Goal: Information Seeking & Learning: Learn about a topic

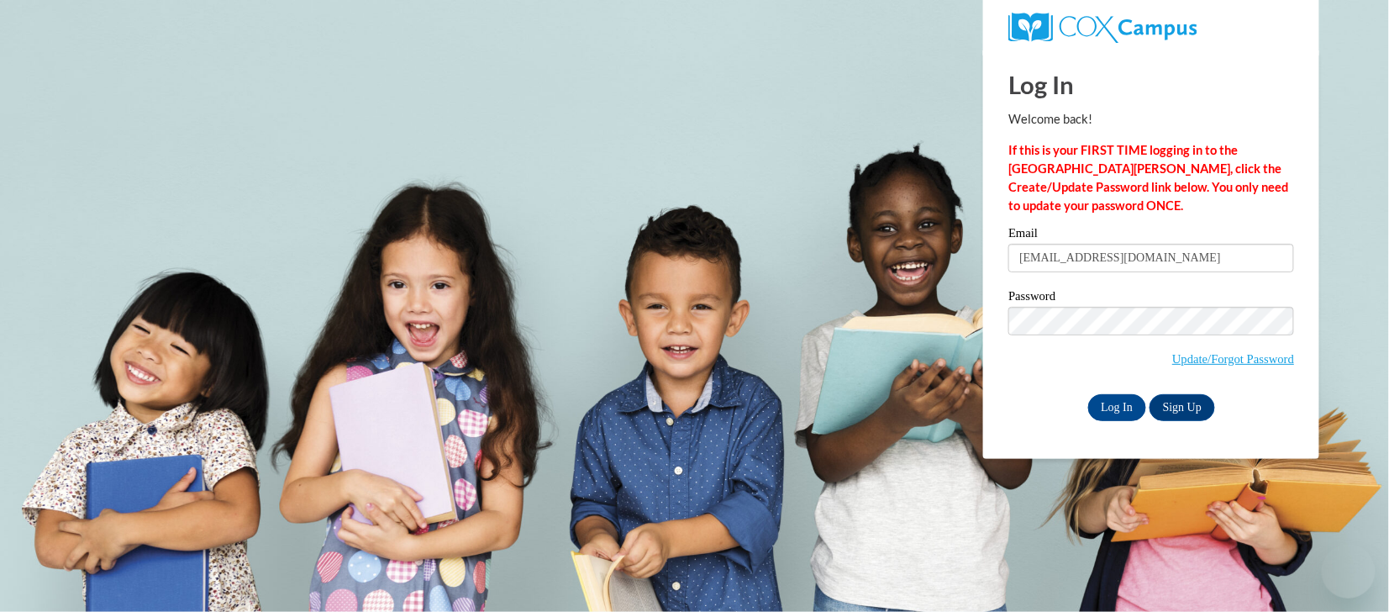
type input "[EMAIL_ADDRESS][DOMAIN_NAME]"
click at [1081, 305] on label "Password" at bounding box center [1151, 298] width 286 height 17
click at [1088, 394] on input "Log In" at bounding box center [1117, 407] width 59 height 27
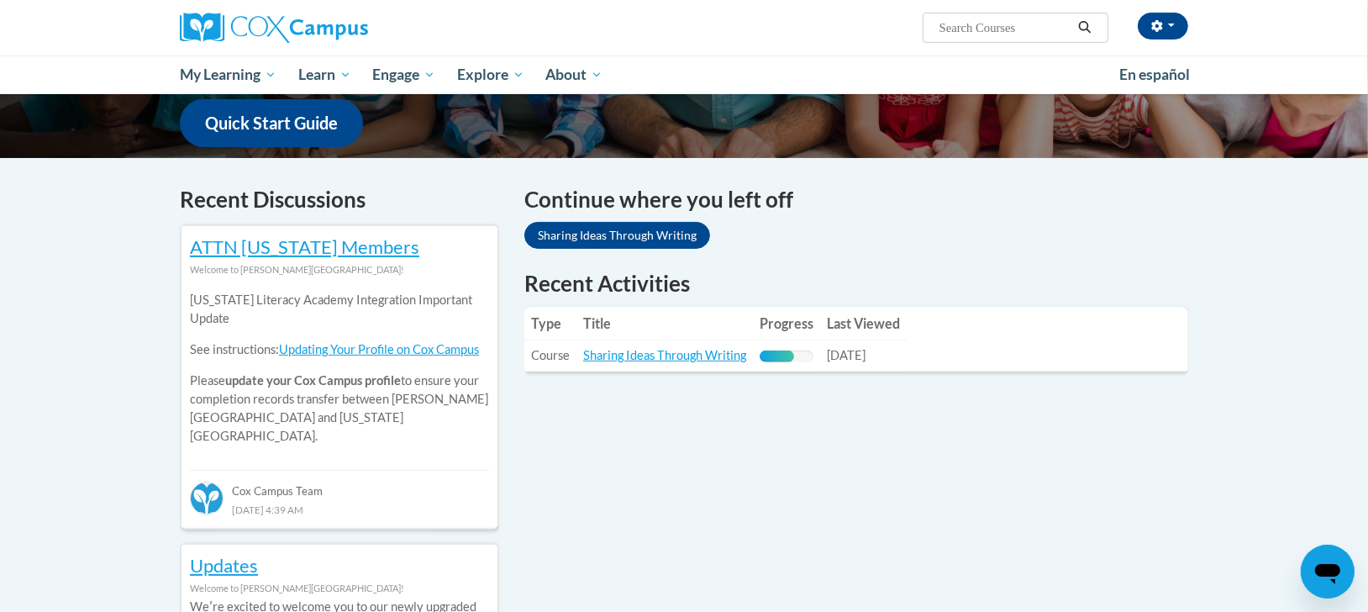
scroll to position [462, 0]
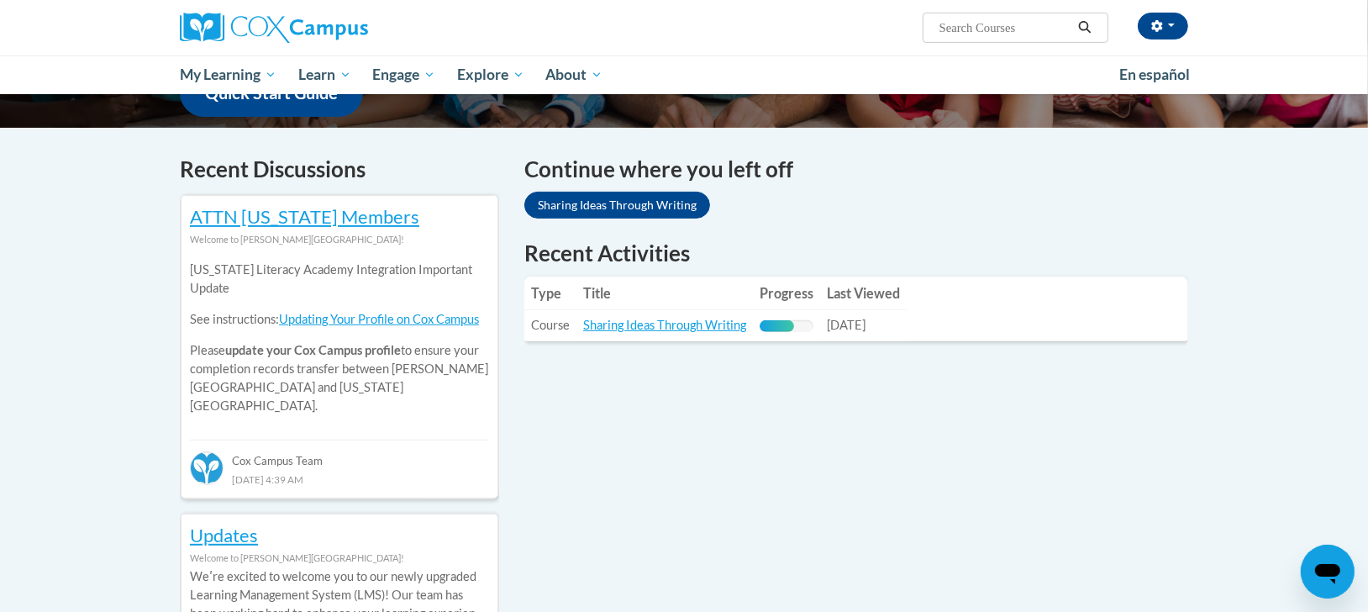
click at [734, 293] on th "Title" at bounding box center [664, 293] width 176 height 34
click at [653, 324] on link "Sharing Ideas Through Writing" at bounding box center [664, 325] width 163 height 14
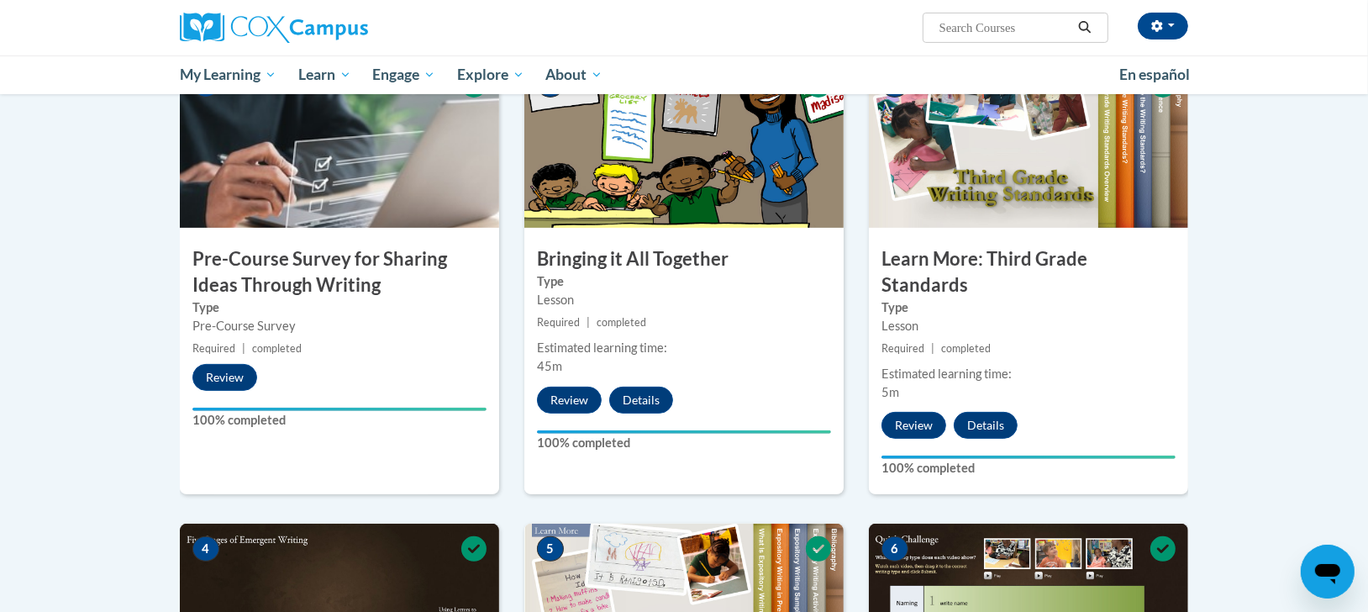
drag, startPoint x: 477, startPoint y: 298, endPoint x: 1196, endPoint y: 370, distance: 722.8
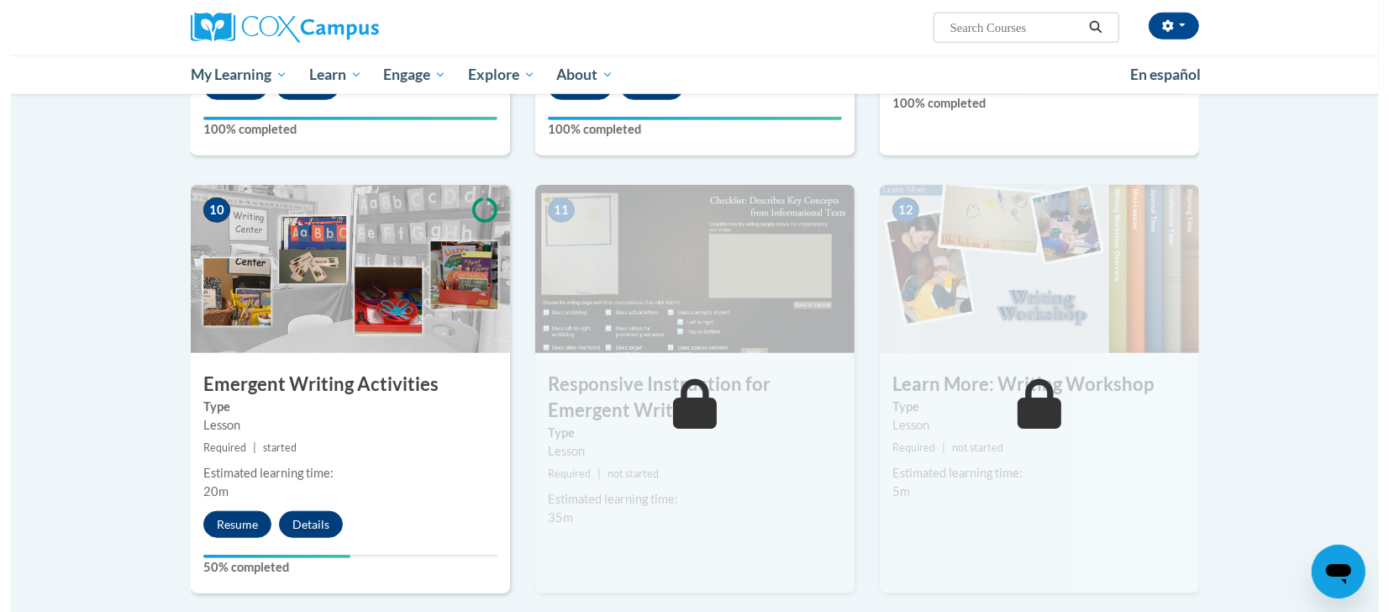
scroll to position [1676, 0]
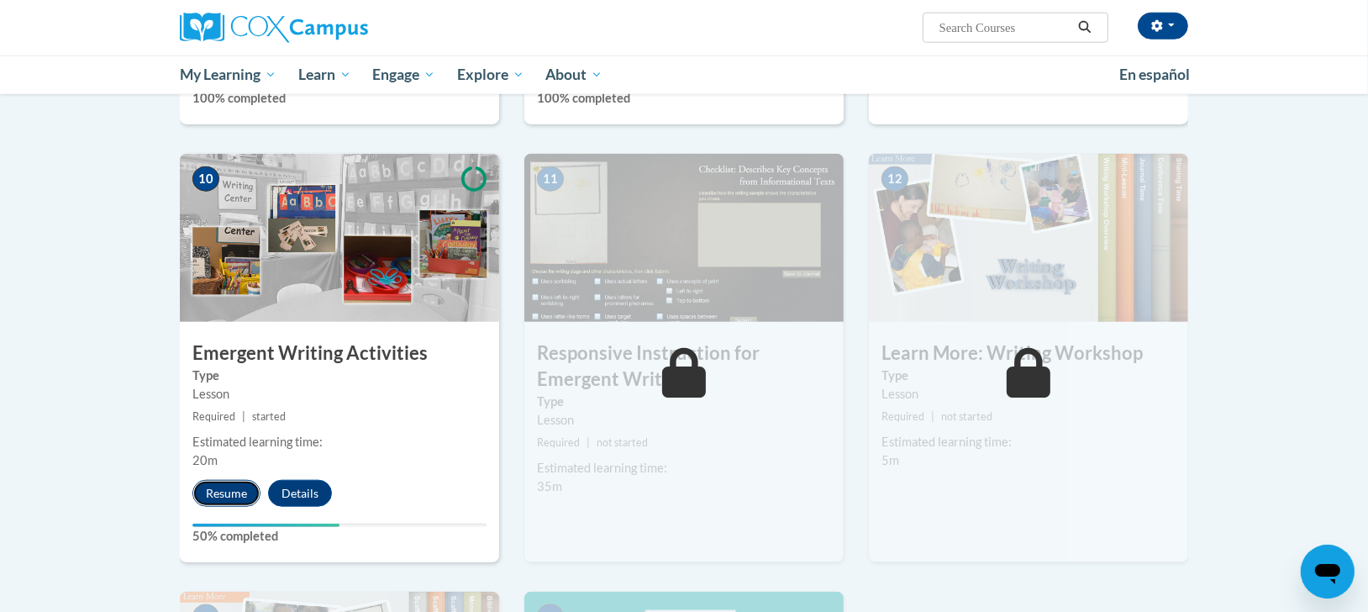
click at [234, 480] on button "Resume" at bounding box center [226, 493] width 68 height 27
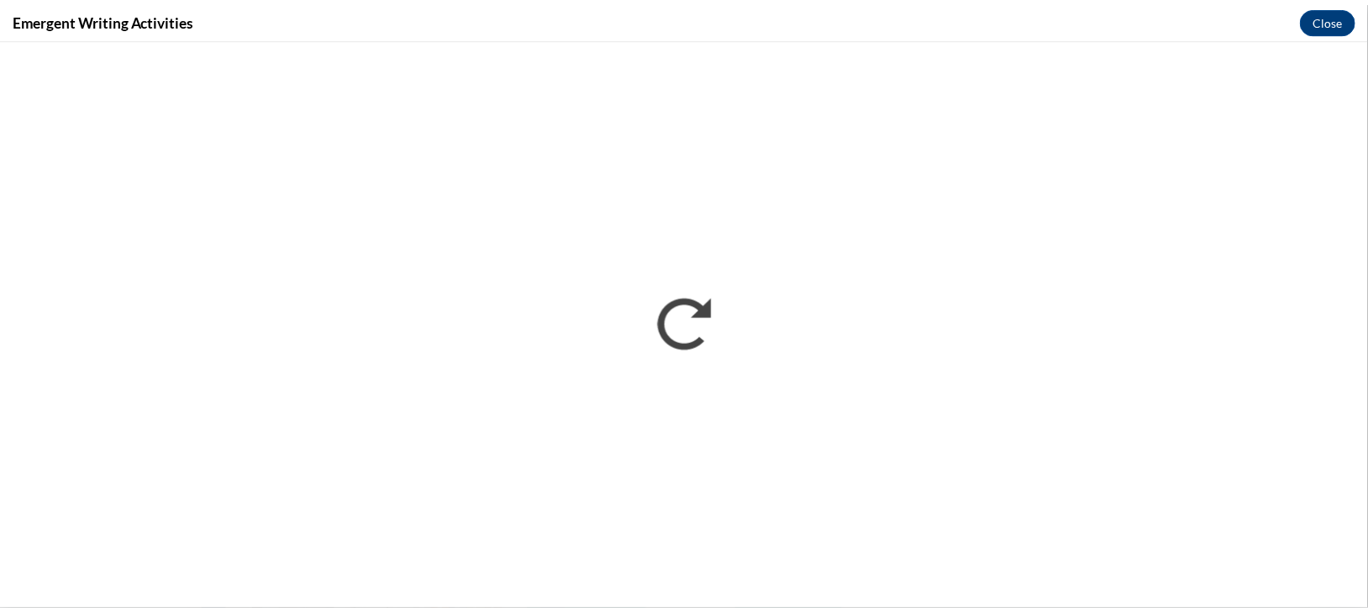
scroll to position [0, 0]
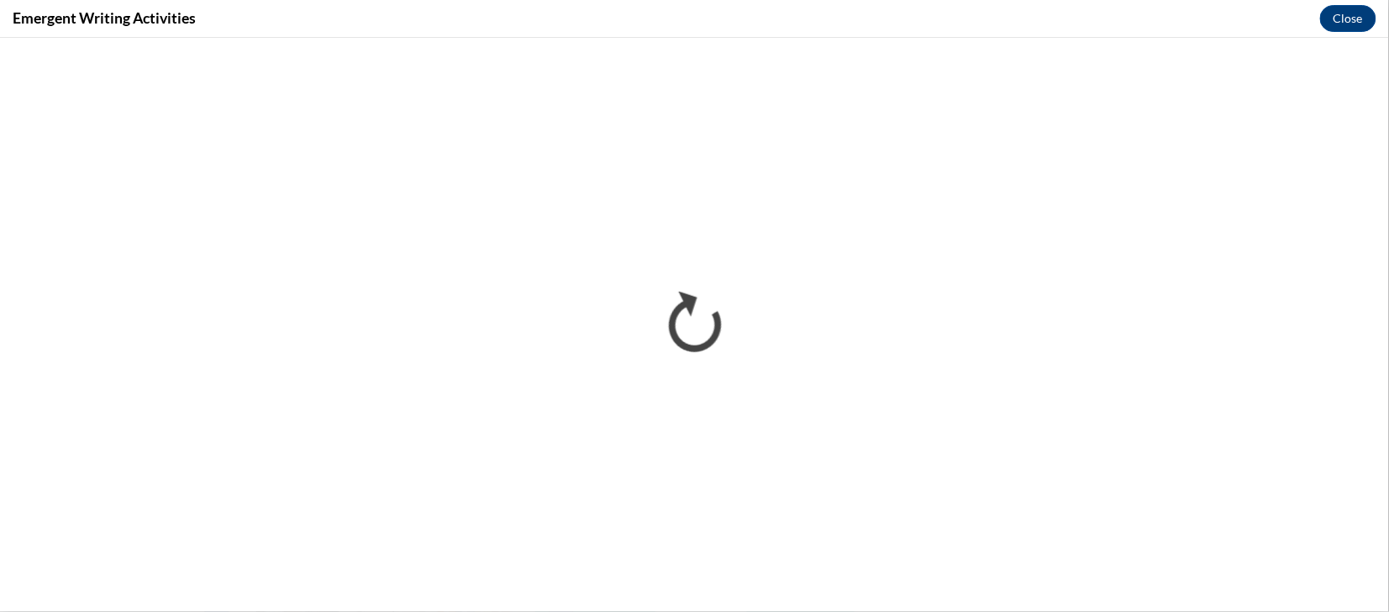
click at [1315, 30] on div "Emergent Writing Activities Close" at bounding box center [694, 19] width 1389 height 38
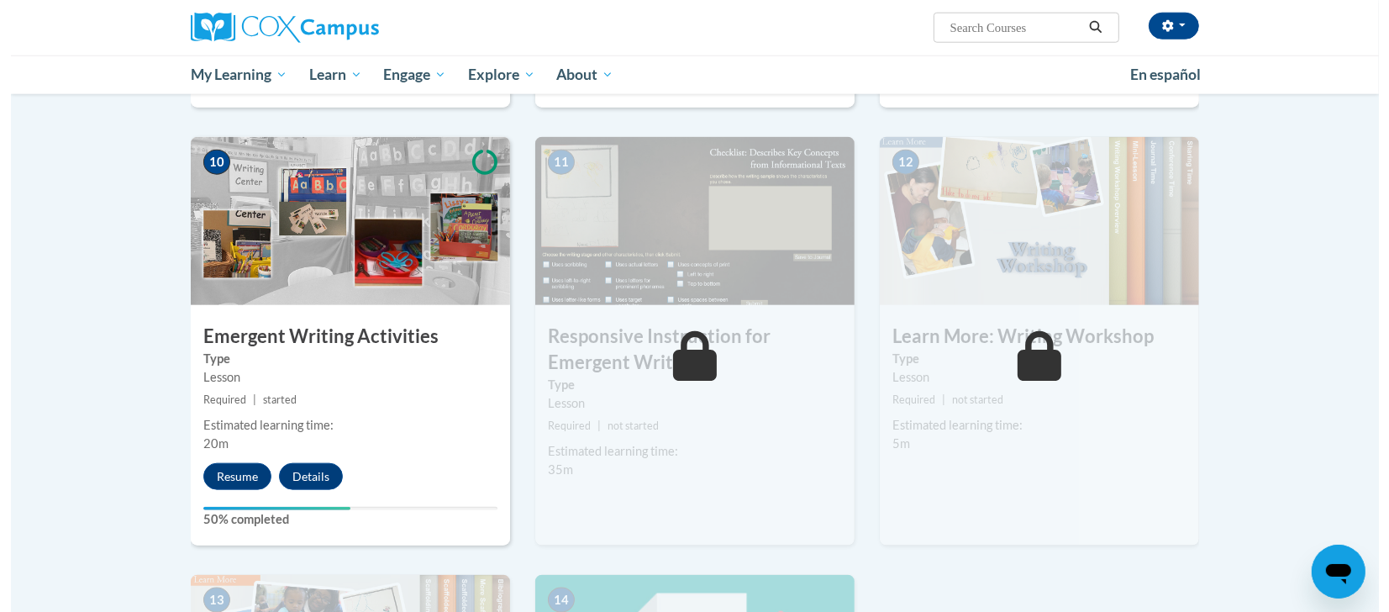
scroll to position [1695, 0]
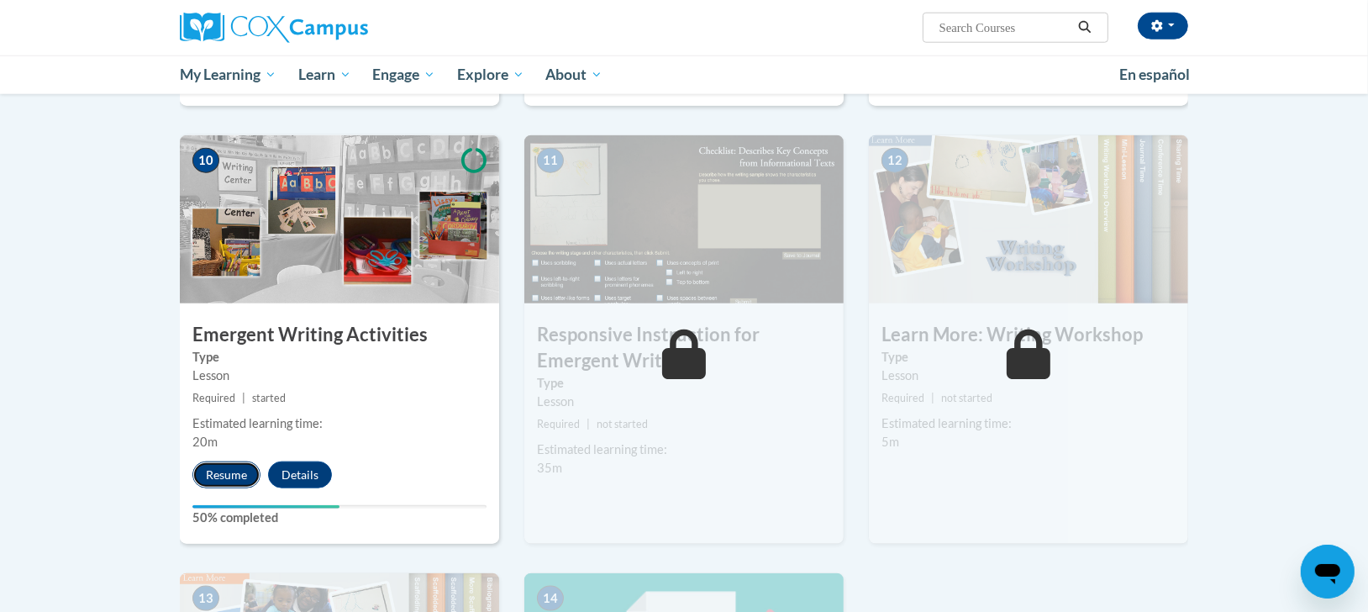
click at [212, 461] on button "Resume" at bounding box center [226, 474] width 68 height 27
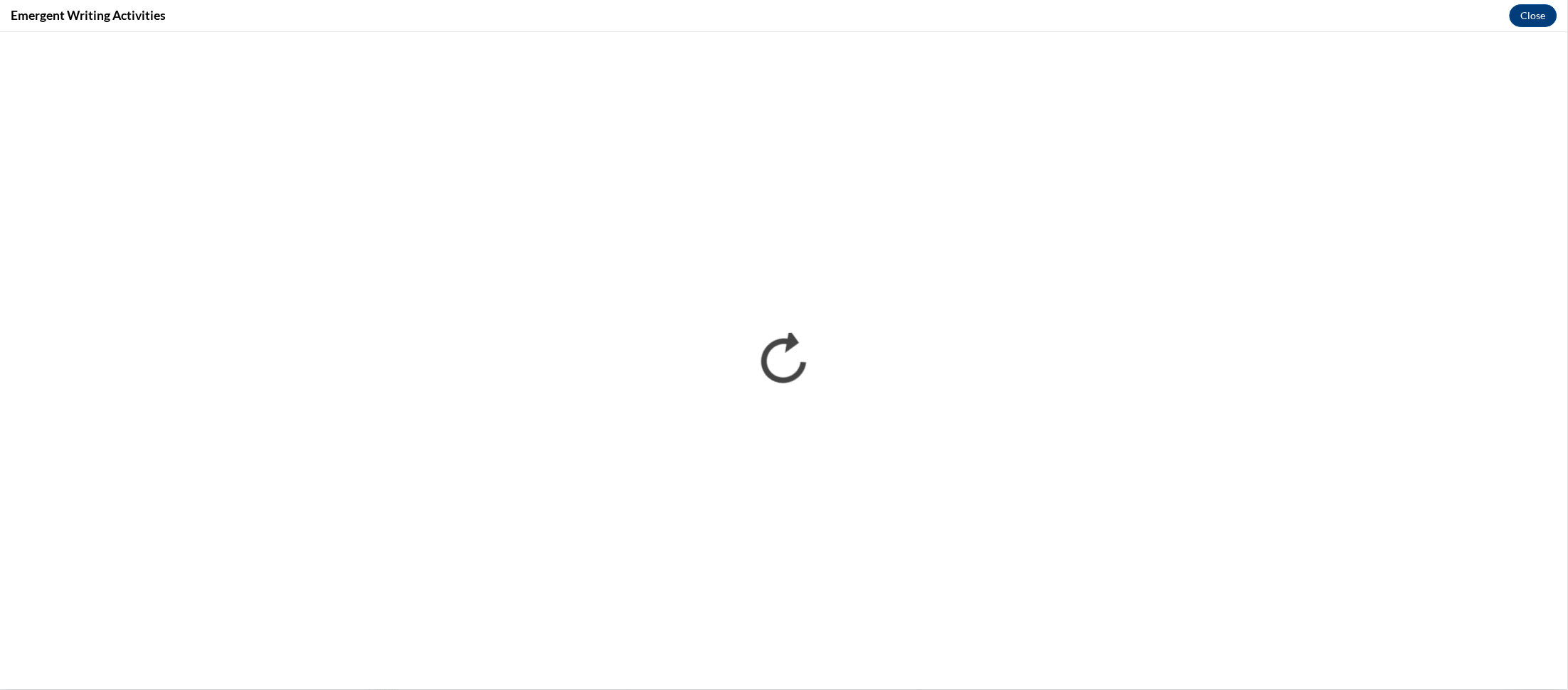
scroll to position [0, 0]
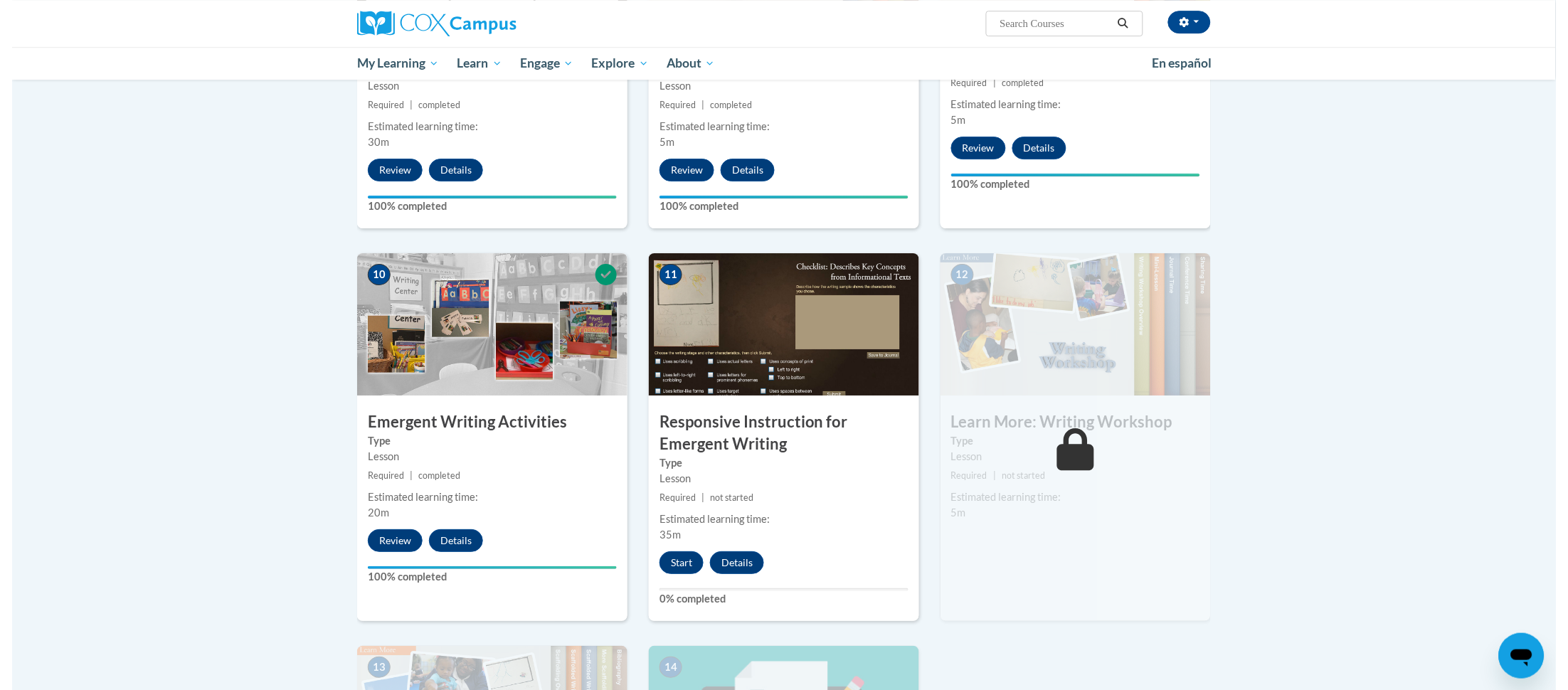
scroll to position [1294, 0]
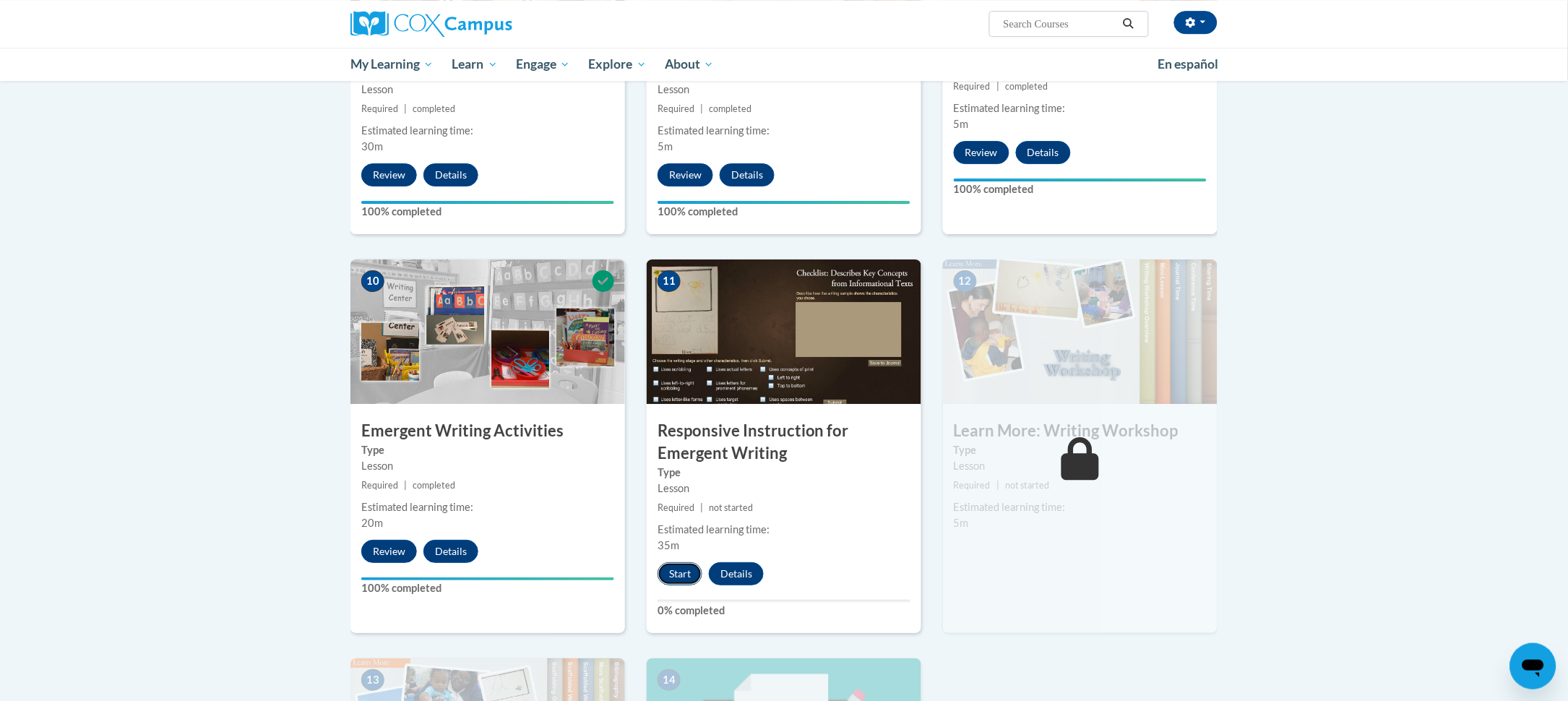
click at [683, 563] on button "Start" at bounding box center [680, 574] width 45 height 23
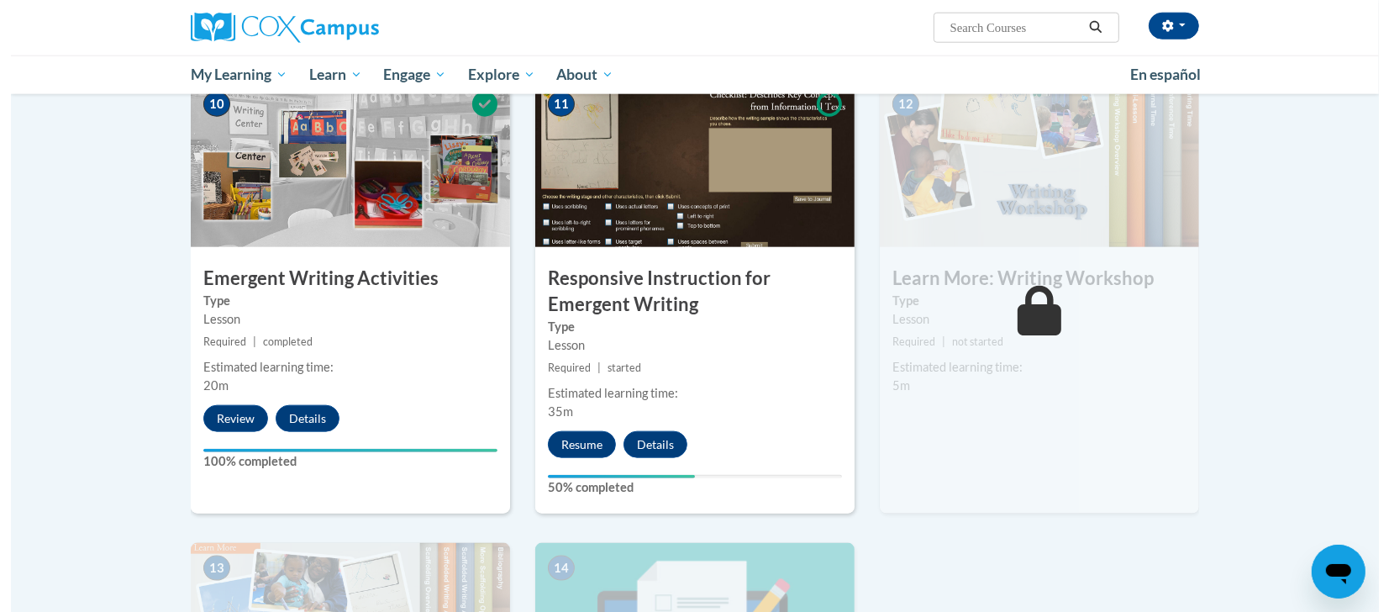
scroll to position [1797, 0]
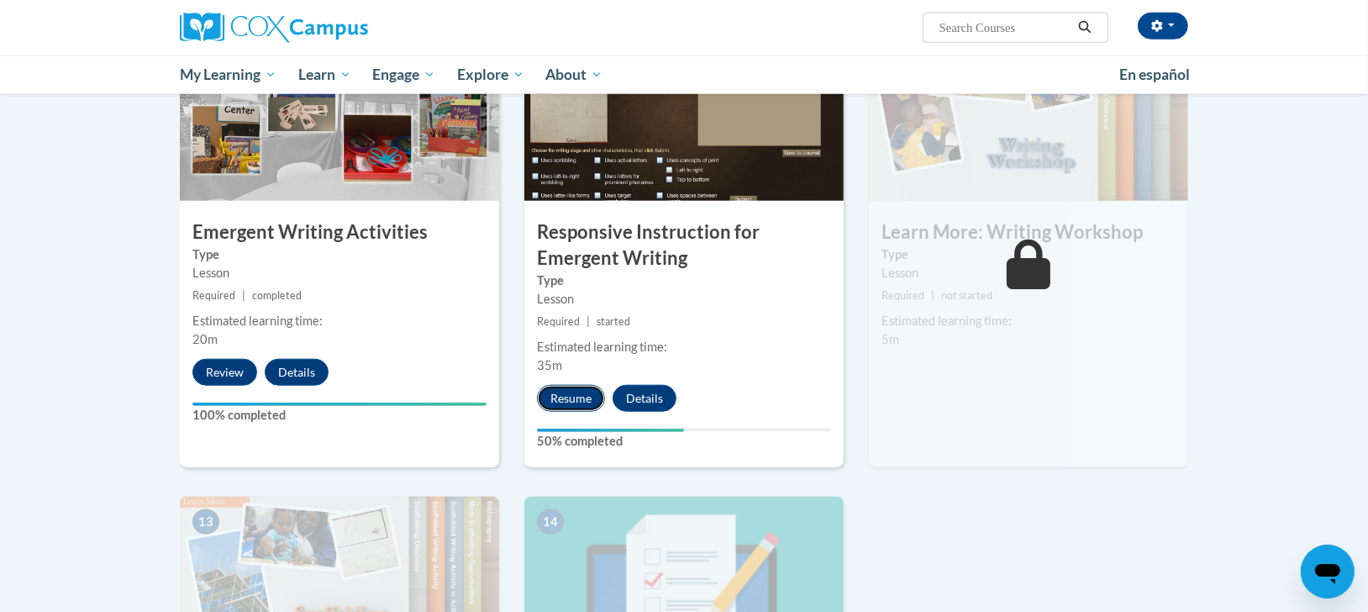
click at [582, 385] on button "Resume" at bounding box center [571, 398] width 68 height 27
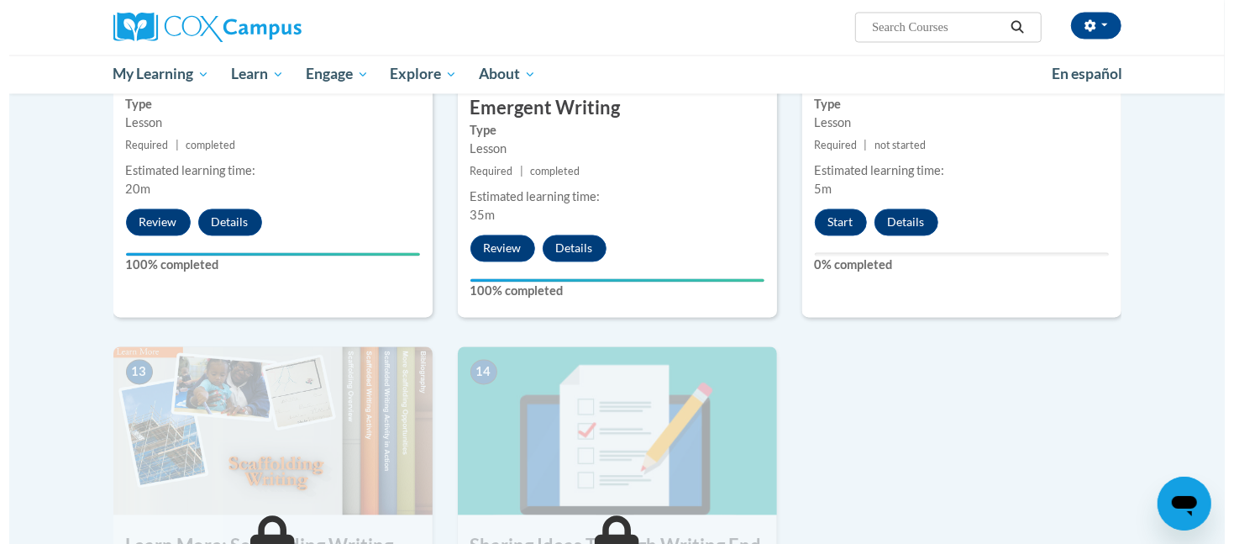
scroll to position [1959, 0]
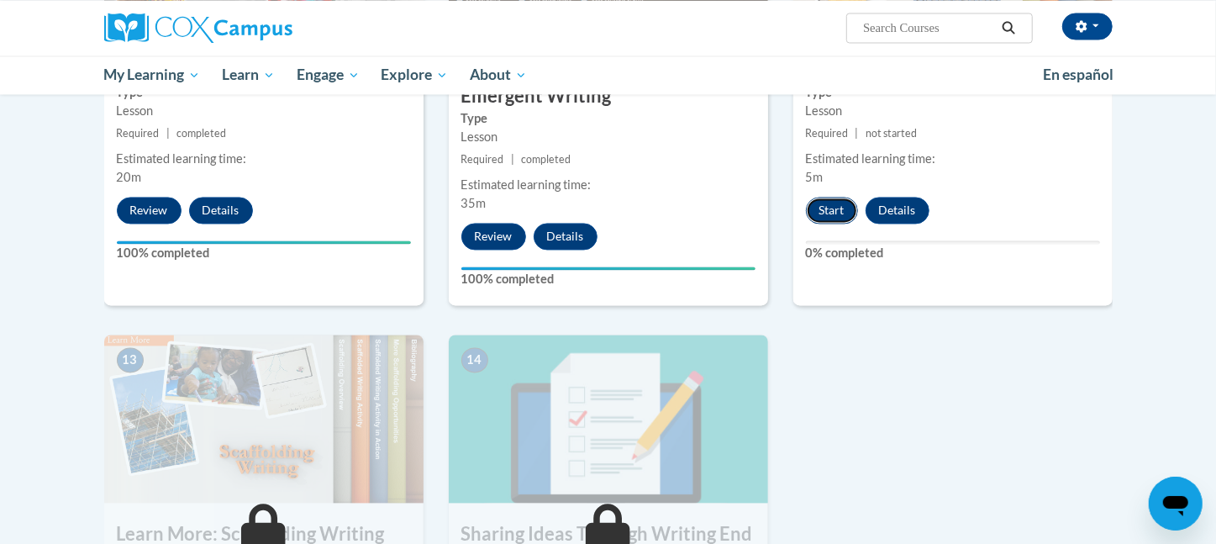
click at [838, 197] on button "Start" at bounding box center [832, 210] width 52 height 27
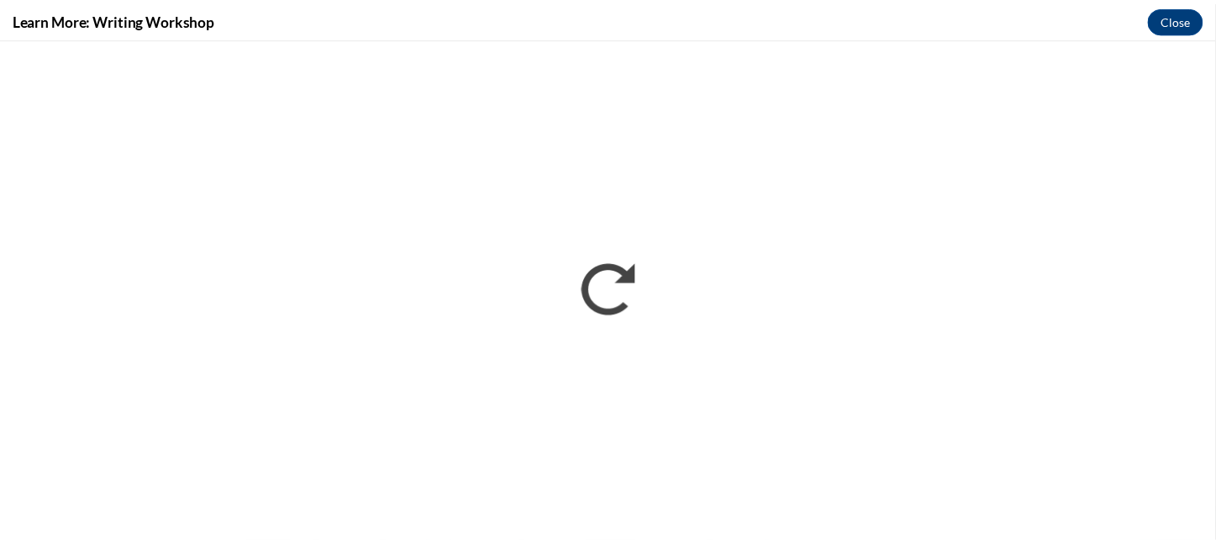
scroll to position [0, 0]
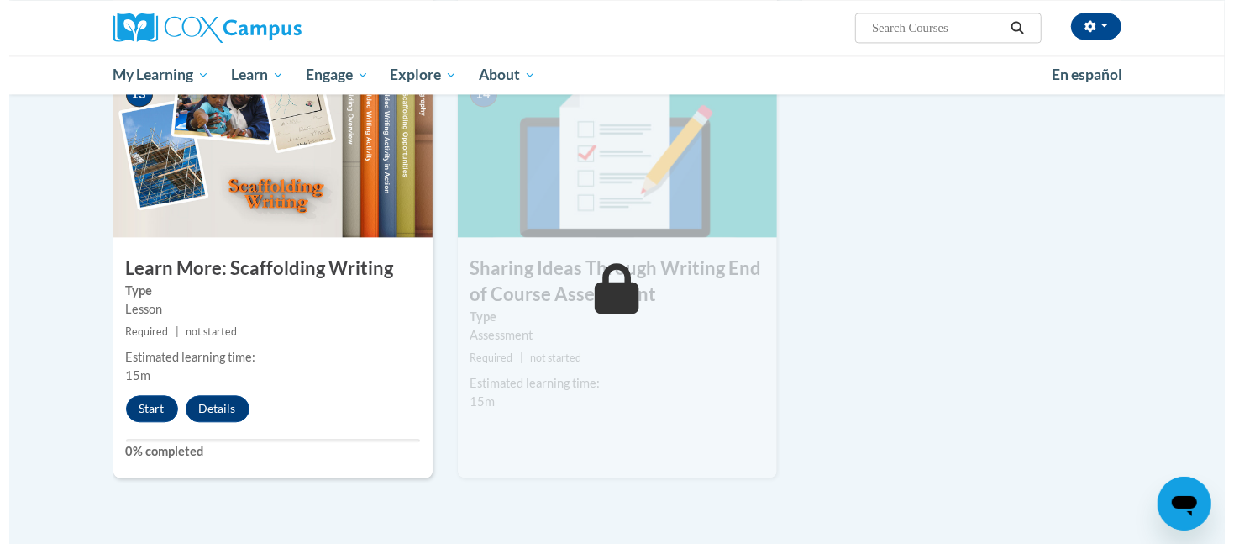
scroll to position [2228, 0]
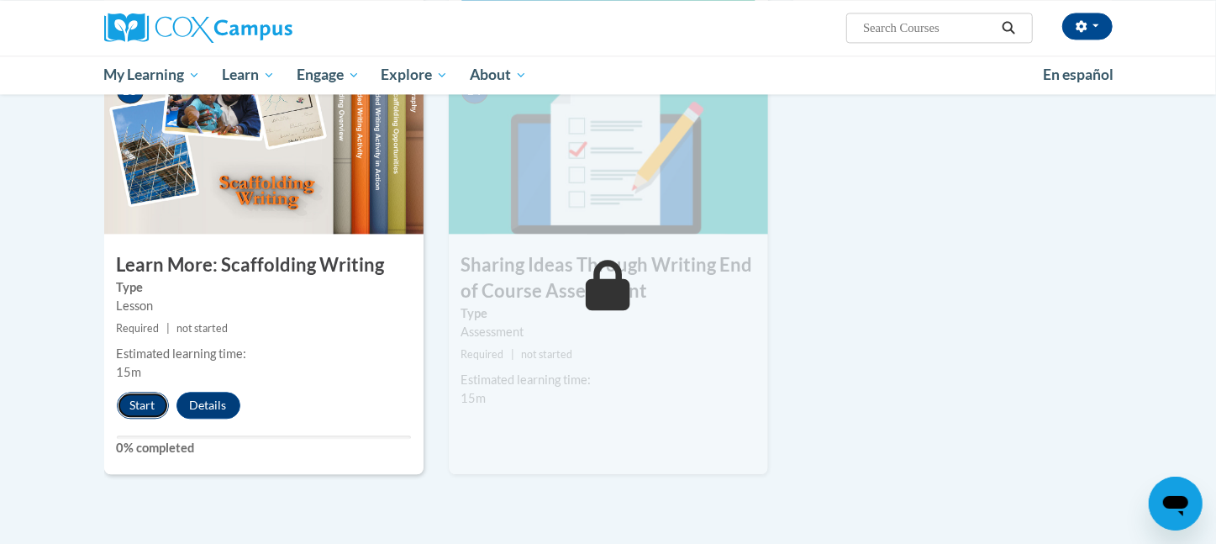
click at [152, 392] on button "Start" at bounding box center [143, 405] width 52 height 27
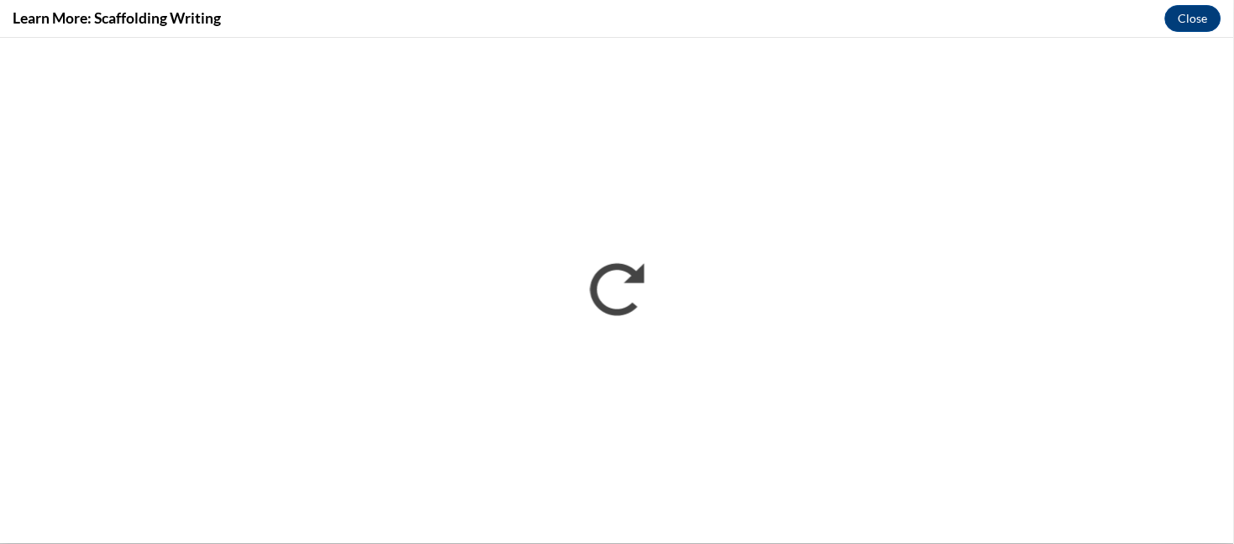
scroll to position [0, 0]
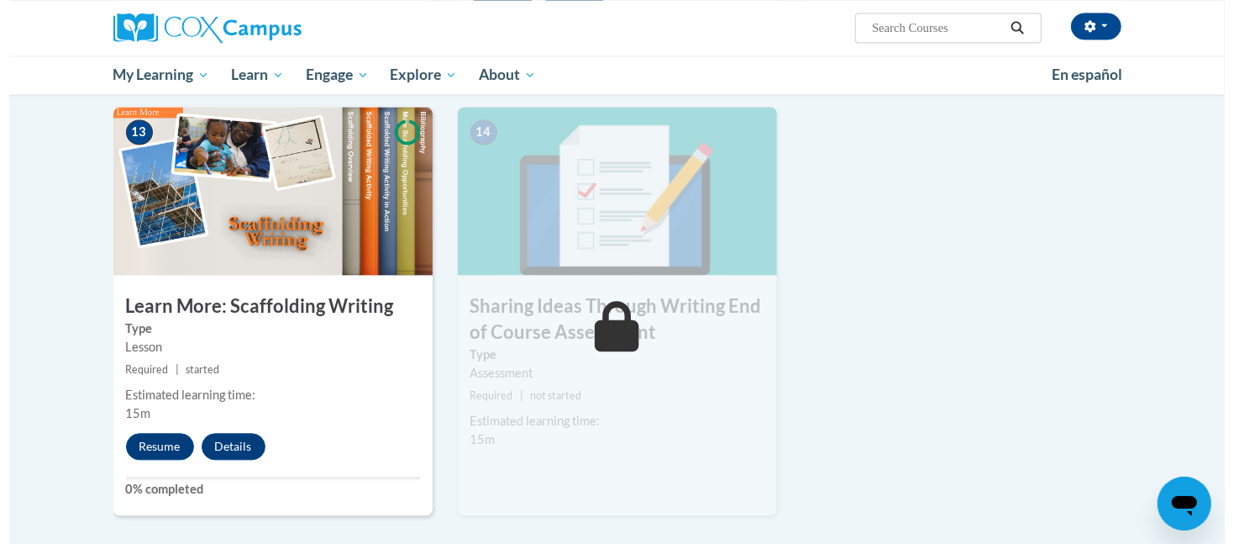
scroll to position [2345, 0]
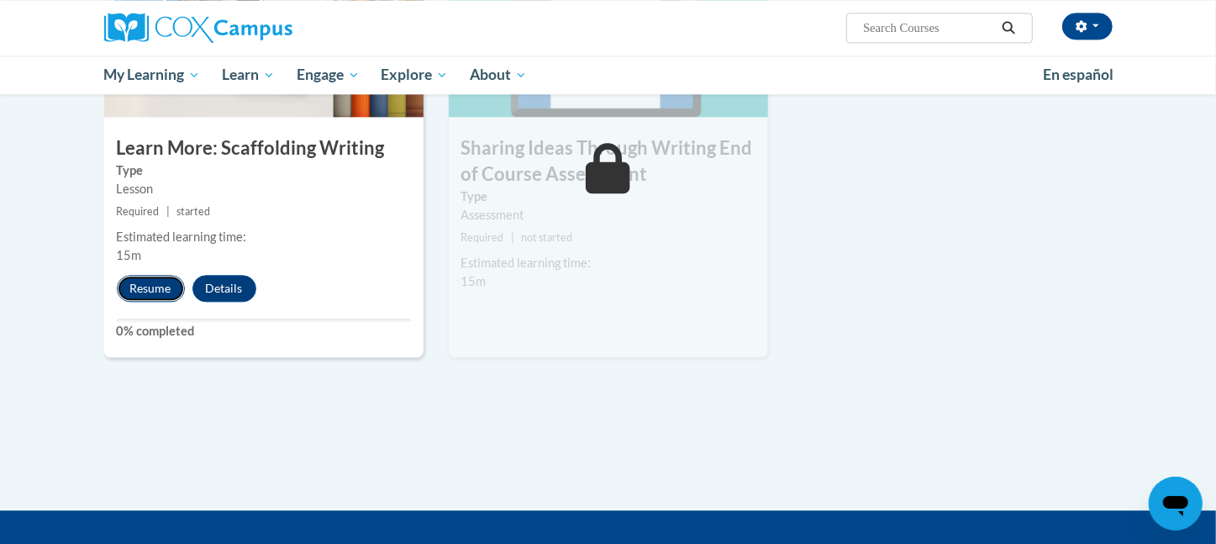
click at [159, 275] on button "Resume" at bounding box center [151, 288] width 68 height 27
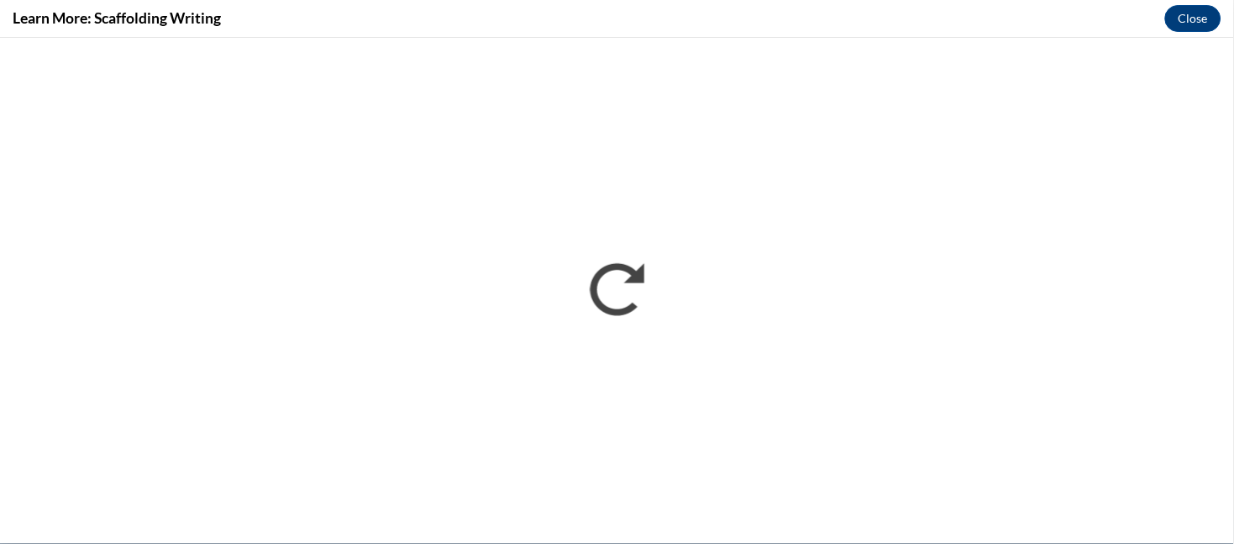
scroll to position [0, 0]
click at [1202, 18] on button "Close" at bounding box center [1193, 18] width 56 height 27
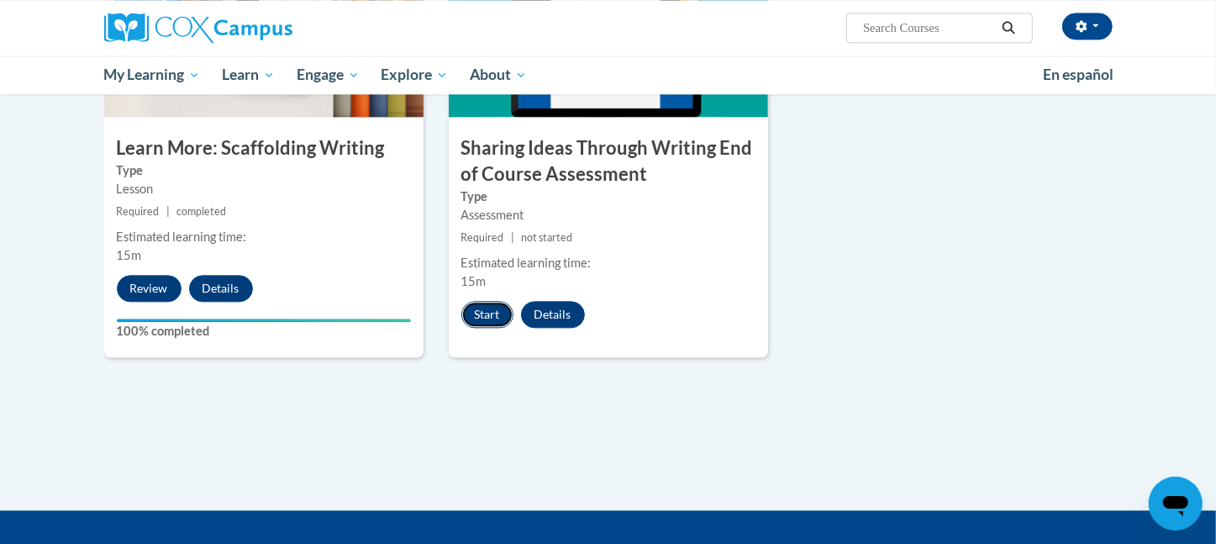
click at [495, 301] on button "Start" at bounding box center [487, 314] width 52 height 27
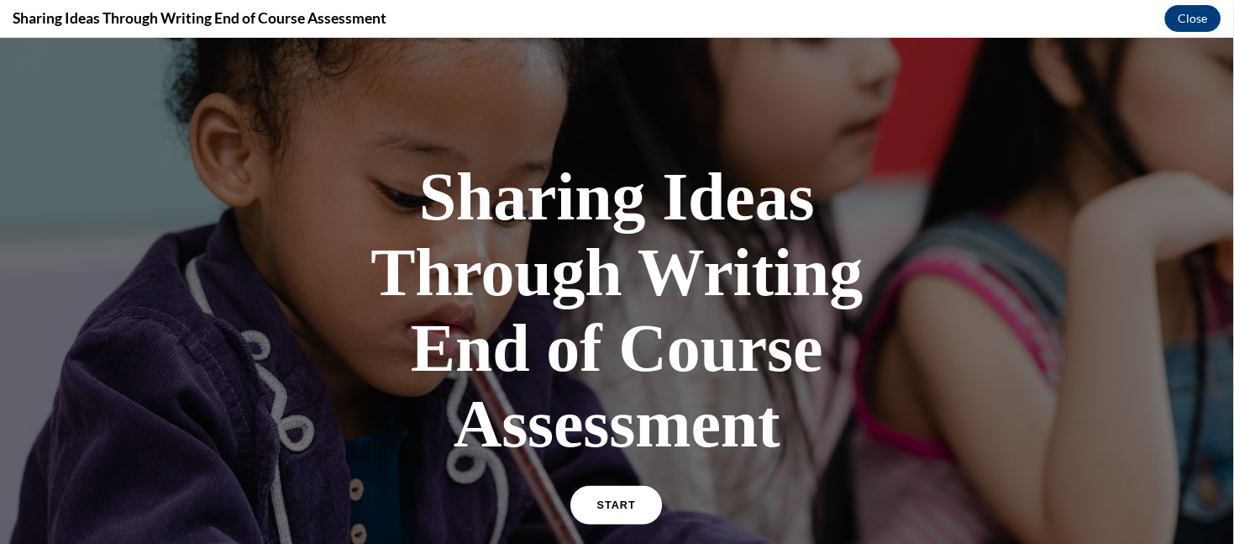
click at [597, 501] on span "START" at bounding box center [616, 504] width 39 height 13
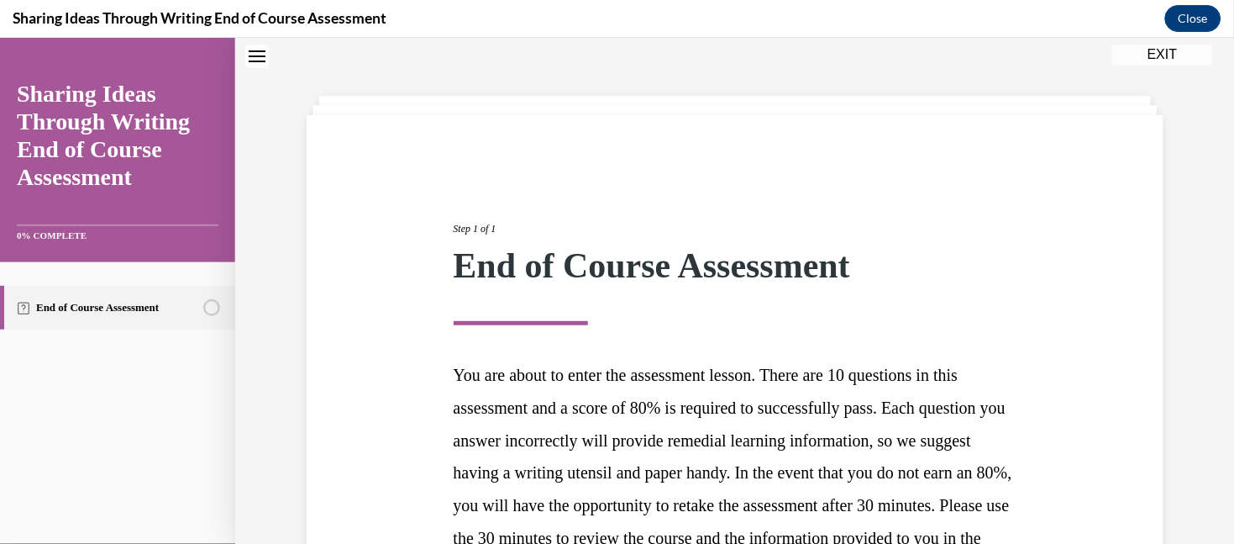
scroll to position [261, 0]
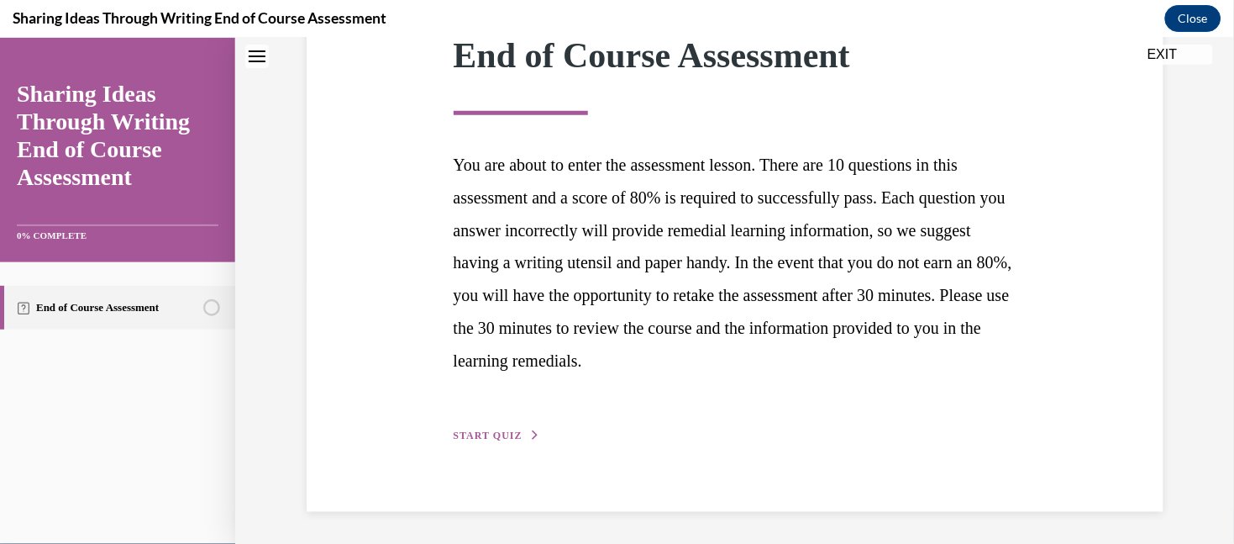
click at [507, 427] on button "START QUIZ" at bounding box center [497, 434] width 87 height 15
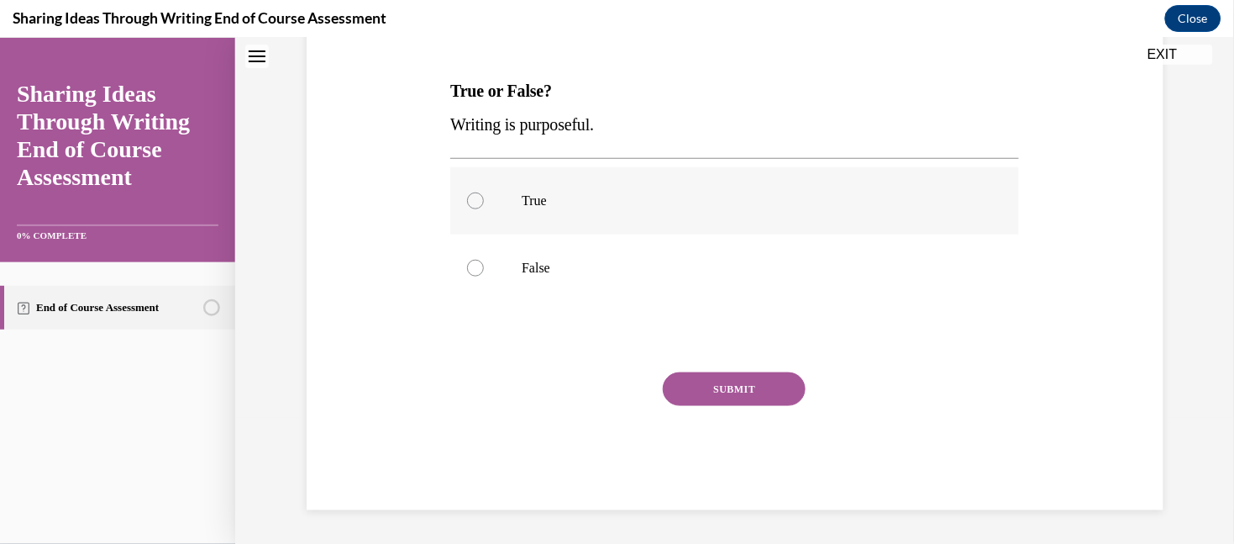
scroll to position [0, 0]
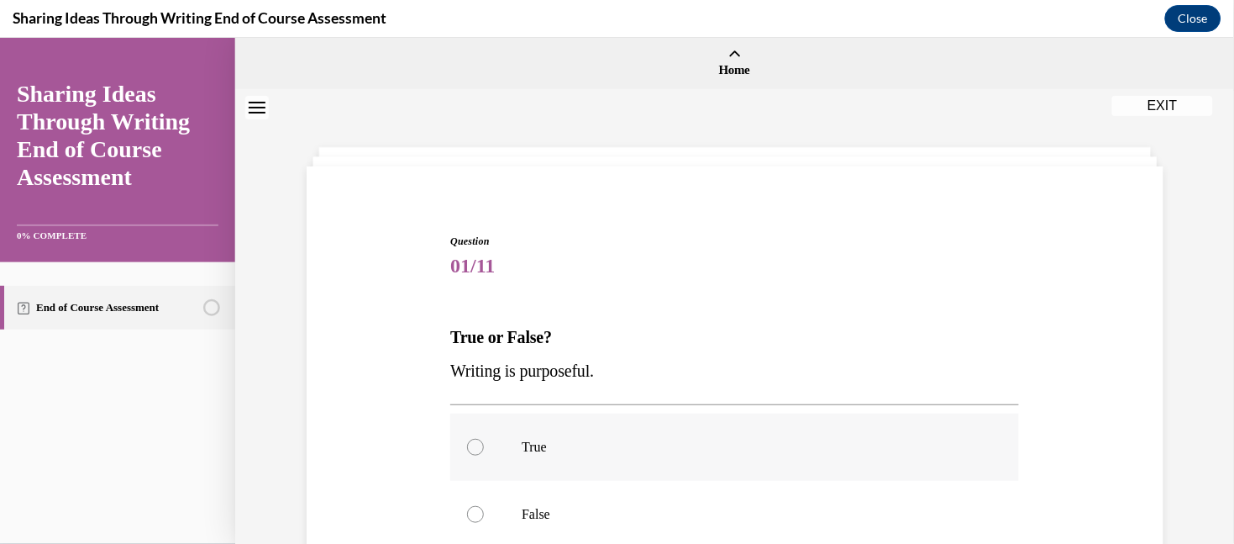
click at [509, 431] on label "True" at bounding box center [734, 446] width 569 height 67
click at [484, 438] on input "True" at bounding box center [475, 446] width 17 height 17
radio input "true"
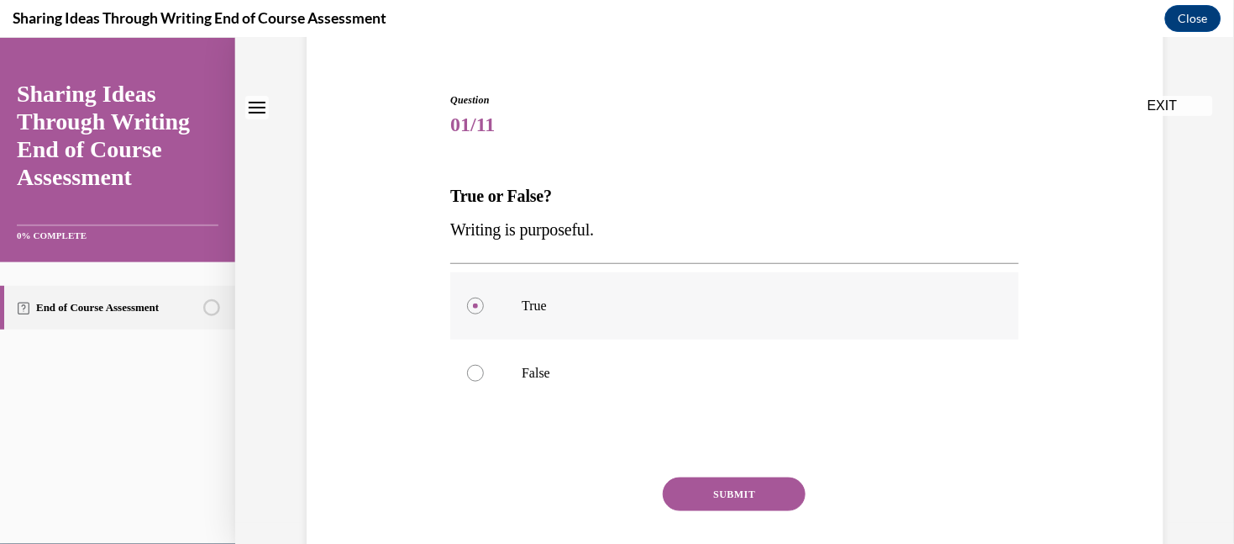
scroll to position [149, 0]
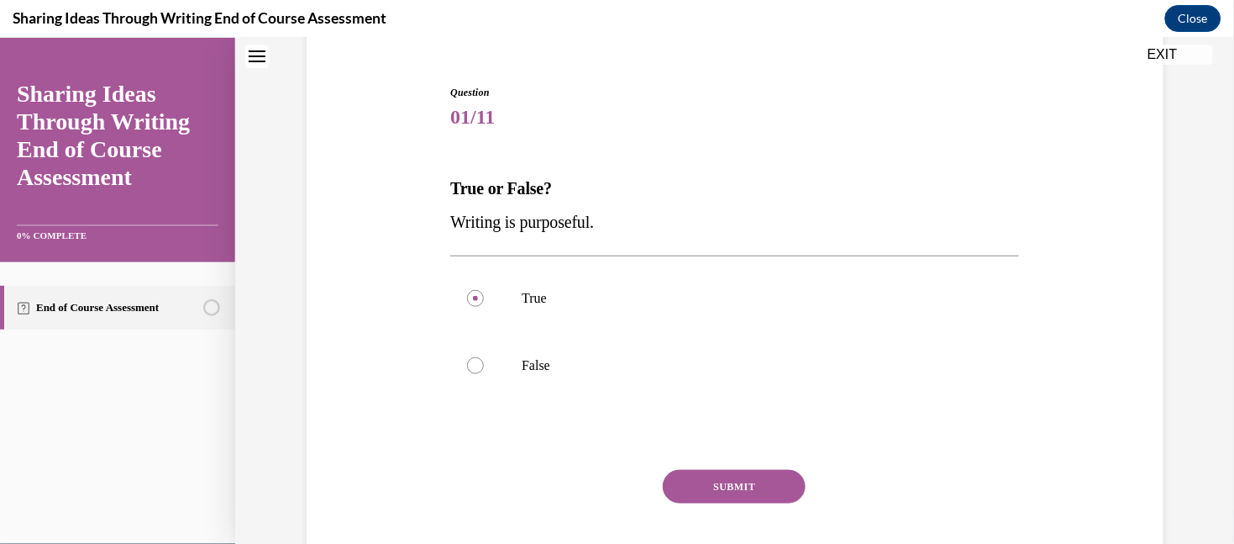
click at [688, 474] on button "SUBMIT" at bounding box center [734, 486] width 143 height 34
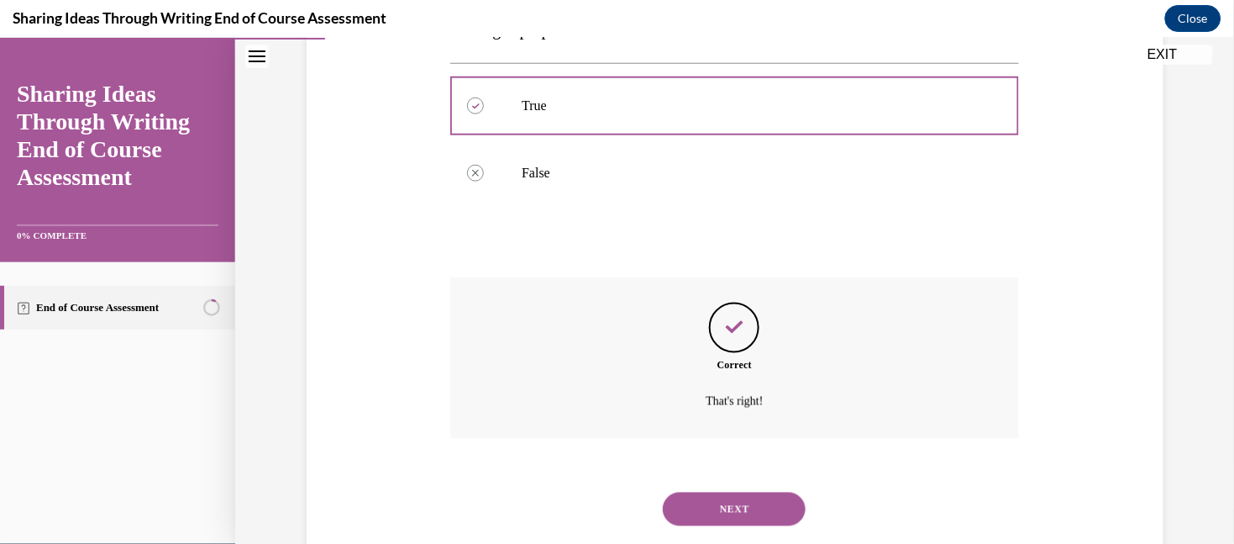
scroll to position [381, 0]
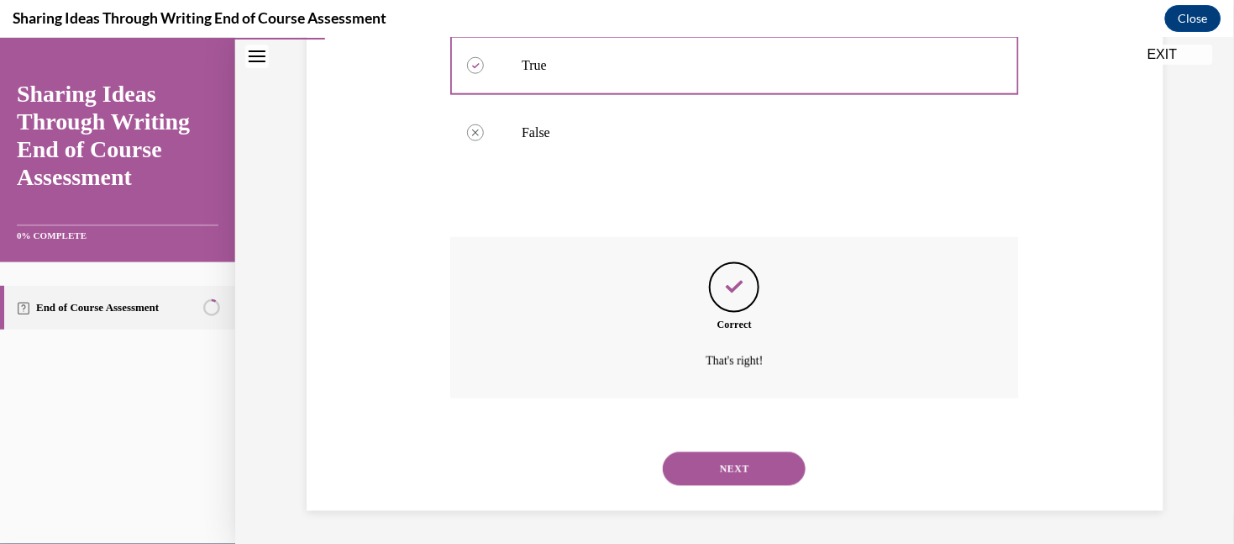
click at [688, 470] on button "NEXT" at bounding box center [734, 468] width 143 height 34
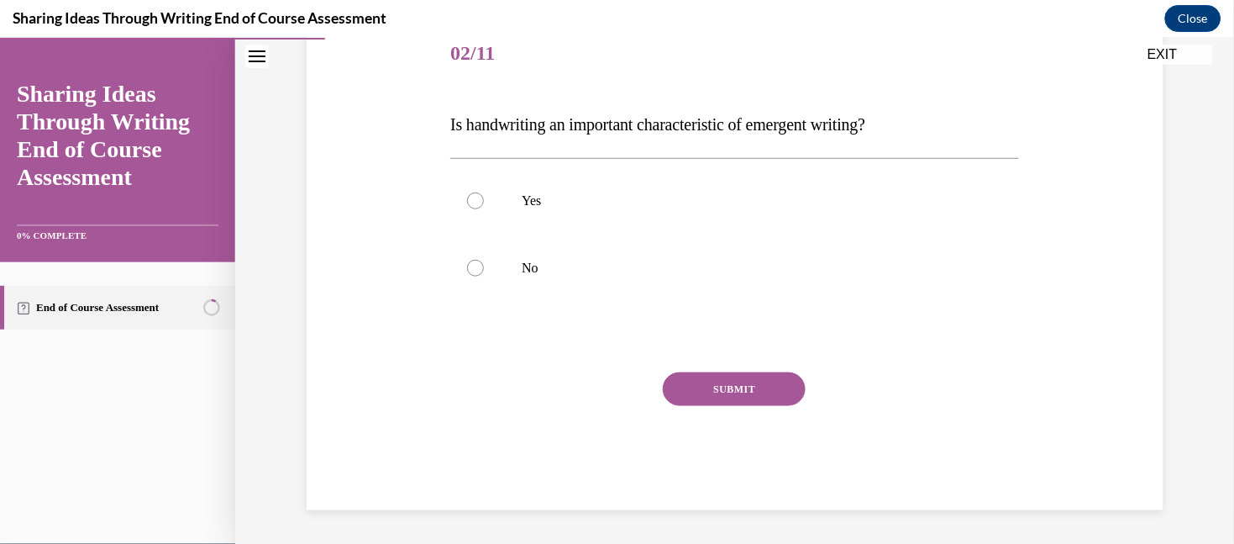
scroll to position [186, 0]
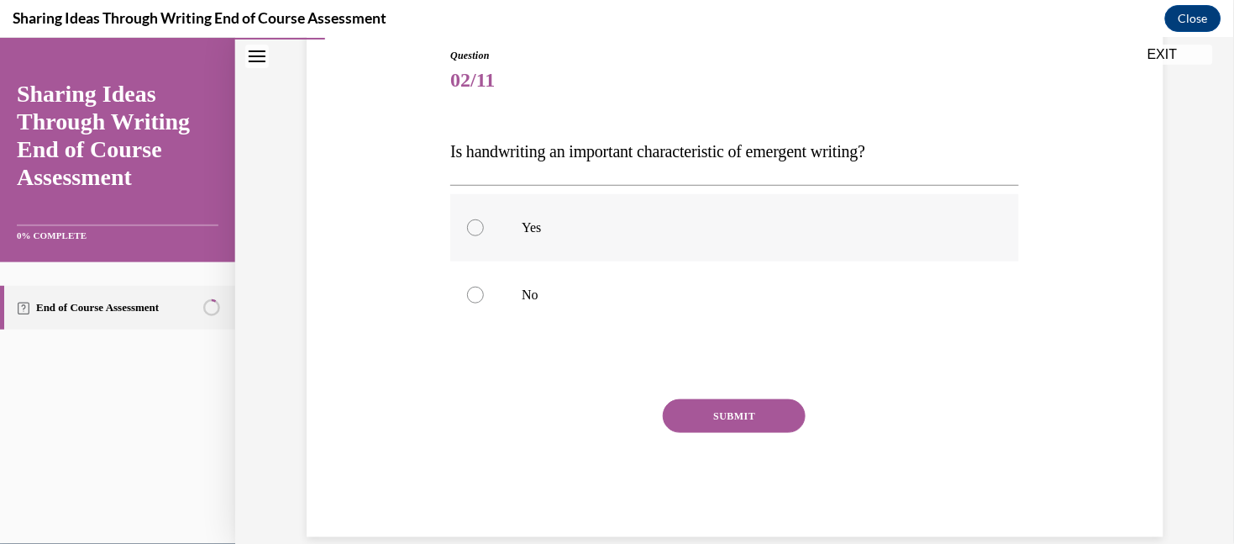
click at [637, 241] on label "Yes" at bounding box center [734, 226] width 569 height 67
click at [484, 235] on input "Yes" at bounding box center [475, 226] width 17 height 17
radio input "true"
click at [701, 405] on button "SUBMIT" at bounding box center [734, 415] width 143 height 34
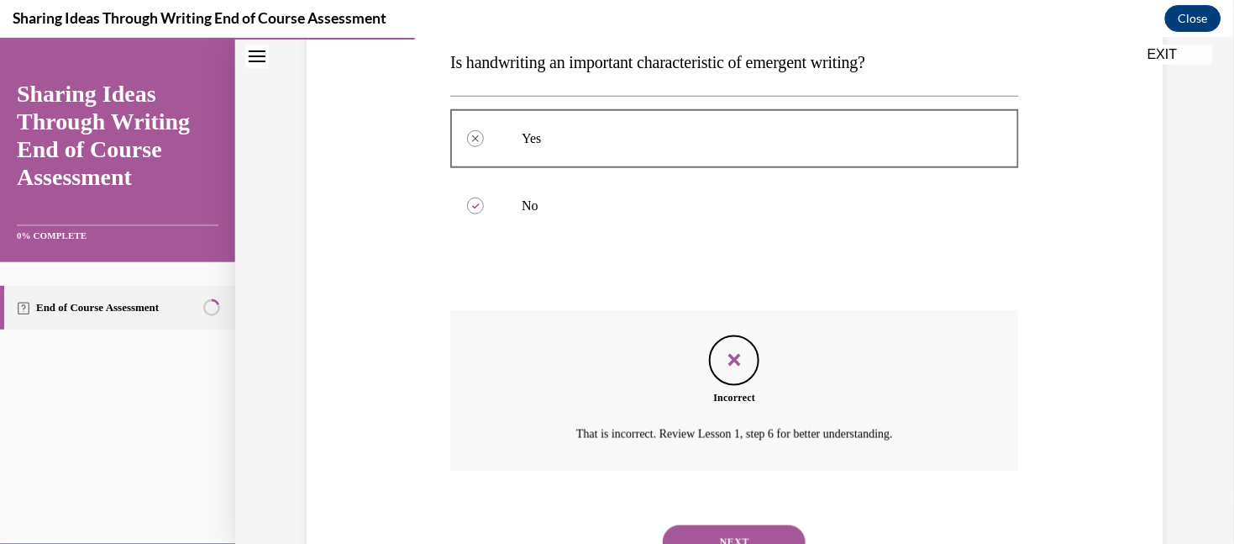
scroll to position [347, 0]
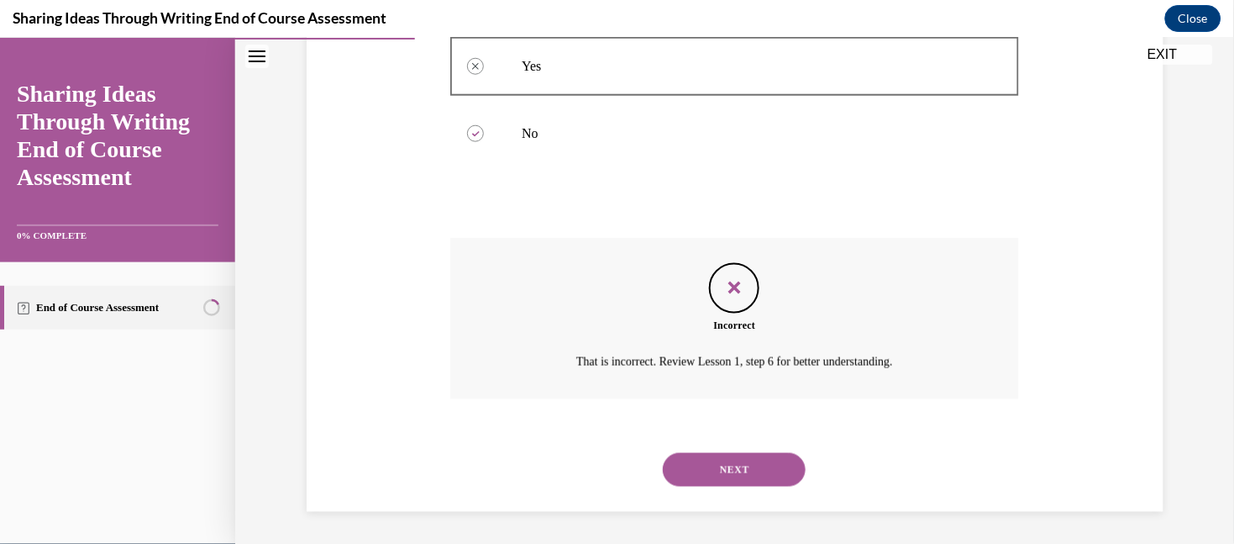
click at [709, 460] on button "NEXT" at bounding box center [734, 469] width 143 height 34
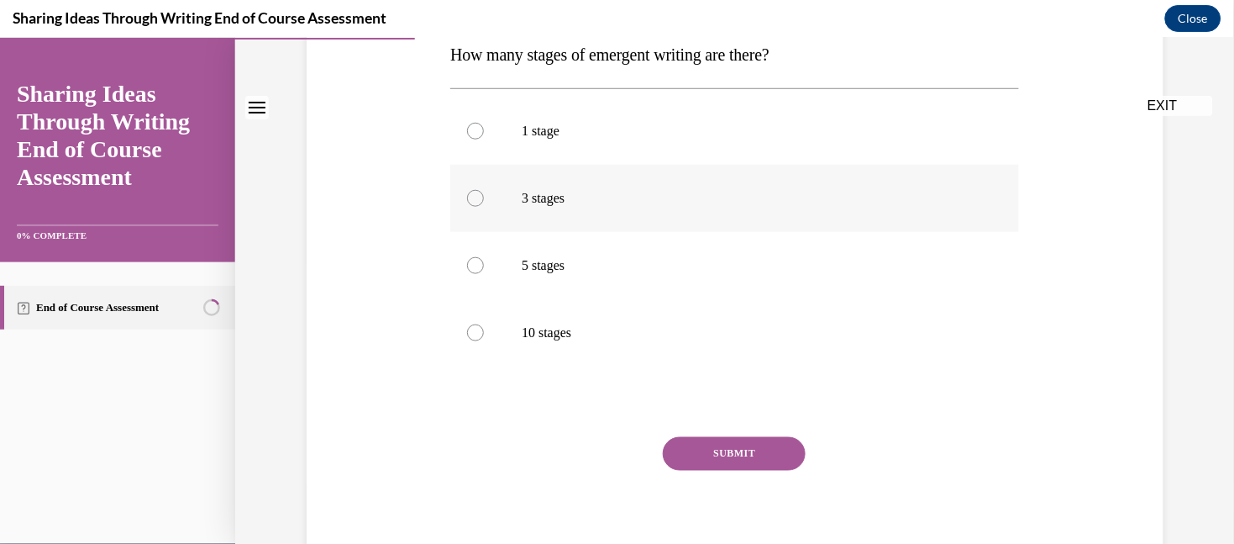
scroll to position [283, 0]
click at [544, 272] on p "5 stages" at bounding box center [749, 263] width 455 height 17
click at [484, 272] on input "5 stages" at bounding box center [475, 263] width 17 height 17
radio input "true"
click at [675, 457] on button "SUBMIT" at bounding box center [734, 452] width 143 height 34
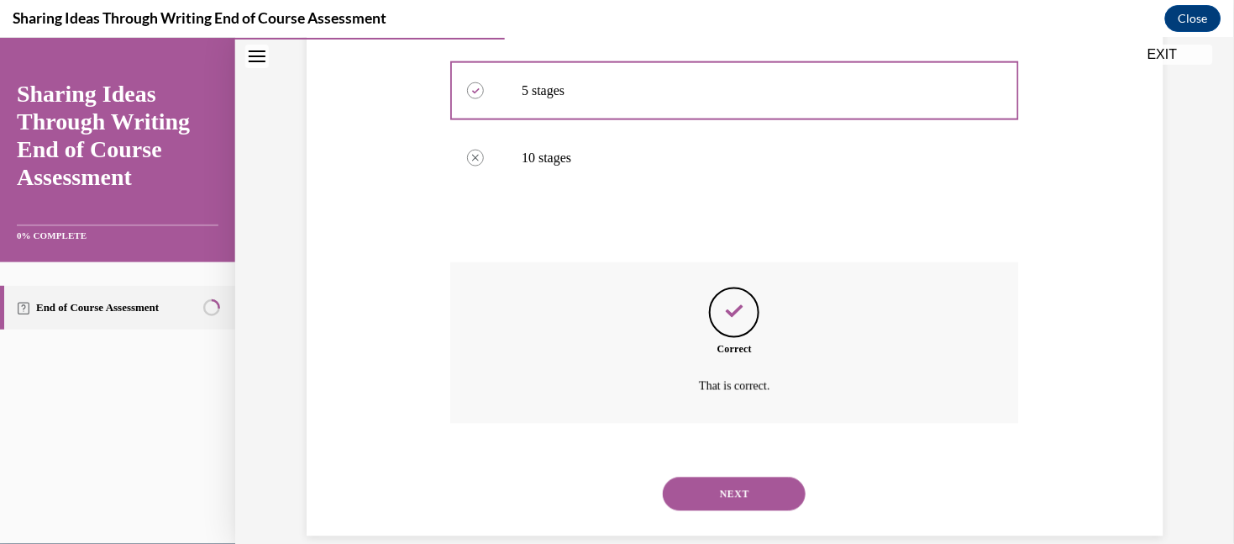
scroll to position [482, 0]
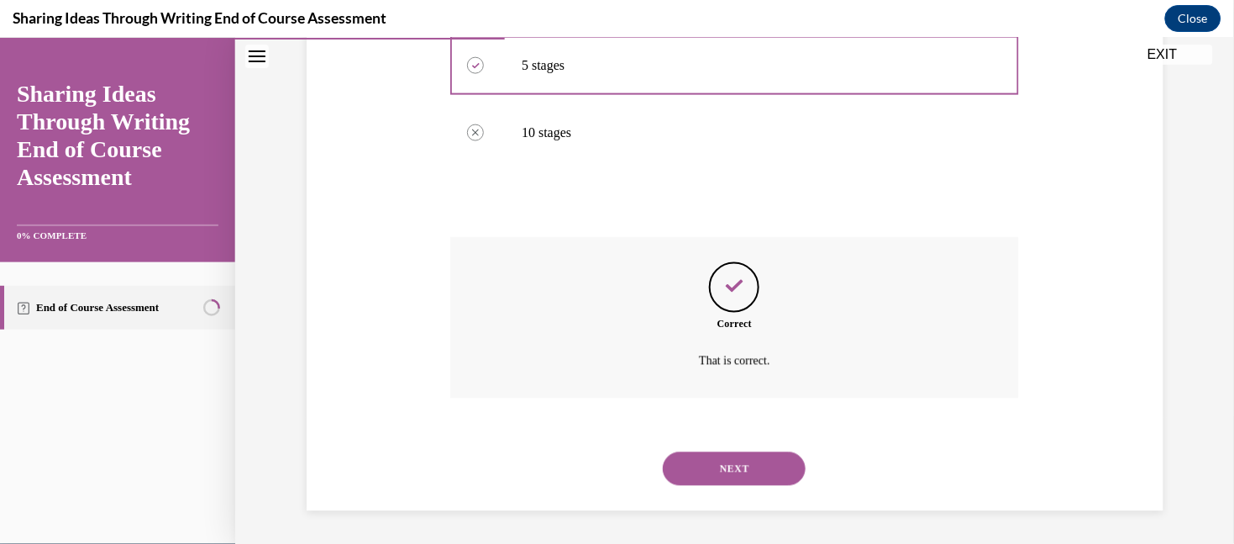
click at [688, 456] on button "NEXT" at bounding box center [734, 468] width 143 height 34
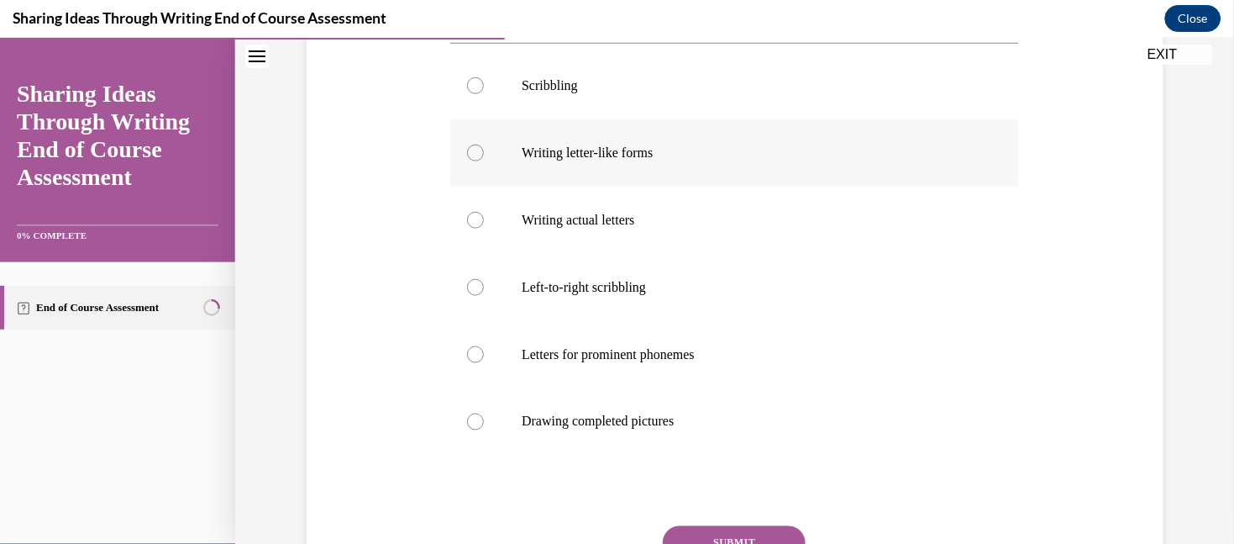
scroll to position [354, 0]
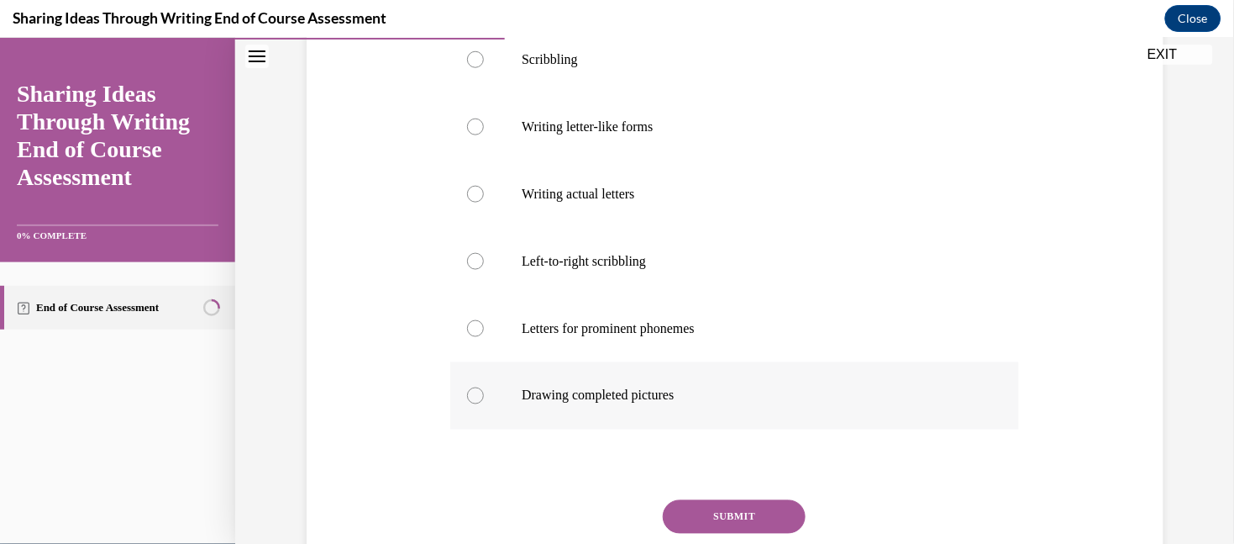
click at [672, 405] on label "Drawing completed pictures" at bounding box center [734, 394] width 569 height 67
click at [484, 403] on input "Drawing completed pictures" at bounding box center [475, 394] width 17 height 17
radio input "true"
click at [699, 500] on button "SUBMIT" at bounding box center [734, 516] width 143 height 34
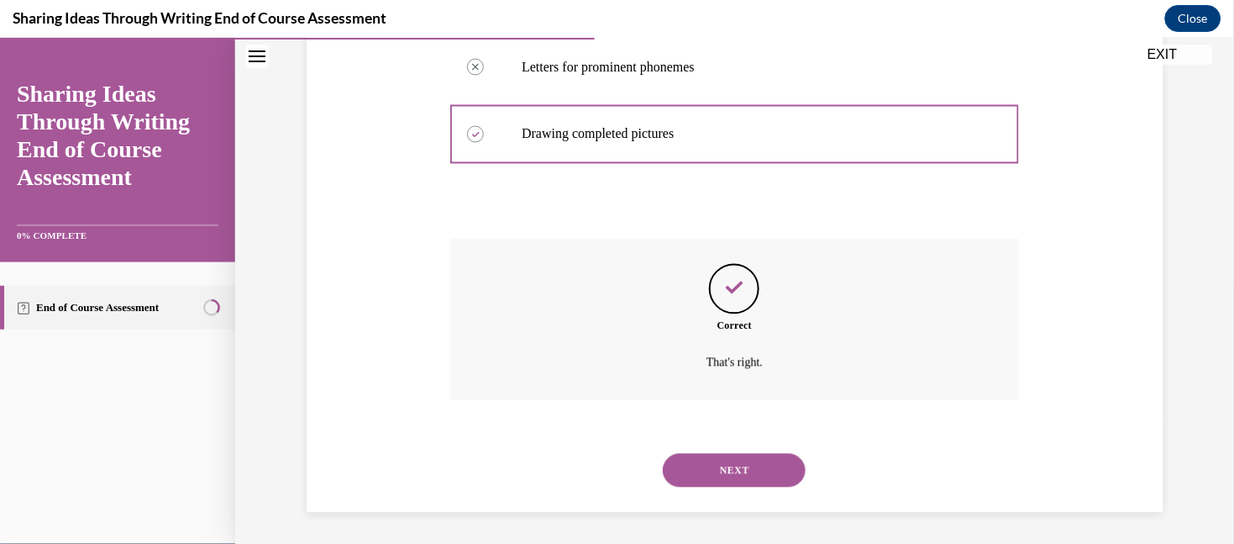
scroll to position [617, 0]
click at [702, 481] on button "NEXT" at bounding box center [734, 468] width 143 height 34
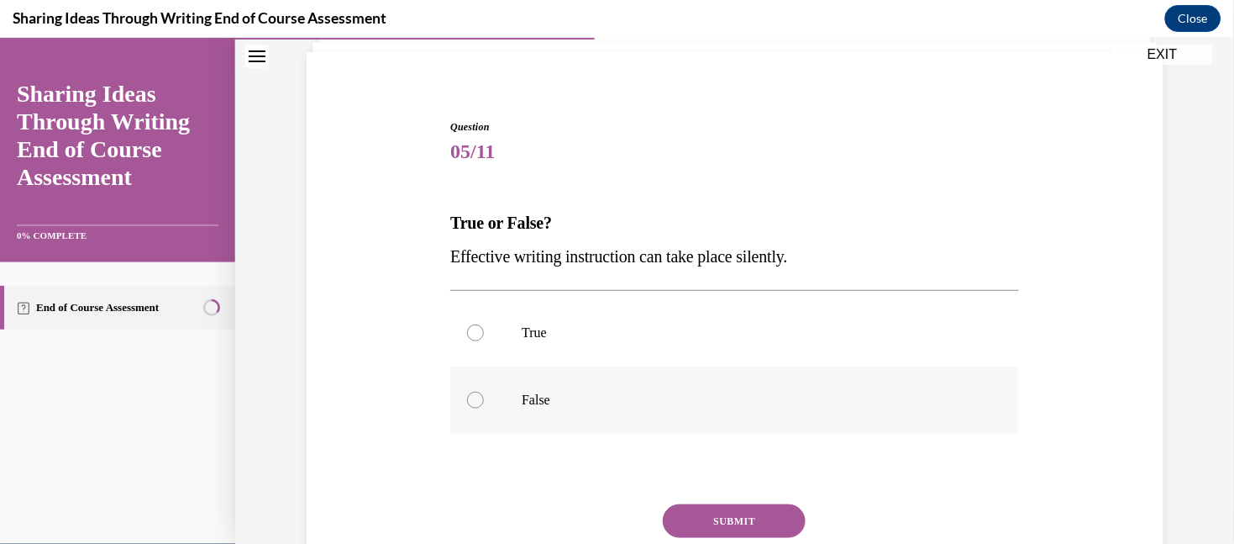
scroll to position [115, 0]
click at [681, 416] on label "False" at bounding box center [734, 398] width 569 height 67
click at [484, 407] on input "False" at bounding box center [475, 398] width 17 height 17
radio input "true"
click at [702, 506] on button "SUBMIT" at bounding box center [734, 519] width 143 height 34
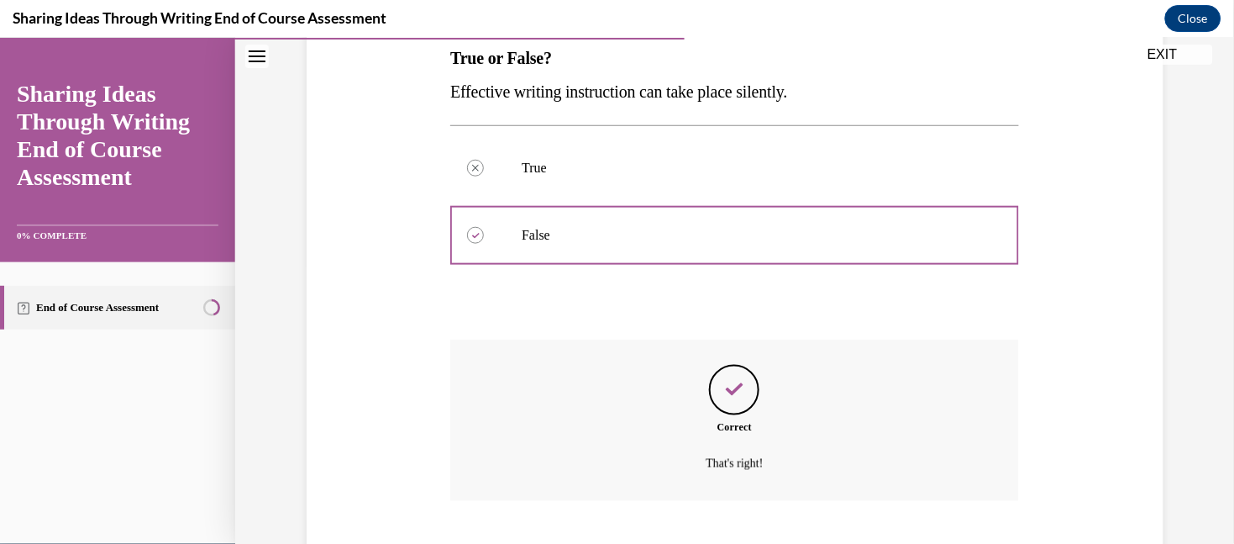
scroll to position [381, 0]
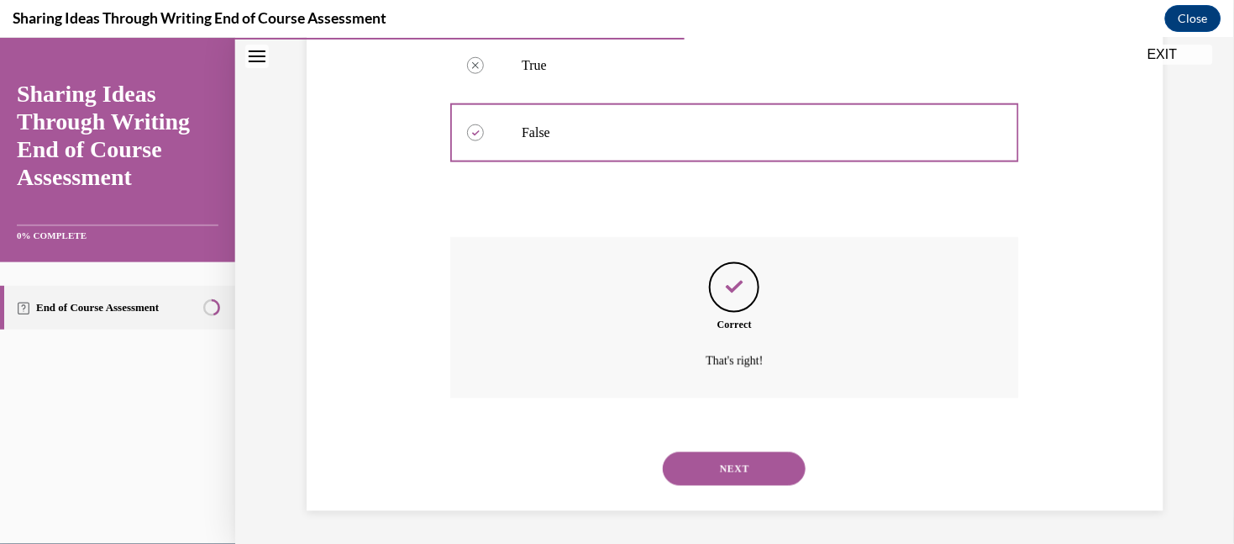
click at [698, 474] on button "NEXT" at bounding box center [734, 468] width 143 height 34
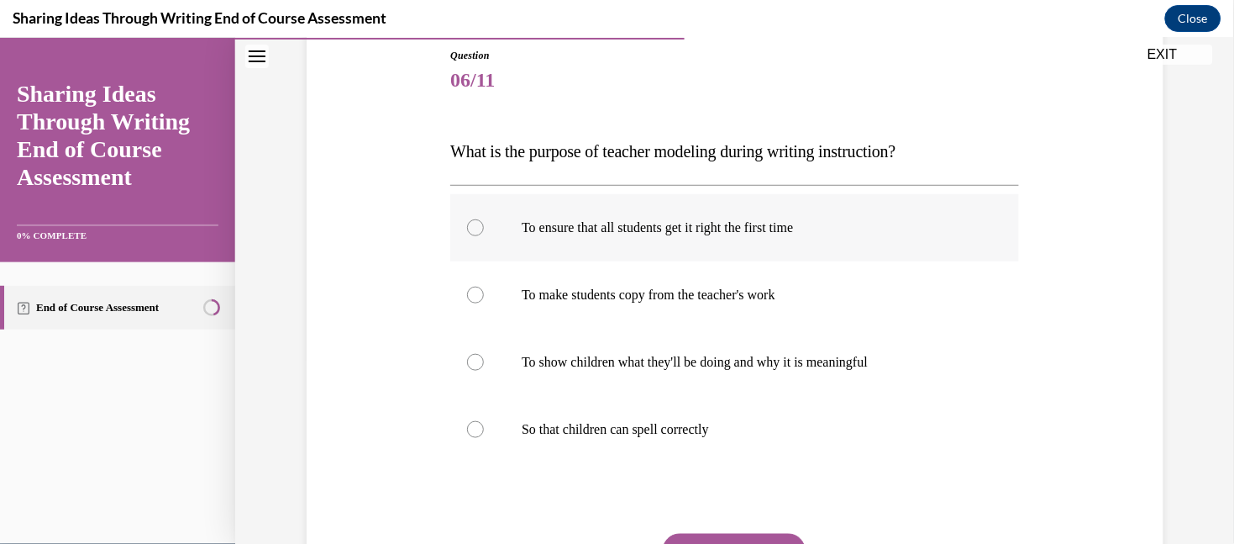
scroll to position [197, 0]
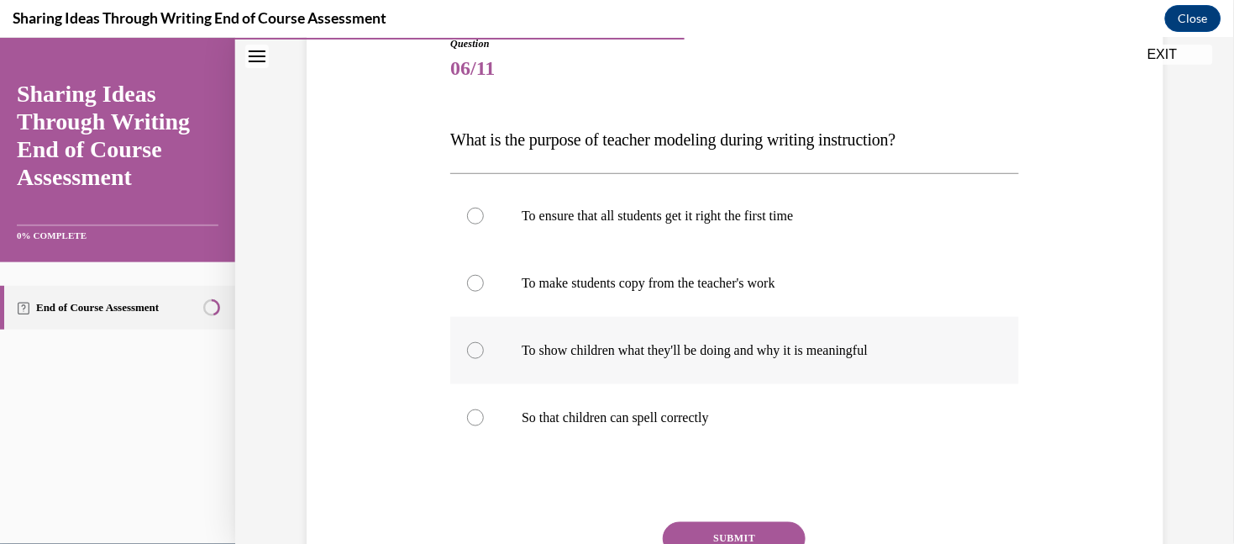
click at [748, 364] on label "To show children what they'll be doing and why it is meaningful" at bounding box center [734, 349] width 569 height 67
click at [484, 358] on input "To show children what they'll be doing and why it is meaningful" at bounding box center [475, 349] width 17 height 17
radio input "true"
click at [740, 531] on button "SUBMIT" at bounding box center [734, 538] width 143 height 34
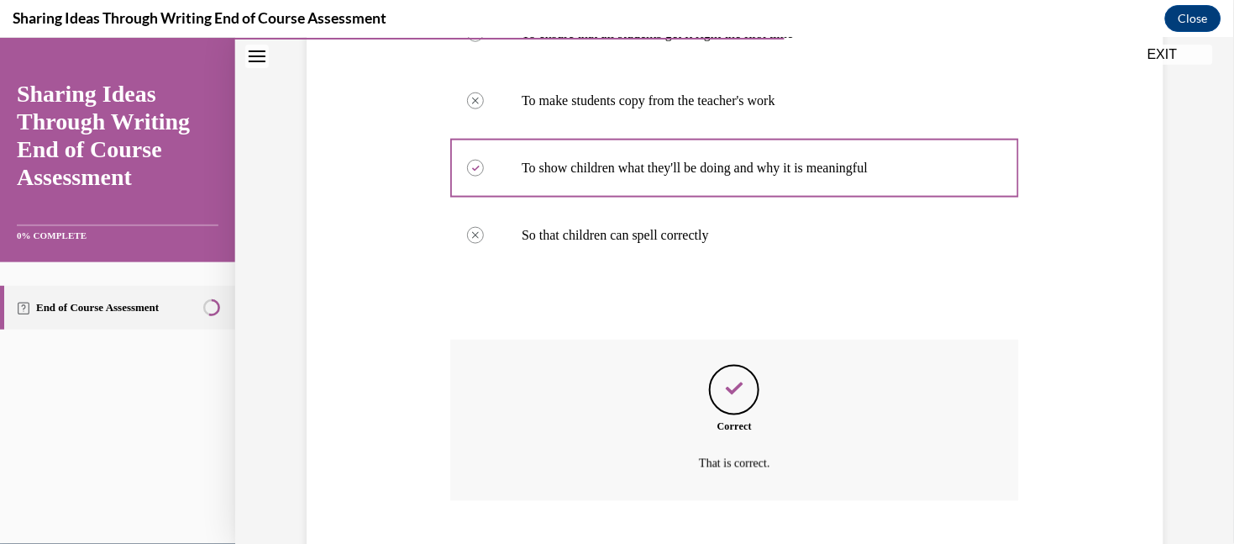
scroll to position [482, 0]
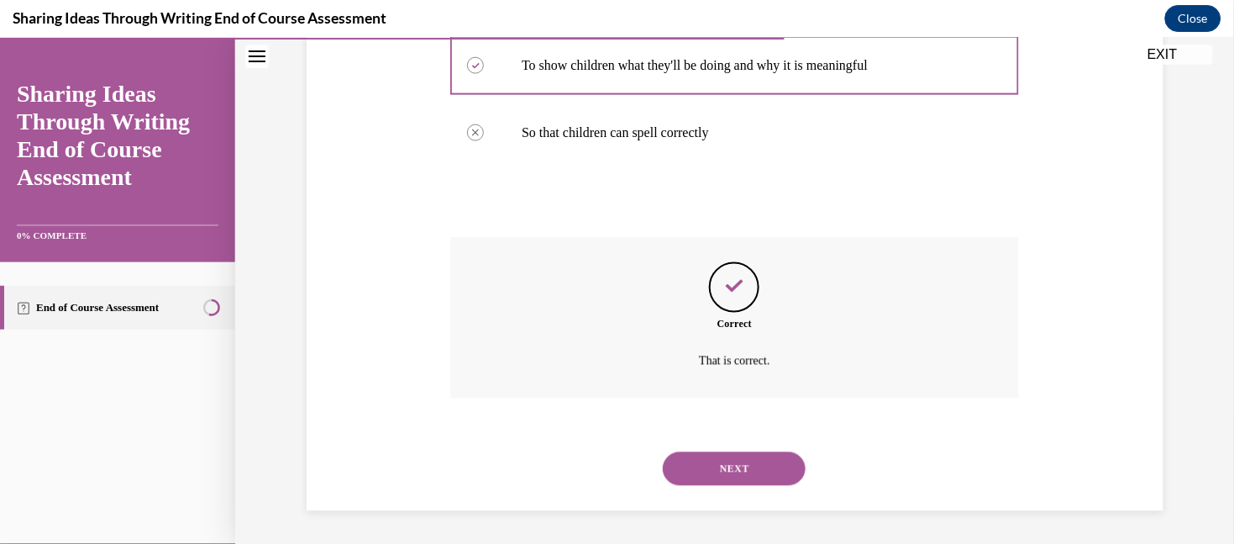
click at [731, 426] on button "SUBMIT" at bounding box center [734, 440] width 143 height 34
click at [727, 470] on button "NEXT" at bounding box center [734, 468] width 143 height 34
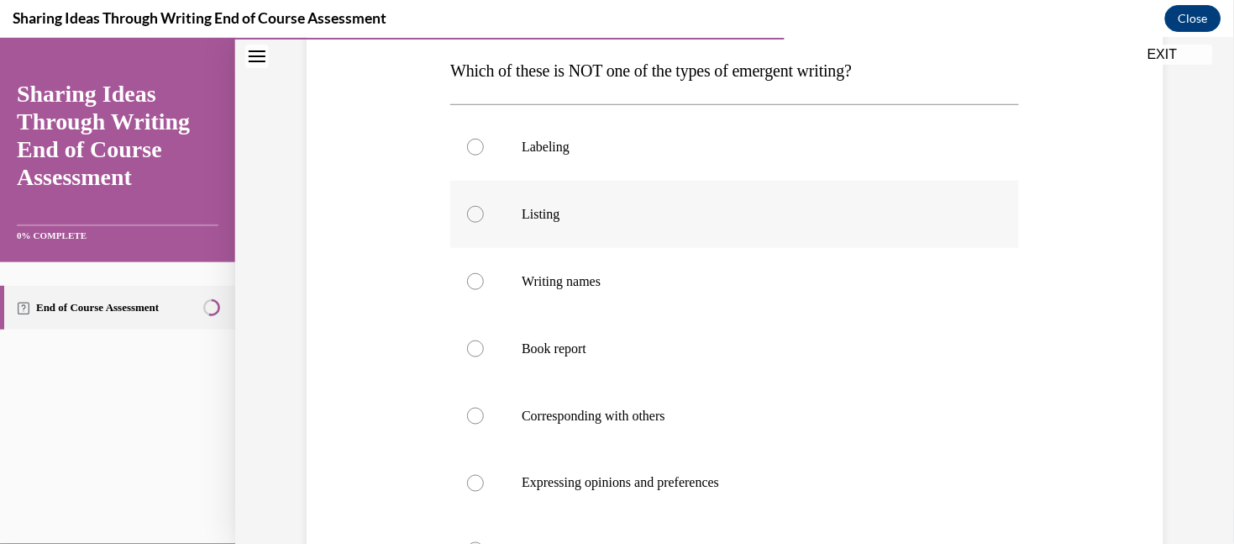
scroll to position [268, 0]
click at [657, 333] on label "Book report" at bounding box center [734, 346] width 569 height 67
click at [484, 338] on input "Book report" at bounding box center [475, 346] width 17 height 17
radio input "true"
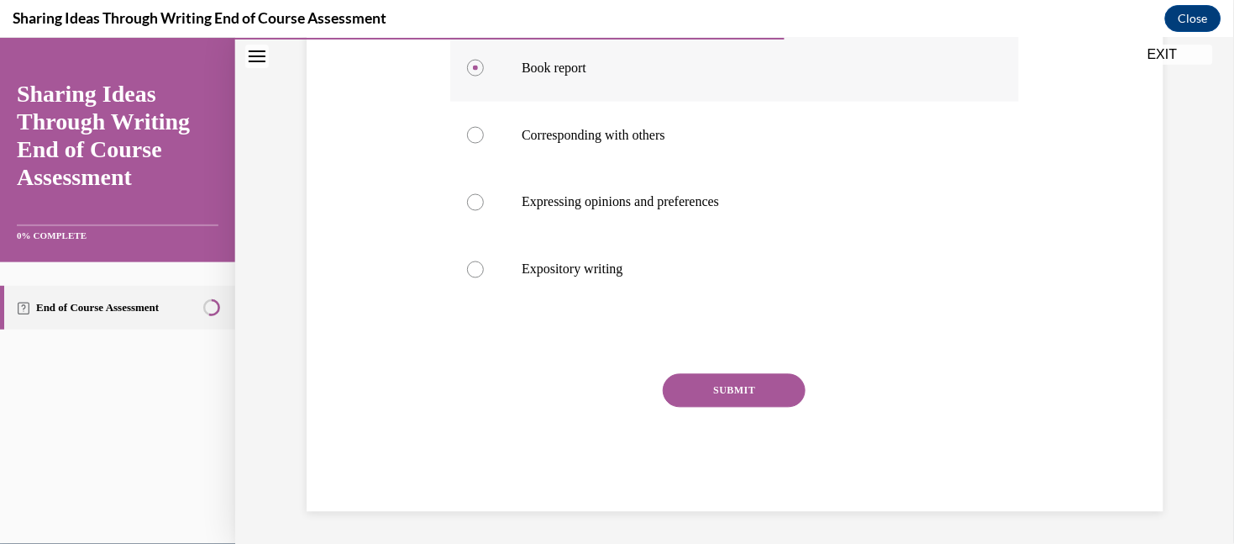
scroll to position [548, 0]
click at [710, 381] on button "SUBMIT" at bounding box center [734, 389] width 143 height 34
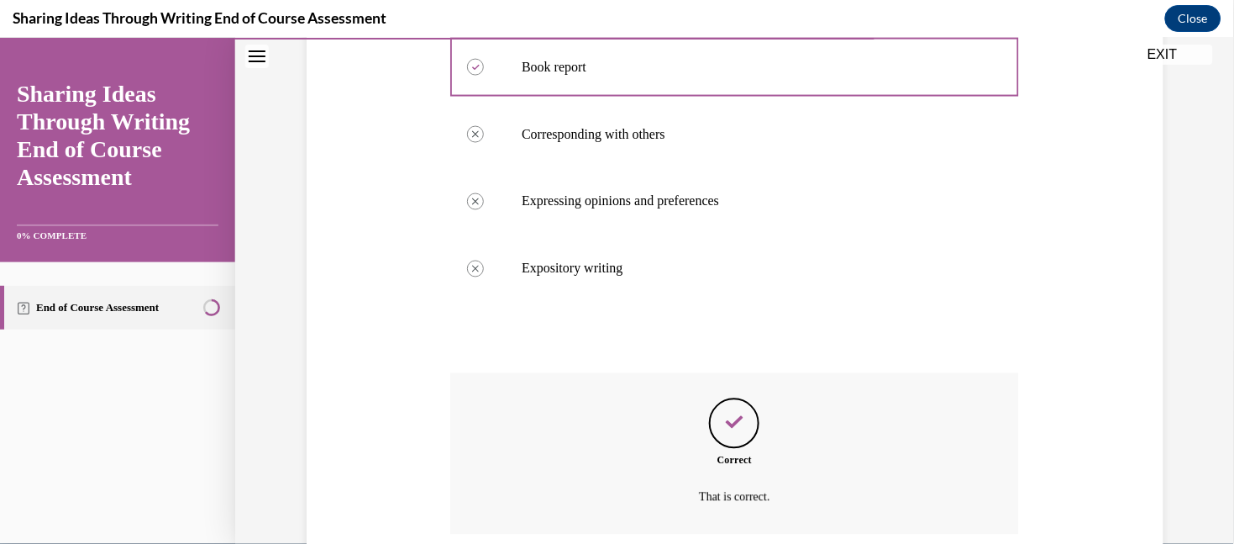
scroll to position [683, 0]
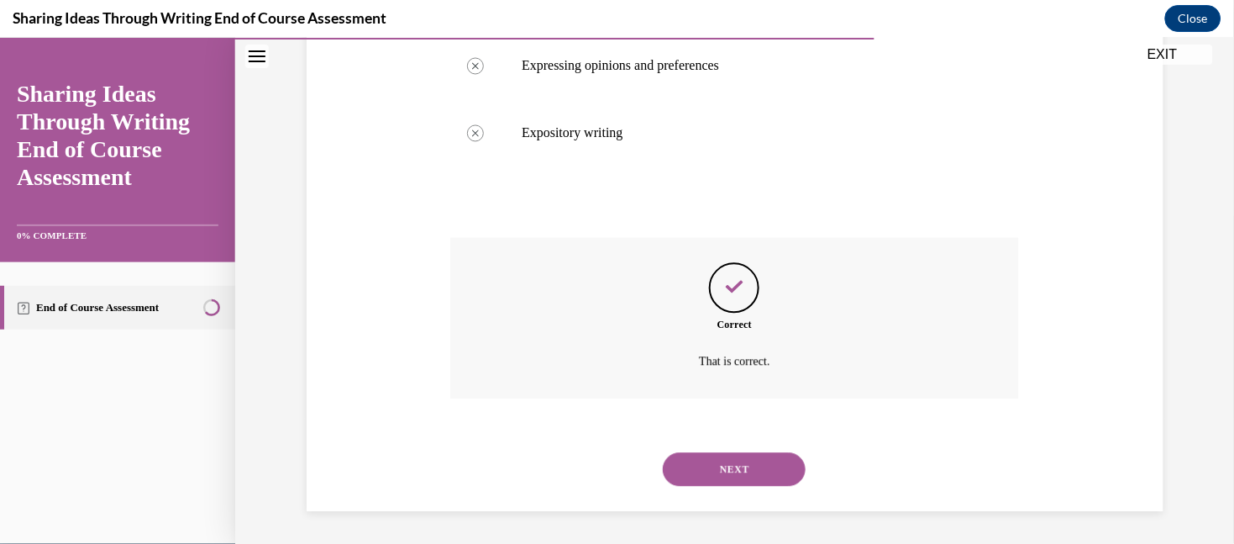
click at [702, 452] on button "NEXT" at bounding box center [734, 469] width 143 height 34
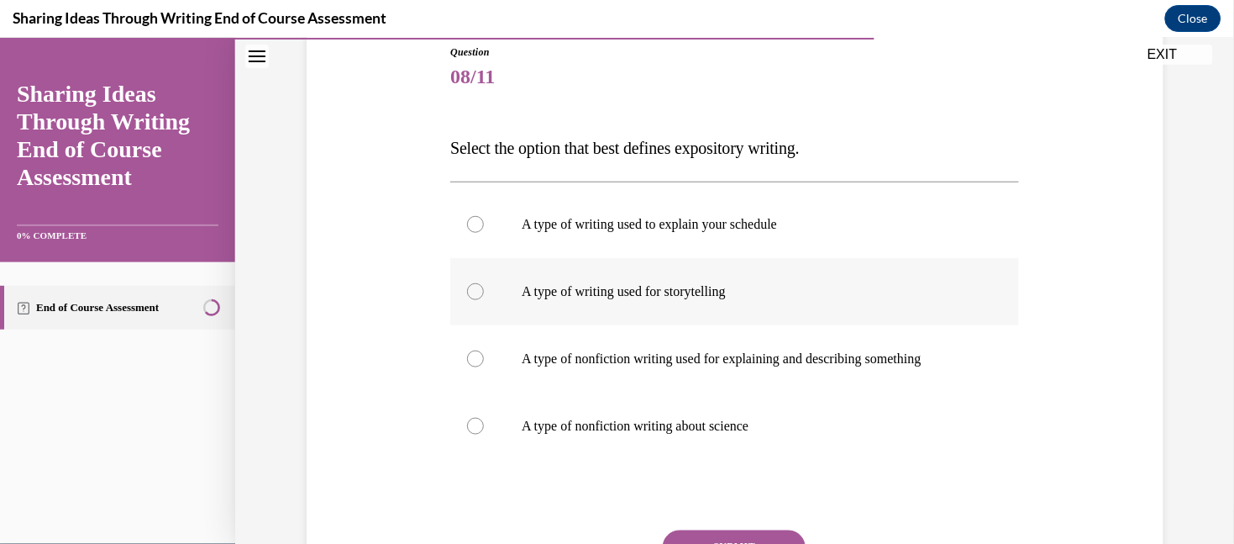
scroll to position [187, 0]
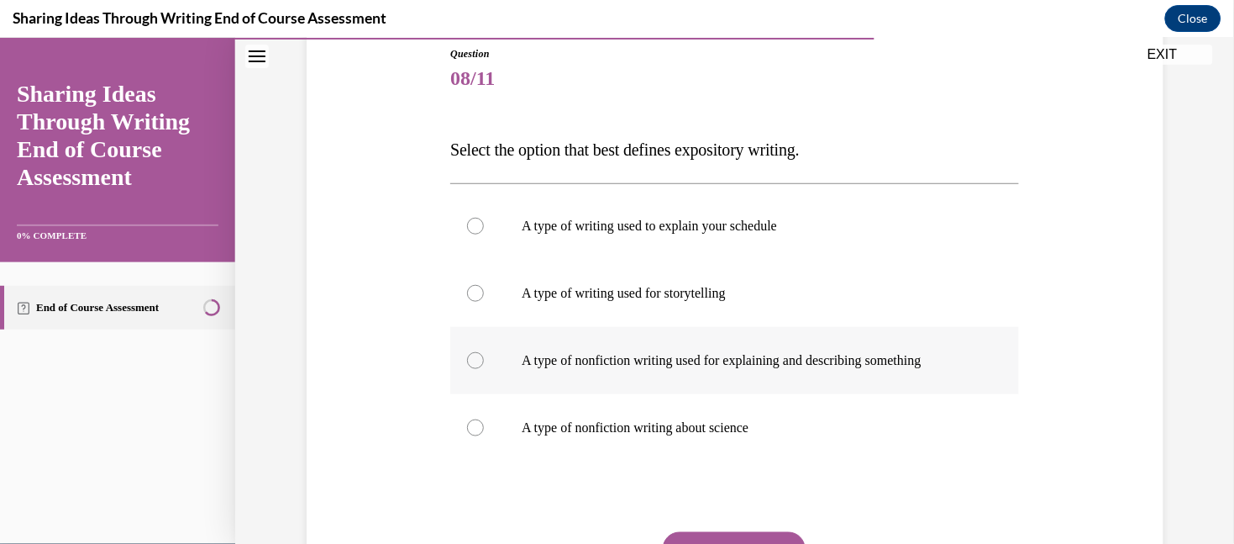
click at [713, 366] on p "A type of nonfiction writing used for explaining and describing something" at bounding box center [749, 359] width 455 height 17
click at [484, 366] on input "A type of nonfiction writing used for explaining and describing something" at bounding box center [475, 359] width 17 height 17
radio input "true"
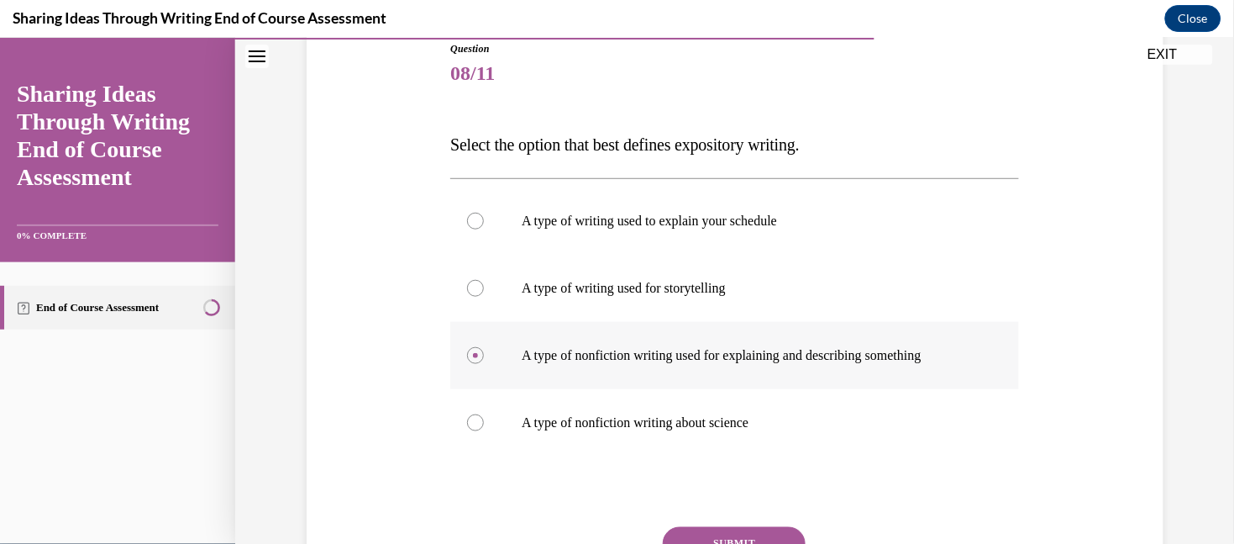
scroll to position [346, 0]
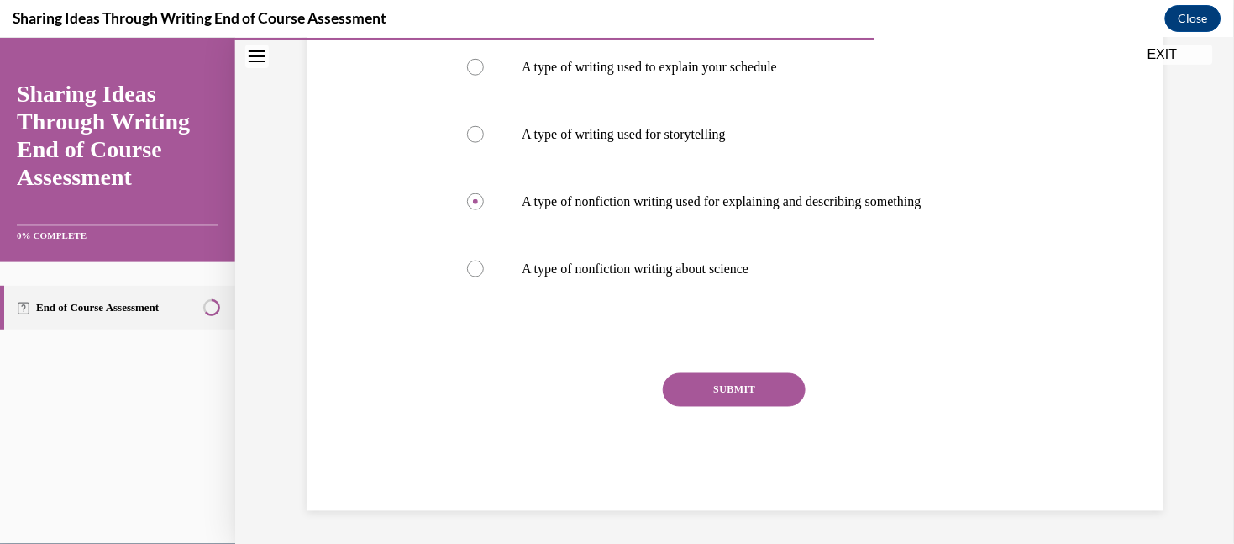
click at [712, 381] on button "SUBMIT" at bounding box center [734, 389] width 143 height 34
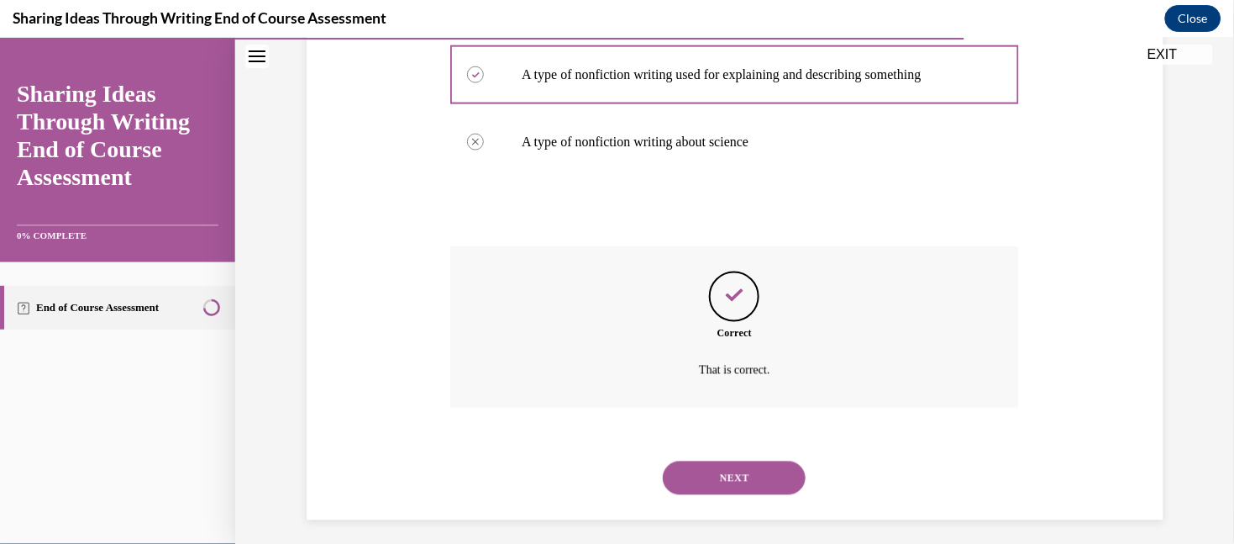
scroll to position [482, 0]
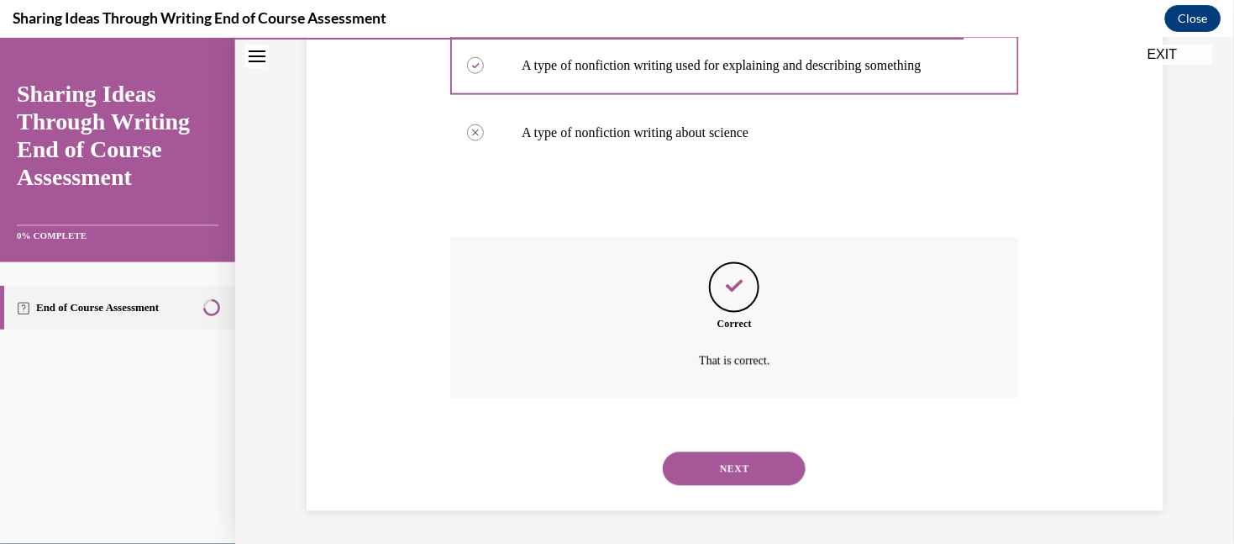
click at [695, 463] on button "NEXT" at bounding box center [734, 468] width 143 height 34
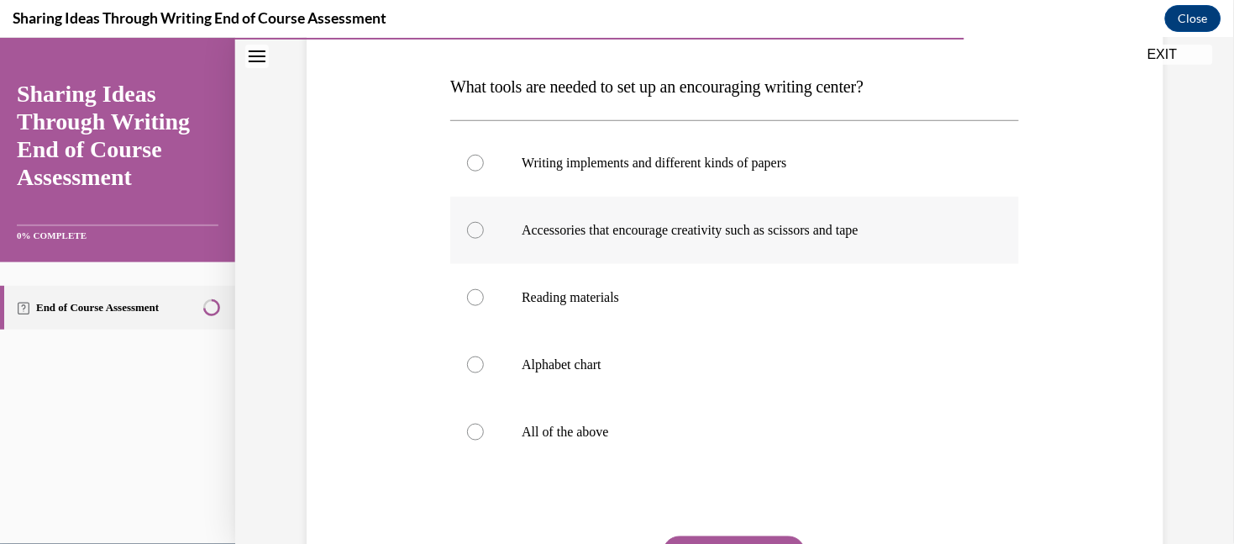
scroll to position [253, 0]
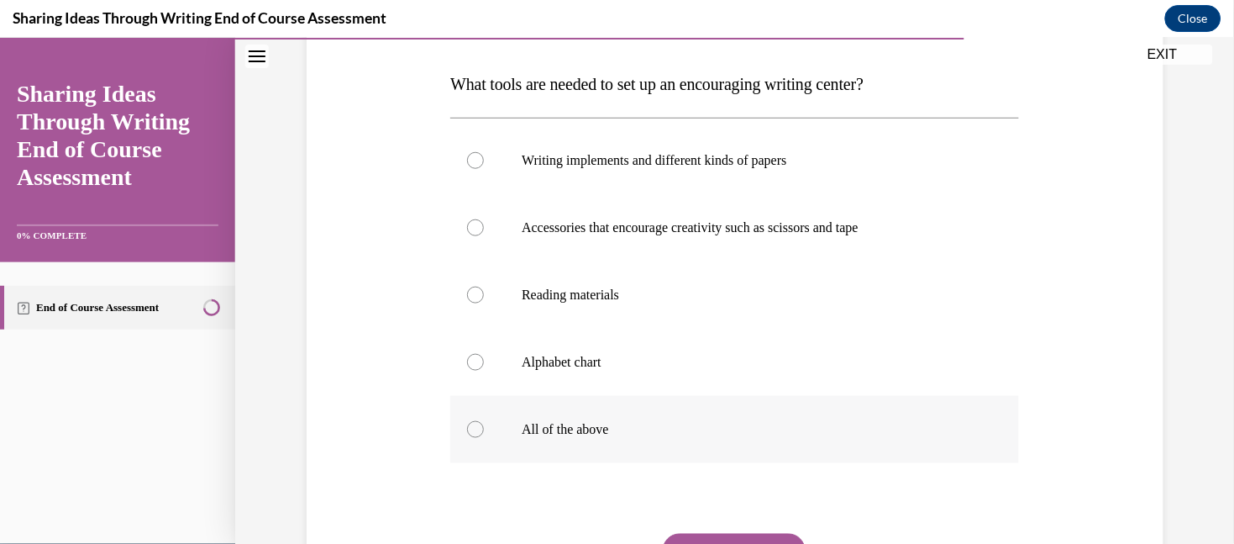
click at [609, 420] on p "All of the above" at bounding box center [749, 428] width 455 height 17
click at [484, 420] on input "All of the above" at bounding box center [475, 428] width 17 height 17
radio input "true"
click at [608, 420] on p "All of the above" at bounding box center [749, 428] width 455 height 17
click at [484, 420] on input "All of the above" at bounding box center [475, 428] width 17 height 17
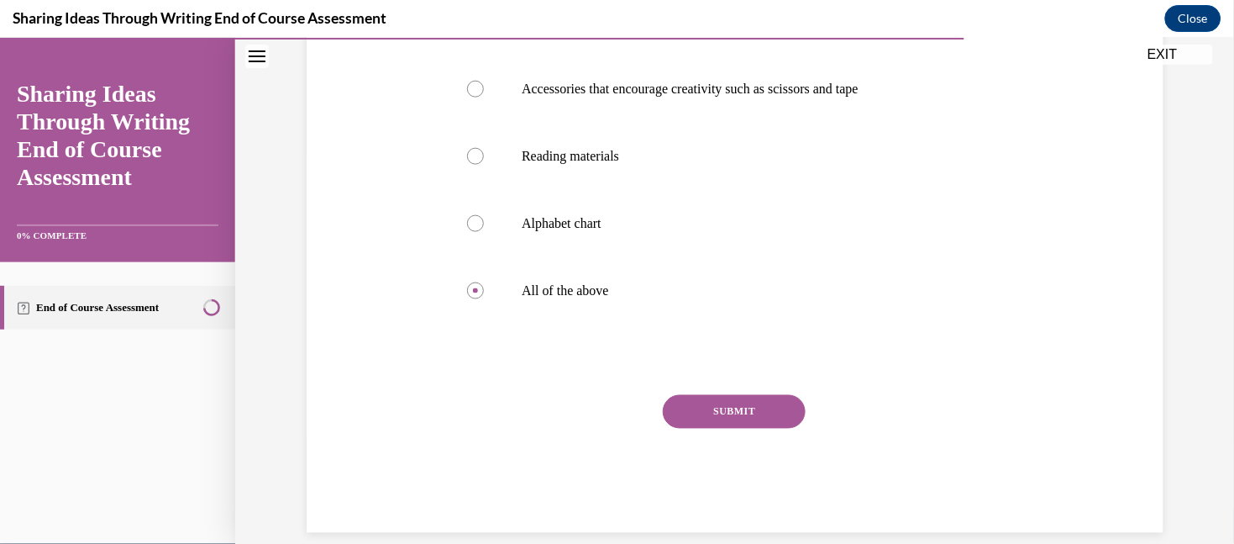
scroll to position [413, 0]
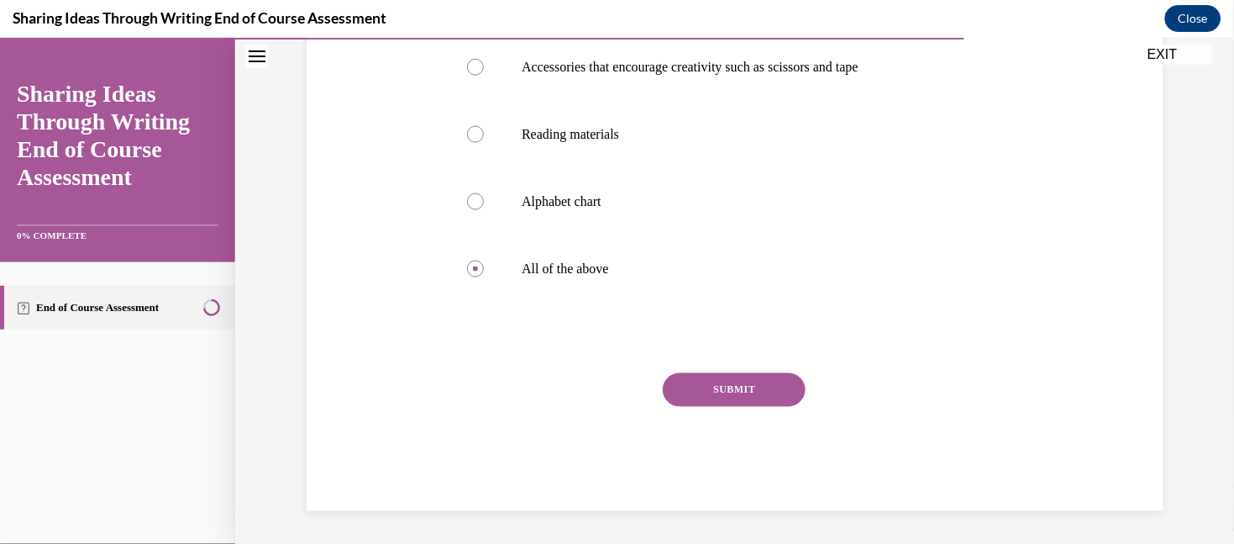
click at [736, 391] on button "SUBMIT" at bounding box center [734, 389] width 143 height 34
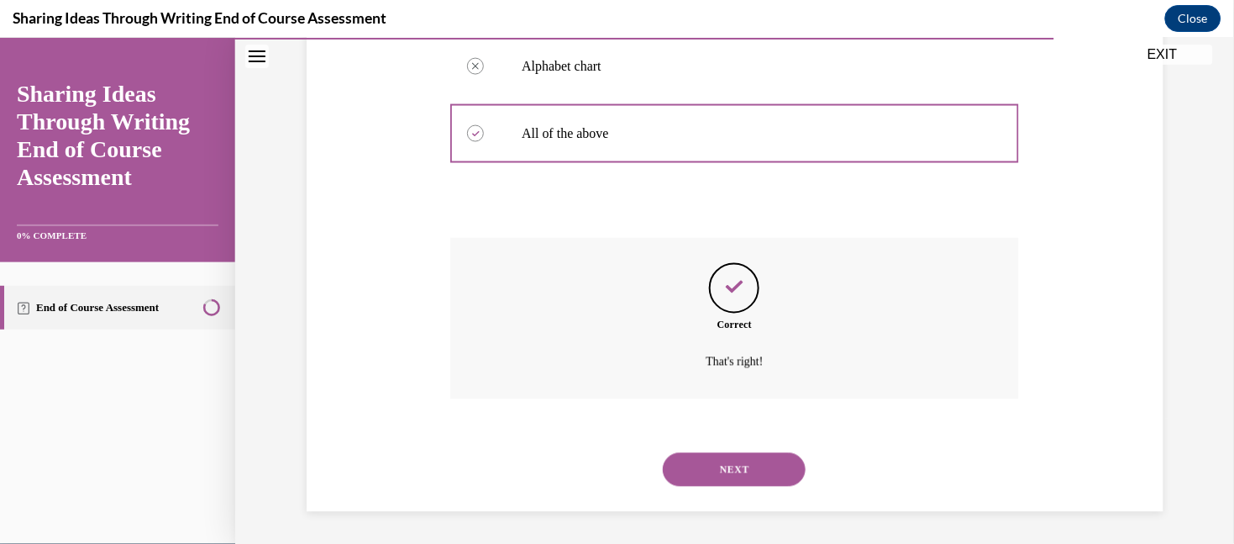
scroll to position [549, 0]
click at [709, 473] on button "NEXT" at bounding box center [734, 468] width 143 height 34
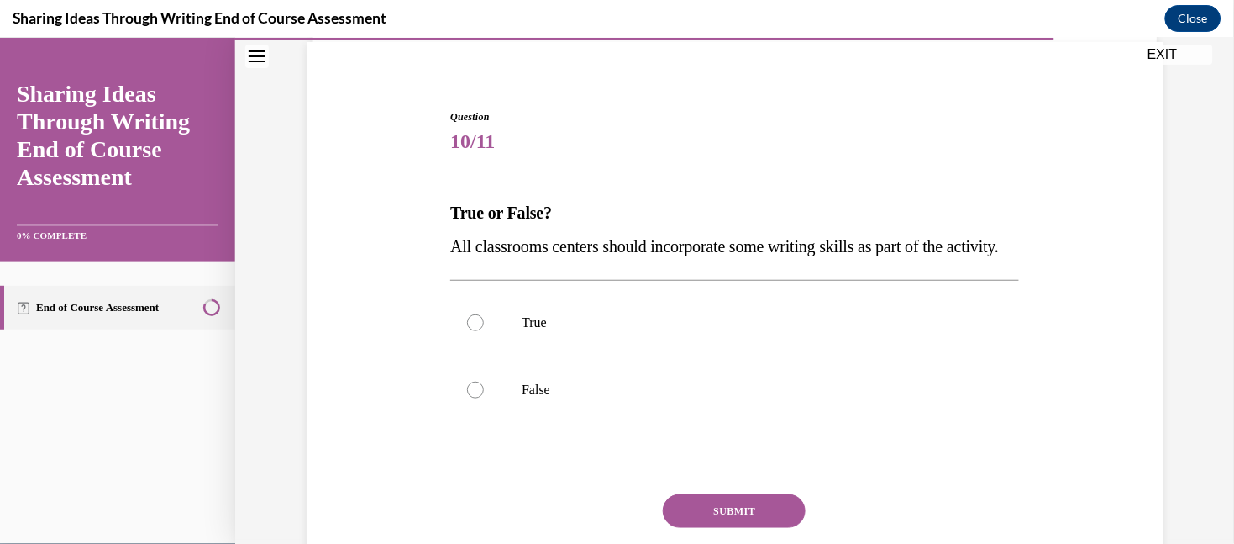
scroll to position [126, 0]
click at [609, 354] on label "True" at bounding box center [734, 319] width 569 height 67
click at [484, 328] on input "True" at bounding box center [475, 320] width 17 height 17
radio input "true"
click at [698, 525] on button "SUBMIT" at bounding box center [734, 508] width 143 height 34
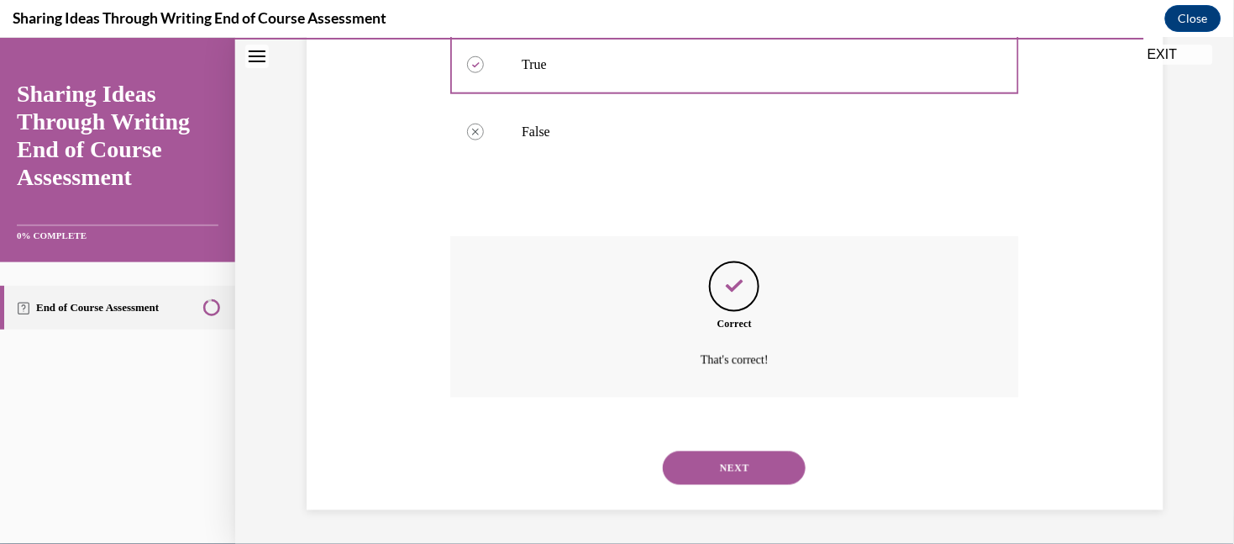
scroll to position [415, 0]
click at [712, 471] on button "NEXT" at bounding box center [734, 467] width 143 height 34
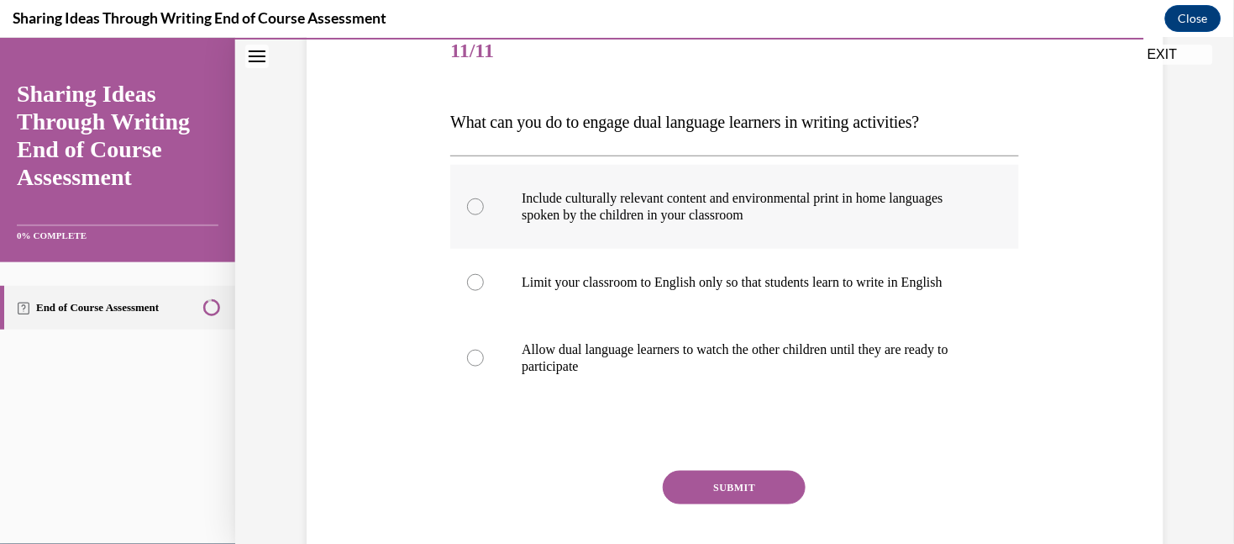
scroll to position [193, 0]
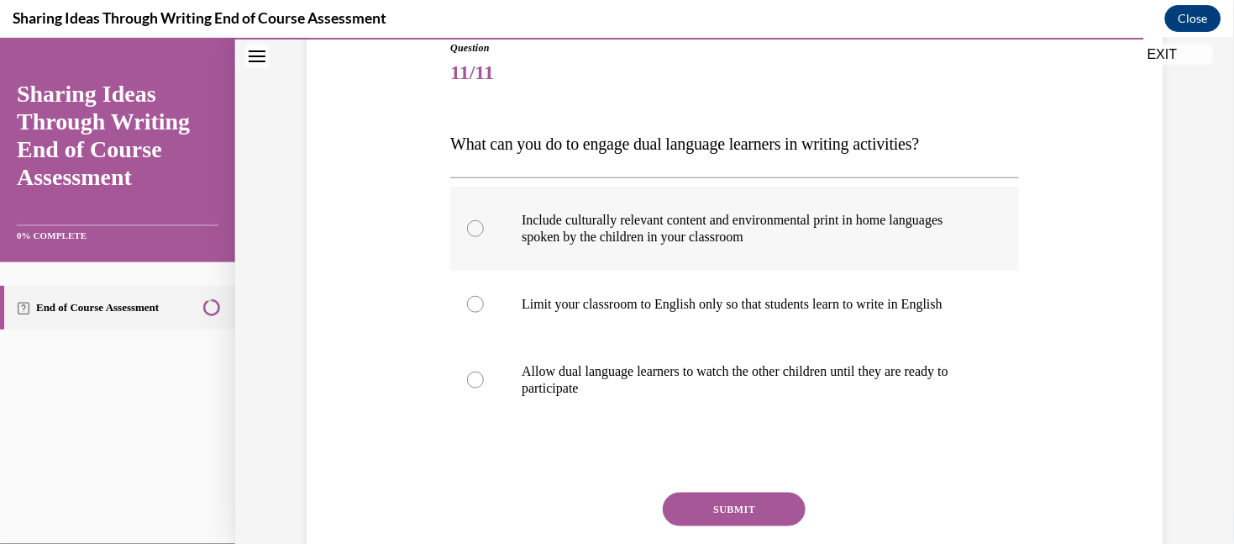
click at [700, 214] on p "Include culturally relevant content and environmental print in home languages s…" at bounding box center [749, 228] width 455 height 34
click at [484, 219] on input "Include culturally relevant content and environmental print in home languages s…" at bounding box center [475, 227] width 17 height 17
radio input "true"
click at [695, 510] on button "SUBMIT" at bounding box center [734, 508] width 143 height 34
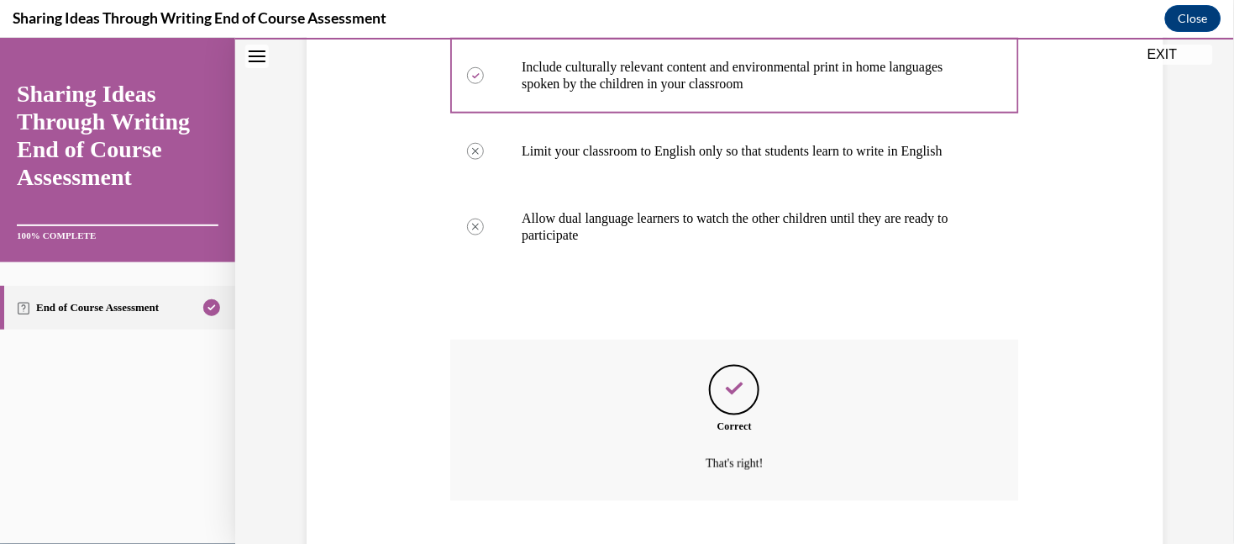
scroll to position [449, 0]
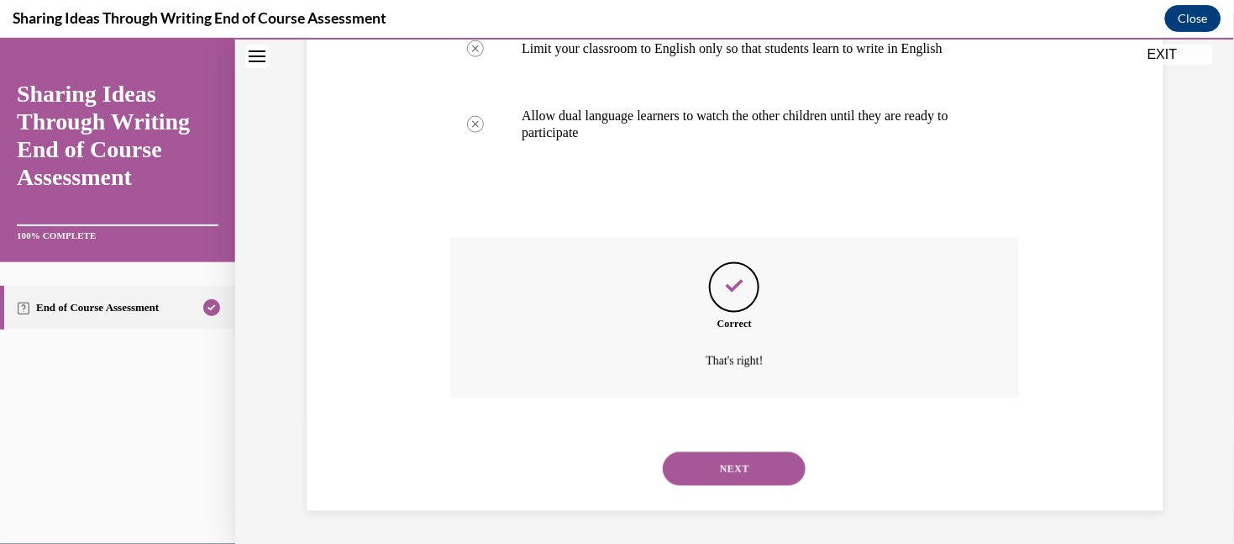
click at [696, 476] on button "NEXT" at bounding box center [734, 468] width 143 height 34
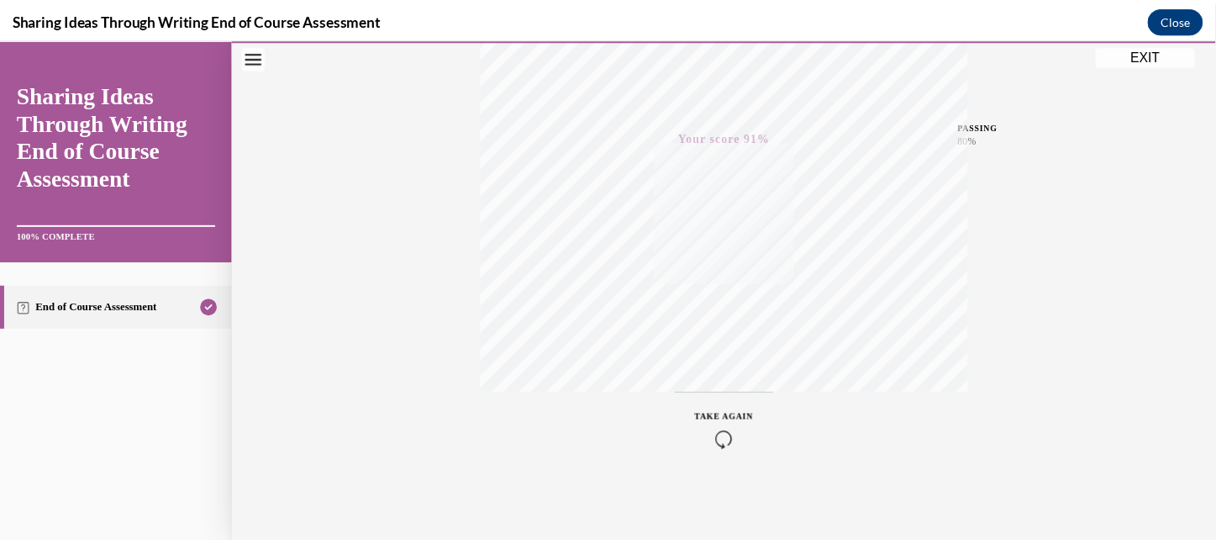
scroll to position [0, 0]
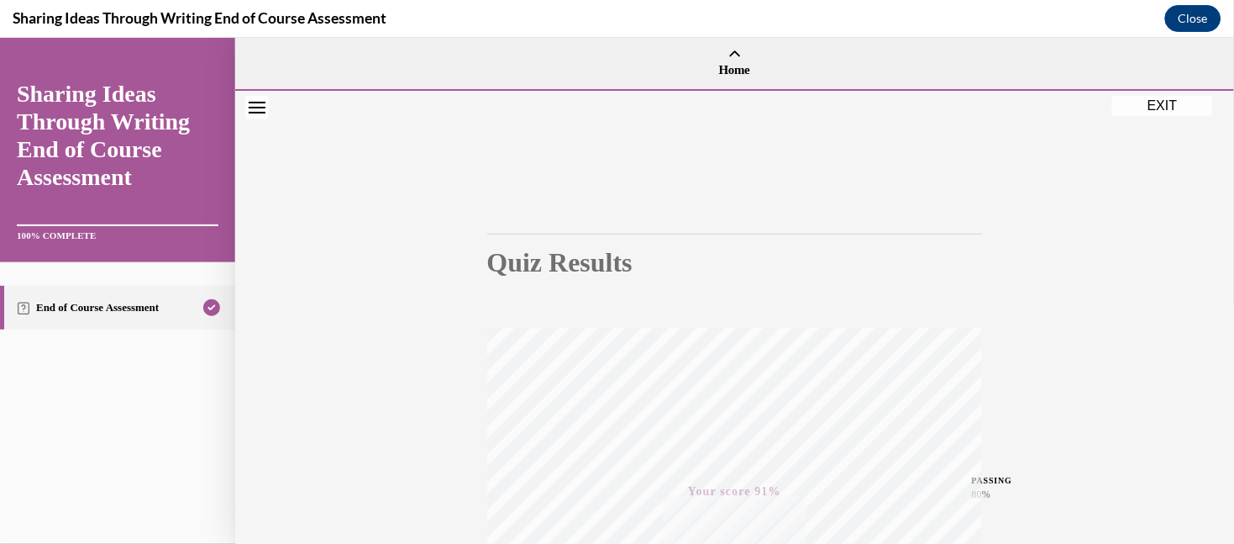
click at [1165, 106] on button "EXIT" at bounding box center [1162, 105] width 101 height 20
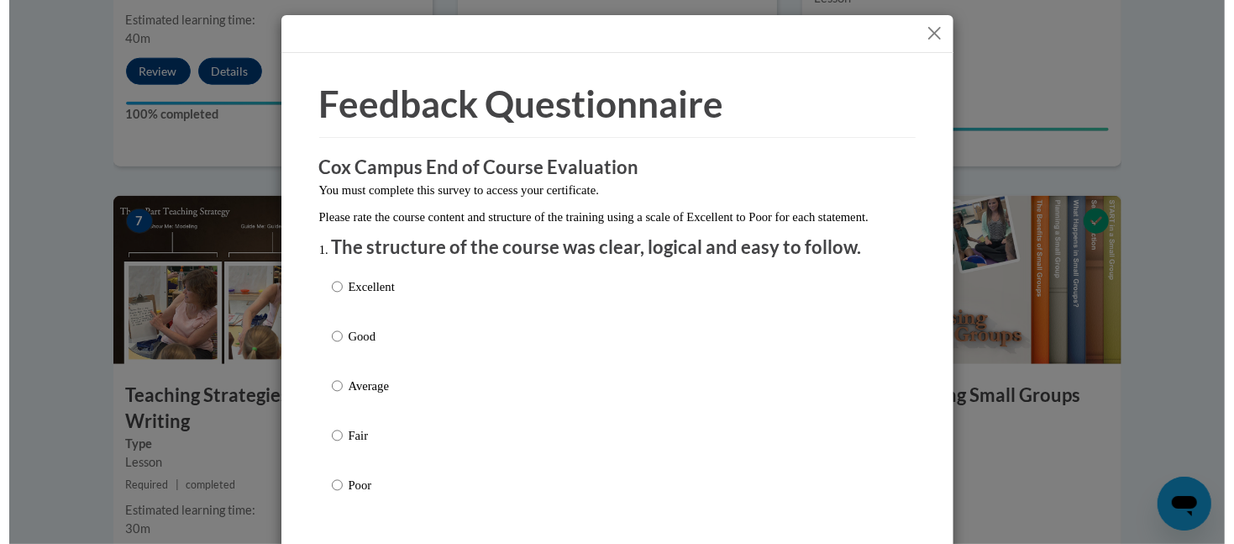
scroll to position [1910, 0]
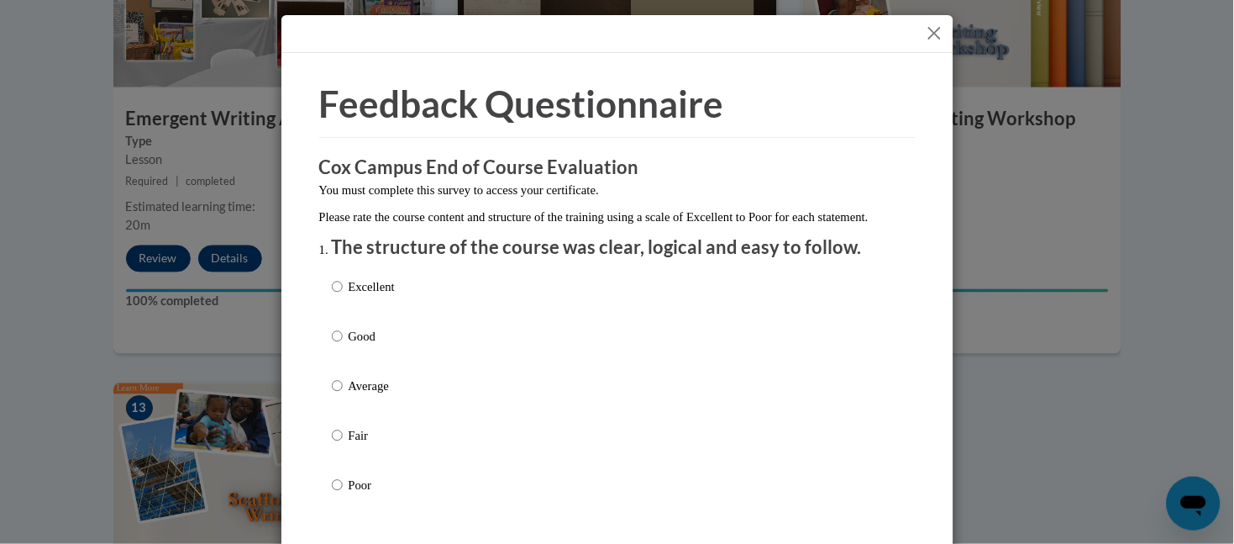
click at [631, 303] on div "Excellent Good Average Fair Poor" at bounding box center [617, 406] width 571 height 274
drag, startPoint x: 330, startPoint y: 303, endPoint x: 349, endPoint y: 304, distance: 18.5
click at [332, 296] on input "Excellent" at bounding box center [337, 286] width 11 height 18
radio input "true"
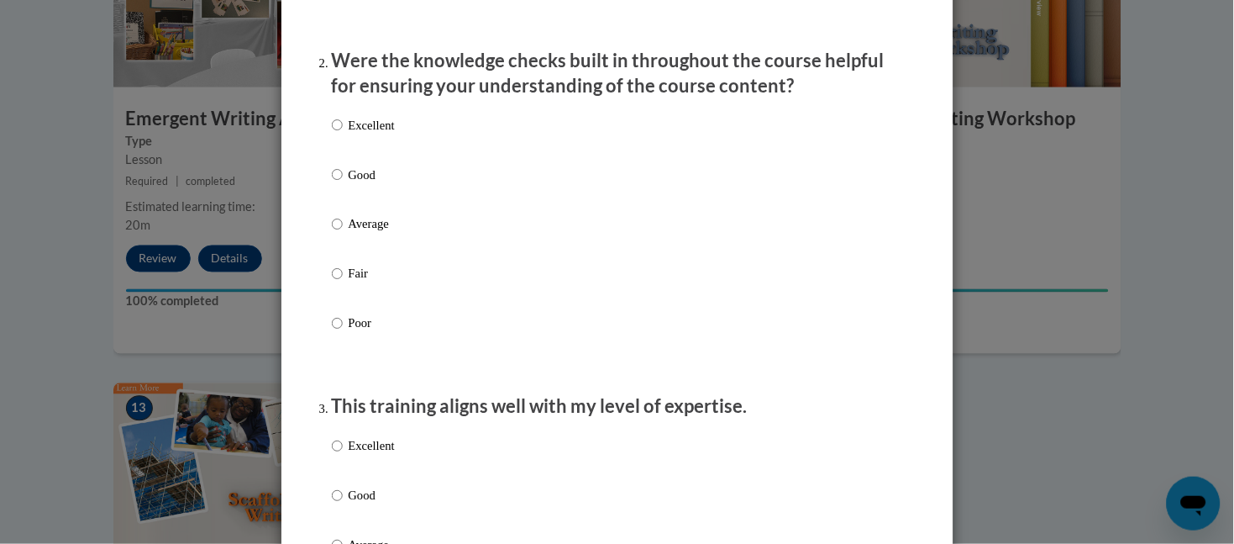
scroll to position [511, 0]
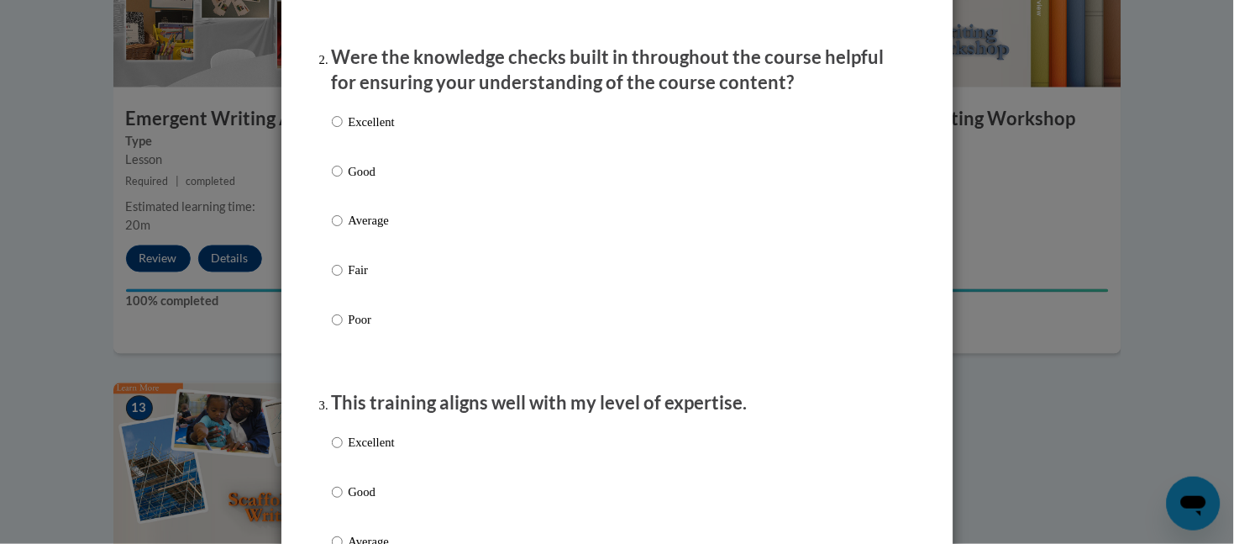
click at [375, 131] on p "Excellent" at bounding box center [372, 122] width 46 height 18
click at [343, 131] on input "Excellent" at bounding box center [337, 122] width 11 height 18
radio input "true"
click at [349, 452] on p "Excellent" at bounding box center [372, 443] width 46 height 18
click at [343, 452] on input "Excellent" at bounding box center [337, 443] width 11 height 18
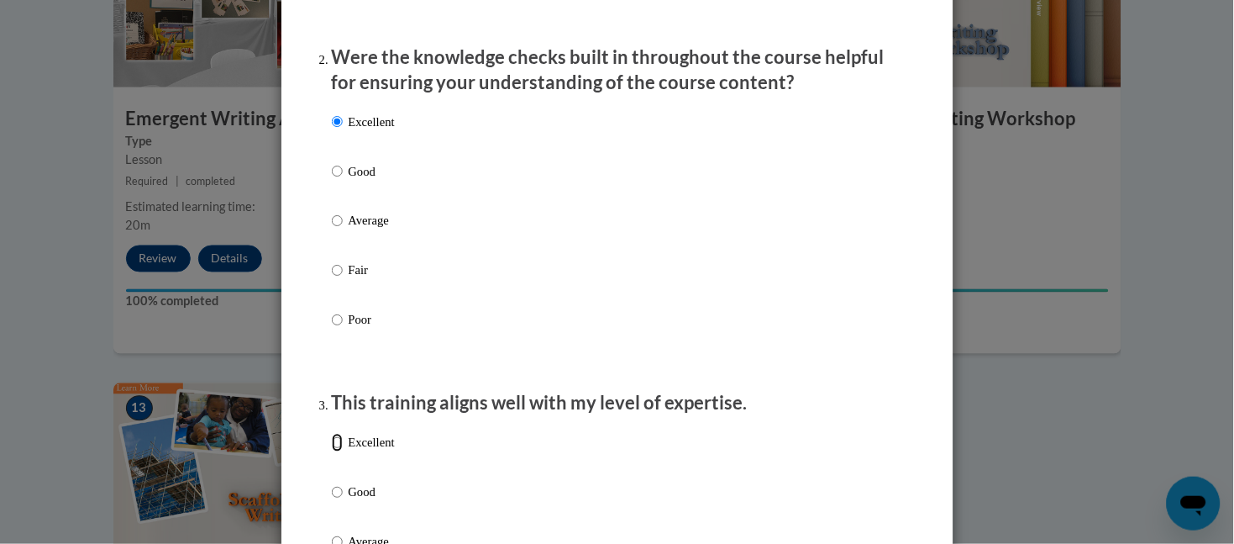
radio input "true"
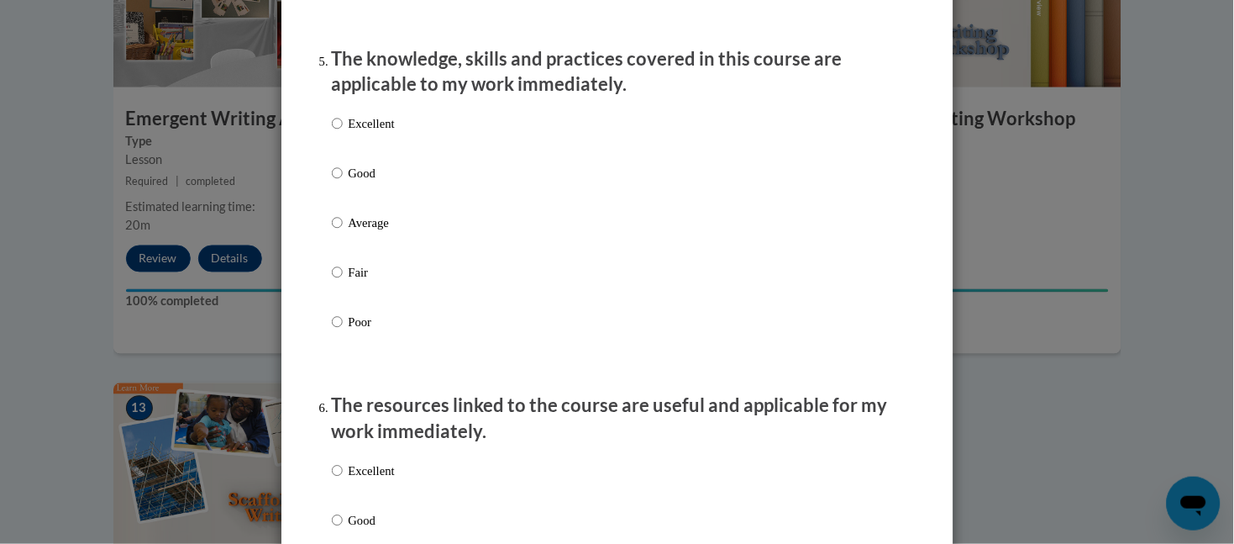
scroll to position [1516, 0]
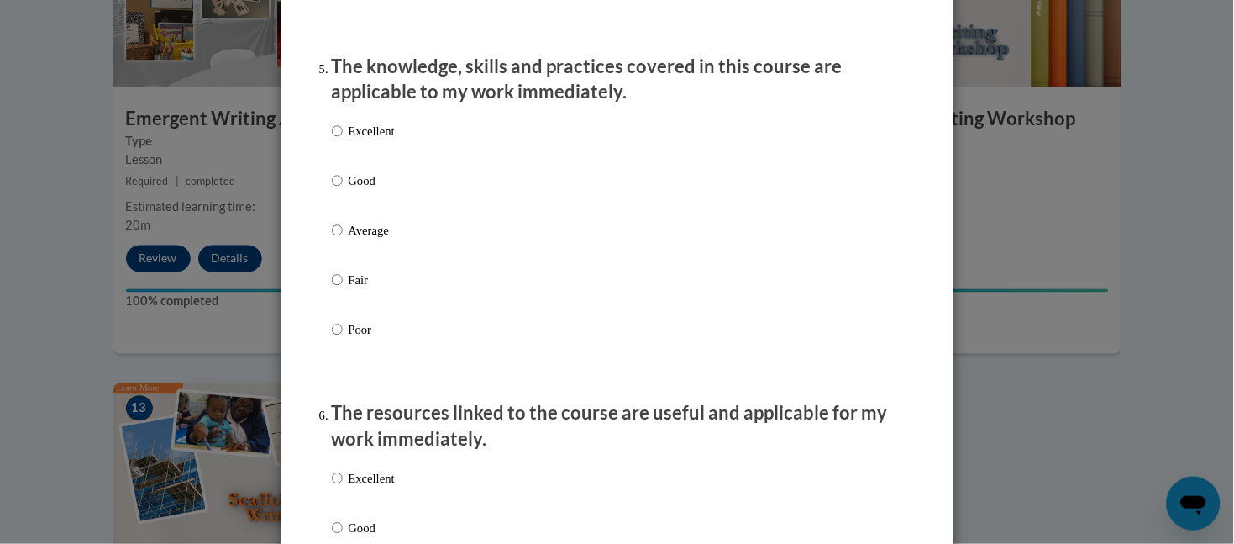
click at [372, 140] on p "Excellent" at bounding box center [372, 131] width 46 height 18
click at [343, 140] on input "Excellent" at bounding box center [337, 131] width 11 height 18
radio input "true"
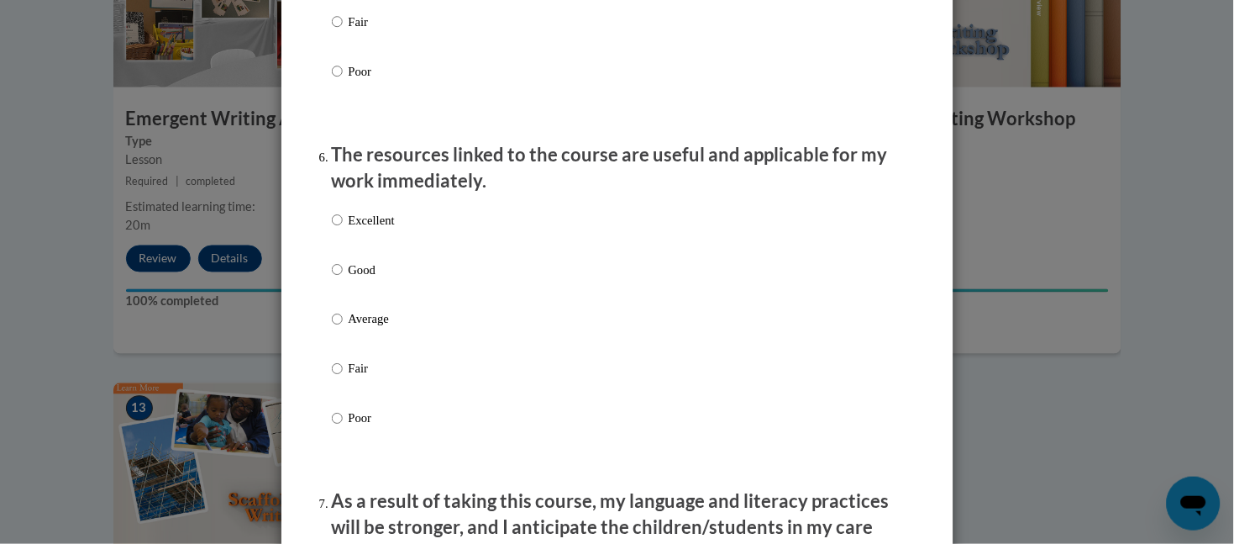
scroll to position [1832, 0]
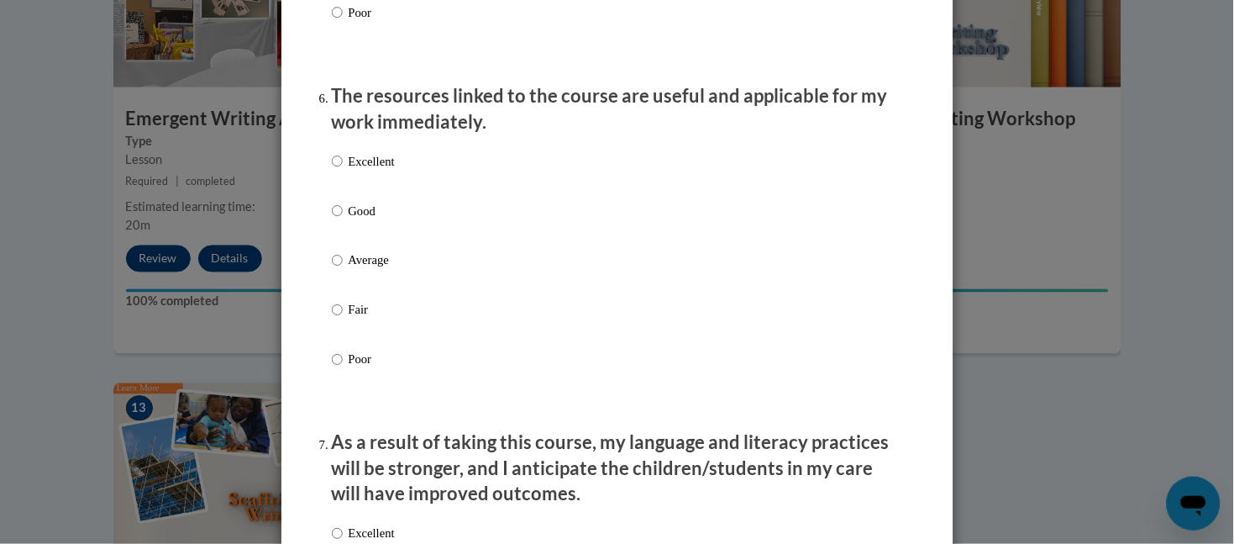
drag, startPoint x: 365, startPoint y: 171, endPoint x: 367, endPoint y: 179, distance: 8.6
click at [366, 171] on p "Excellent" at bounding box center [372, 161] width 46 height 18
click at [343, 171] on input "Excellent" at bounding box center [337, 161] width 11 height 18
radio input "true"
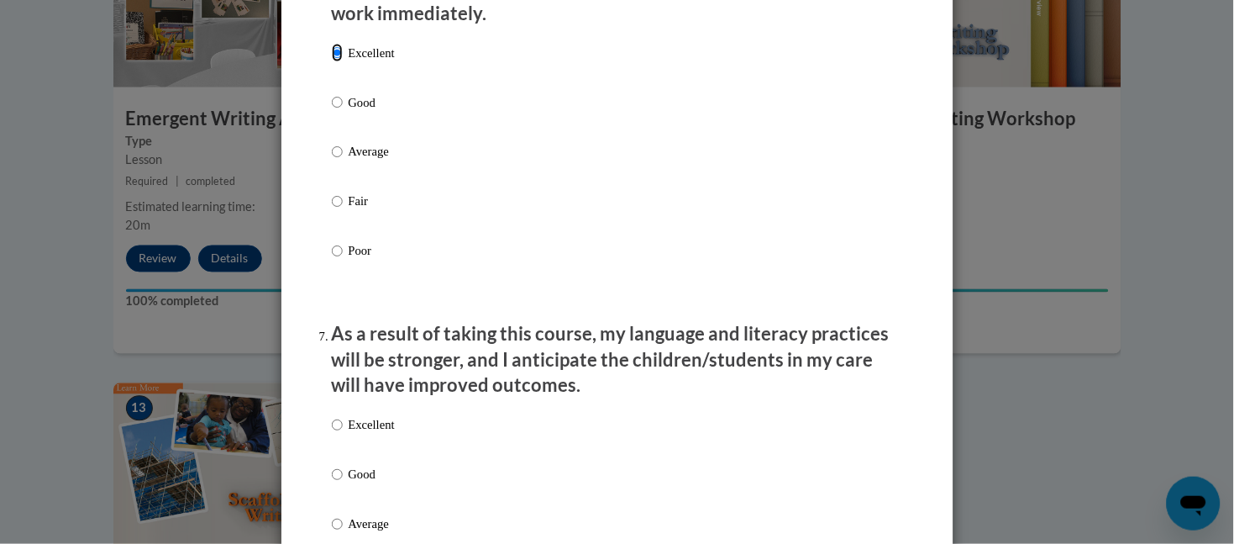
scroll to position [1973, 0]
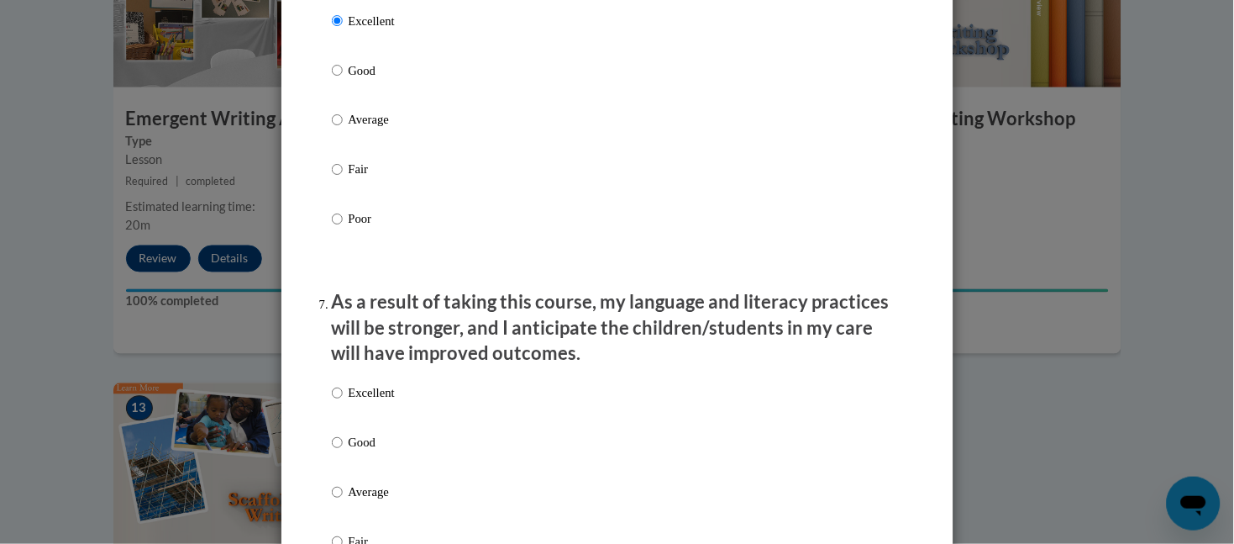
click at [349, 402] on p "Excellent" at bounding box center [372, 393] width 46 height 18
click at [342, 402] on input "Excellent" at bounding box center [337, 393] width 11 height 18
radio input "true"
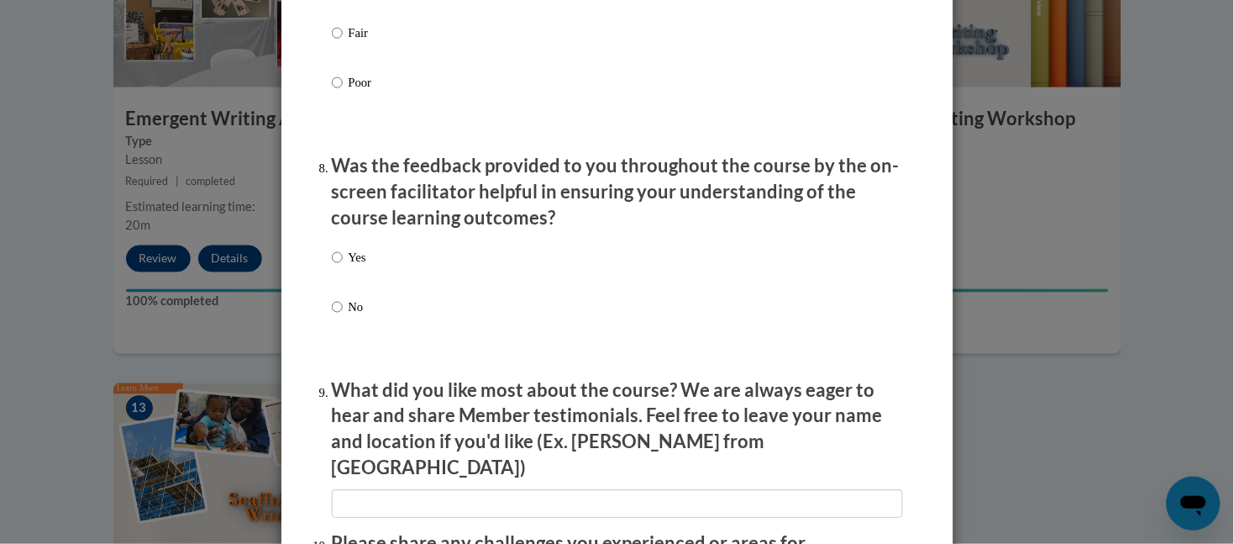
scroll to position [2595, 0]
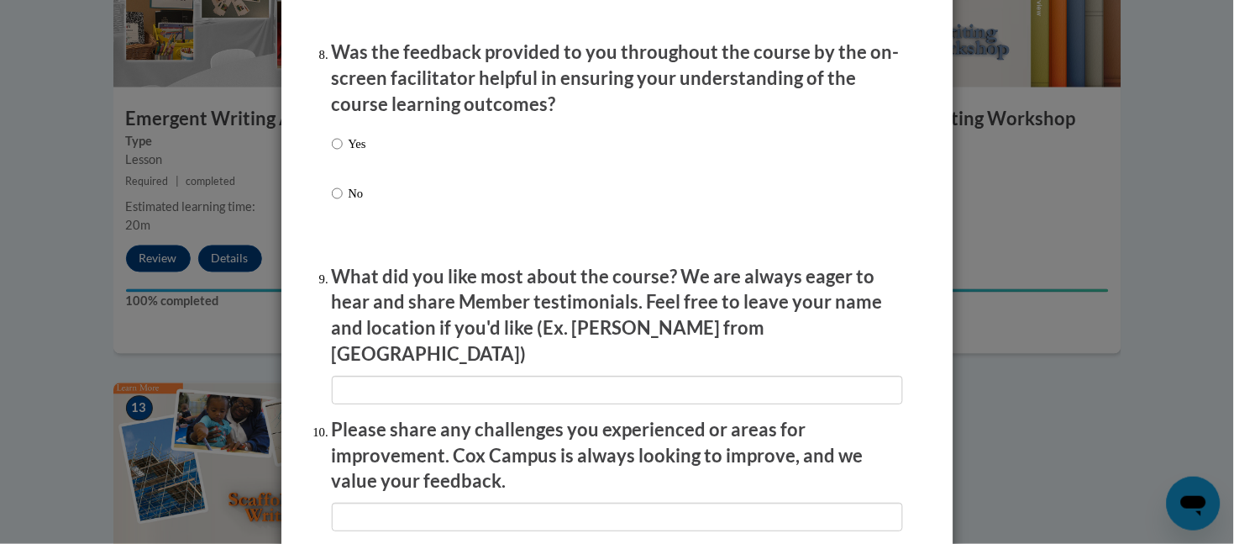
click at [349, 153] on p "Yes" at bounding box center [358, 143] width 18 height 18
click at [343, 153] on input "Yes" at bounding box center [337, 143] width 11 height 18
radio input "true"
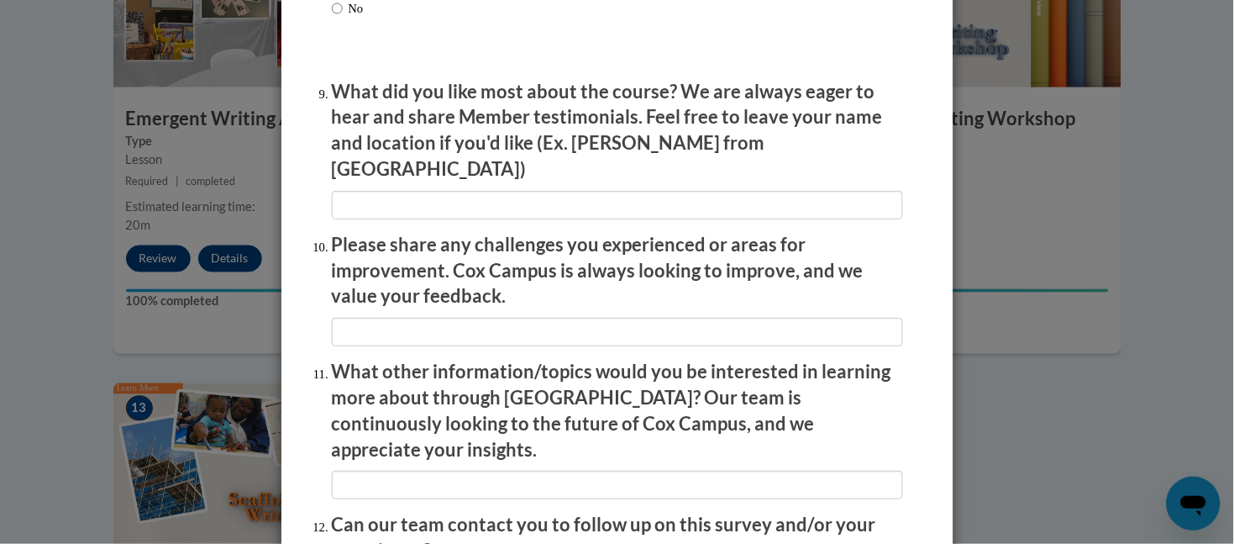
scroll to position [2954, 0]
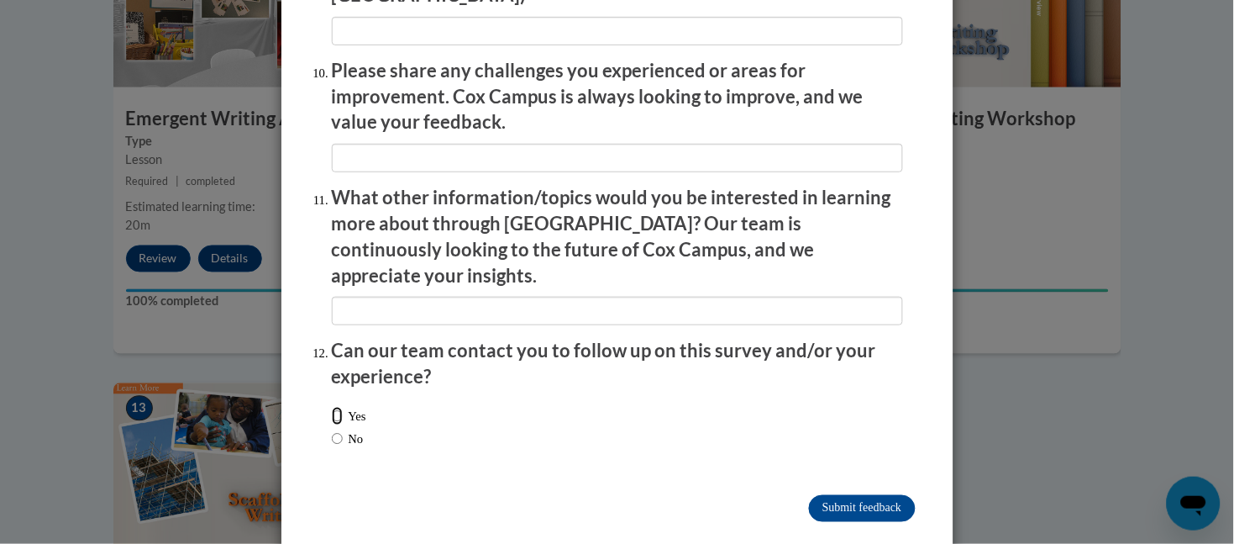
drag, startPoint x: 324, startPoint y: 372, endPoint x: 319, endPoint y: 364, distance: 9.8
click at [332, 407] on input "Yes" at bounding box center [337, 416] width 11 height 18
radio input "true"
click at [332, 429] on input "No" at bounding box center [337, 438] width 11 height 18
radio input "true"
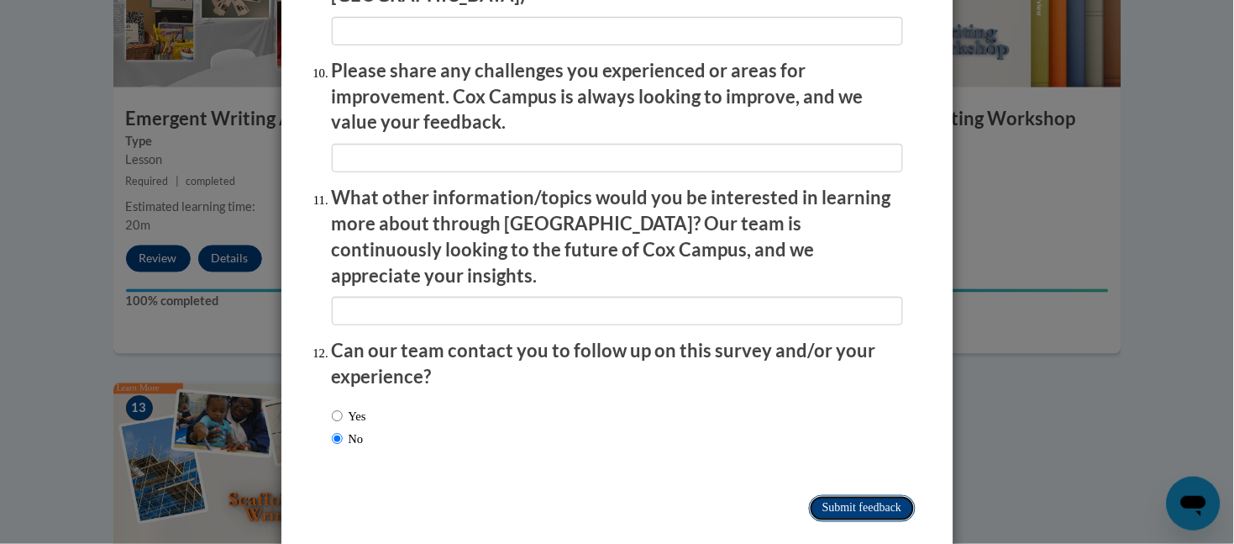
click at [863, 495] on input "Submit feedback" at bounding box center [862, 508] width 106 height 27
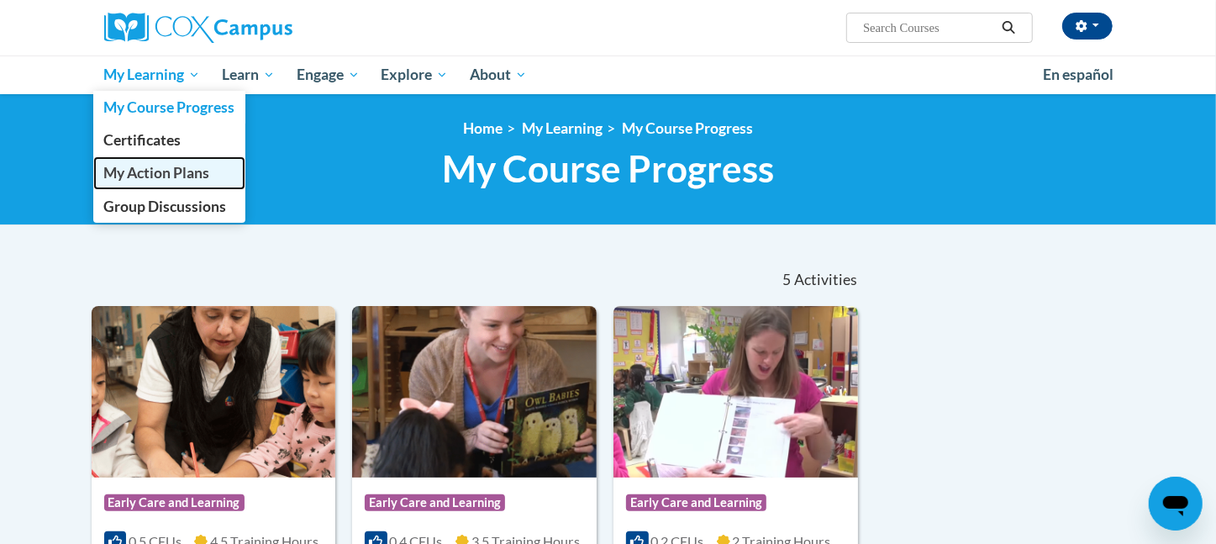
click at [178, 162] on link "My Action Plans" at bounding box center [169, 172] width 153 height 33
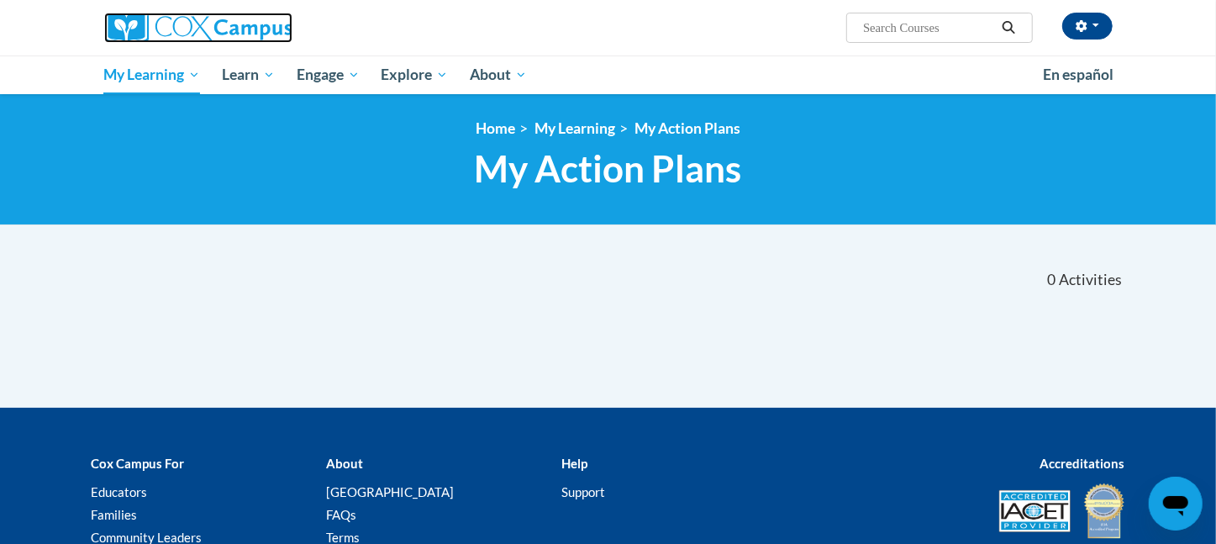
click at [139, 21] on img at bounding box center [198, 28] width 188 height 30
click at [1085, 30] on icon "button" at bounding box center [1081, 26] width 12 height 12
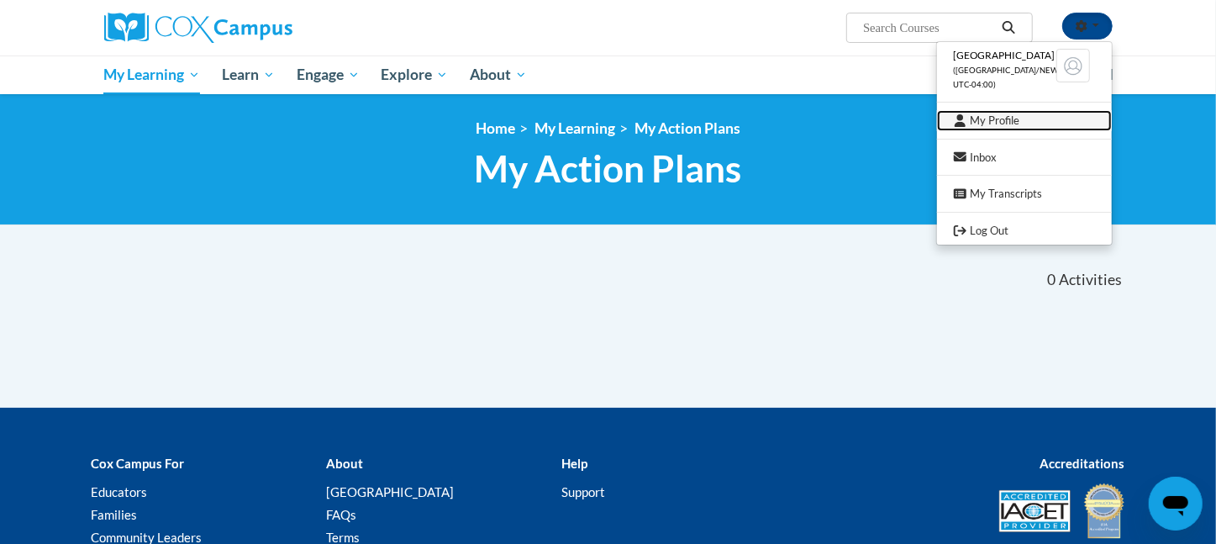
click at [1030, 120] on link "My Profile" at bounding box center [1024, 120] width 175 height 21
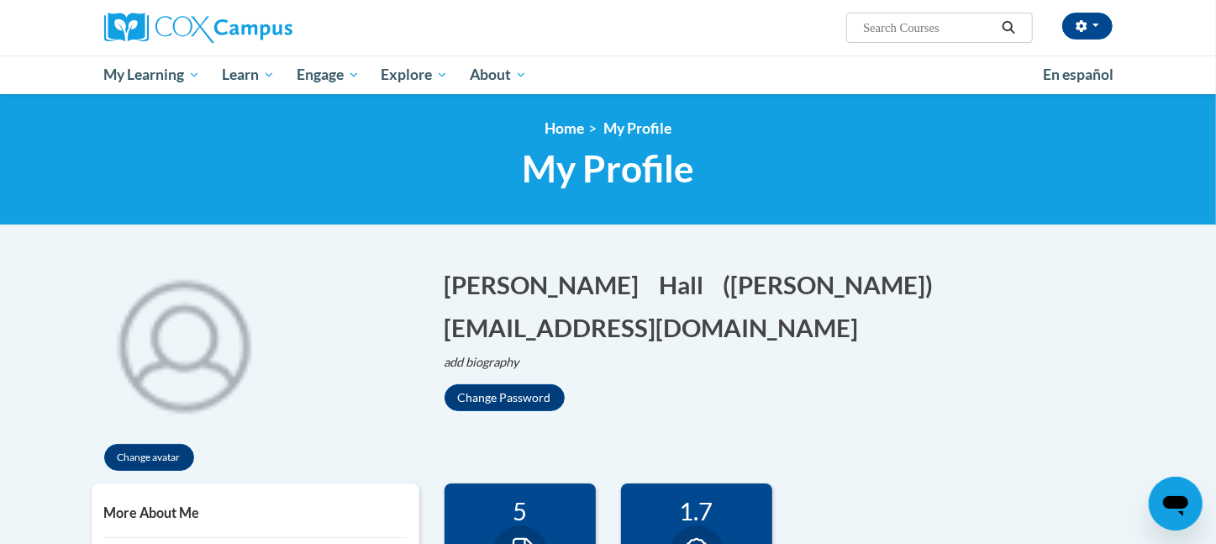
click at [870, 29] on input "Search..." at bounding box center [928, 28] width 134 height 20
click at [931, 23] on input "monitoring childrens language and literacy in" at bounding box center [928, 28] width 134 height 20
click at [983, 31] on input "monitoring childrens language and literacy in" at bounding box center [928, 28] width 134 height 20
type input "monitoring childrens language and literacy in the early years"
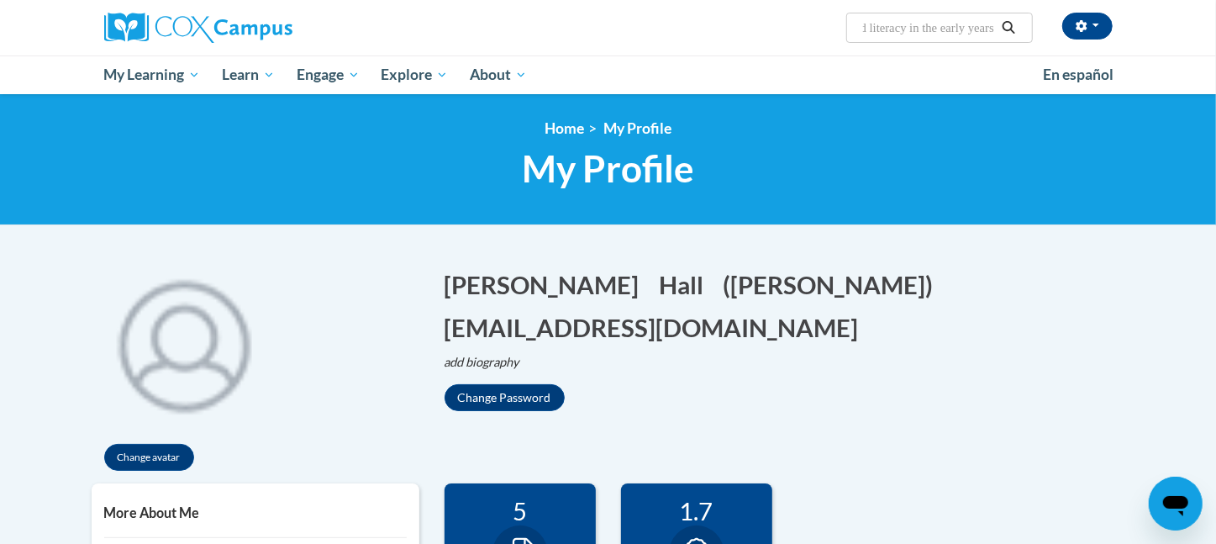
scroll to position [0, 197]
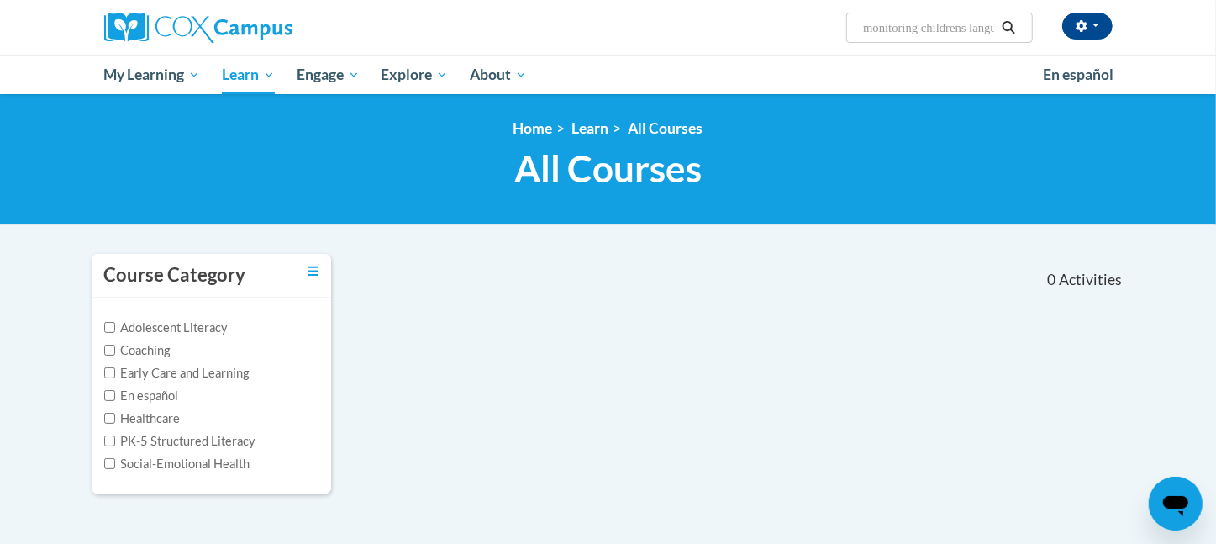
click at [964, 24] on input "monitoring childrens language and literacy in the early years" at bounding box center [928, 28] width 134 height 20
drag, startPoint x: 974, startPoint y: 26, endPoint x: 1054, endPoint y: 43, distance: 81.6
click at [1054, 43] on div "Caley Hall (America/New_York UTC-04:00) My Profile Inbox My Transcripts Log Out…" at bounding box center [608, 27] width 1059 height 55
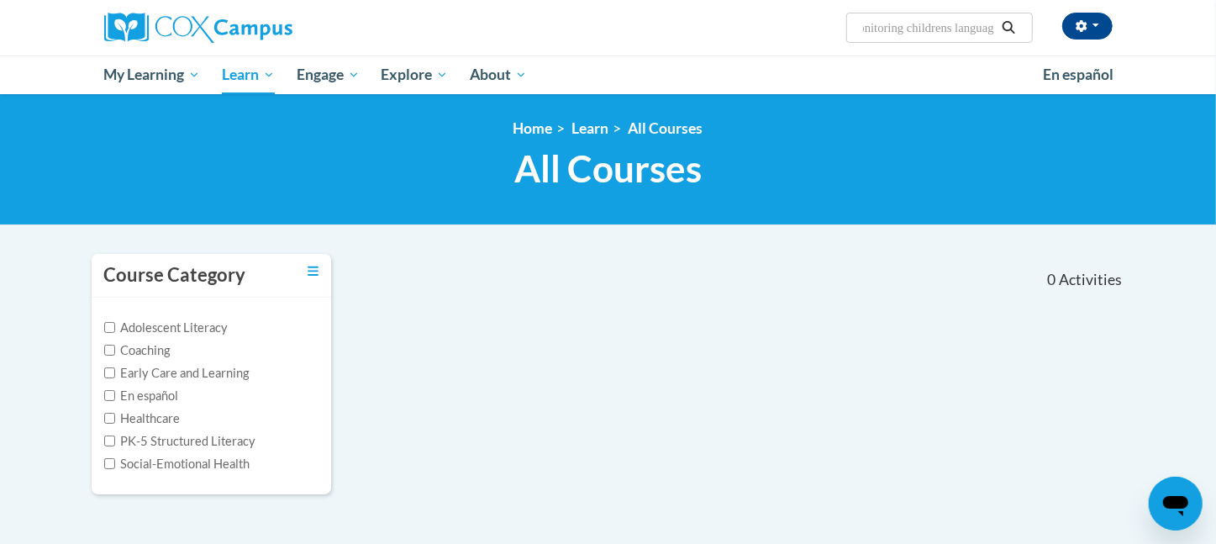
type input "monitoring childrens language"
click at [111, 322] on input "Adolescent Literacy" at bounding box center [109, 327] width 11 height 11
checkbox input "true"
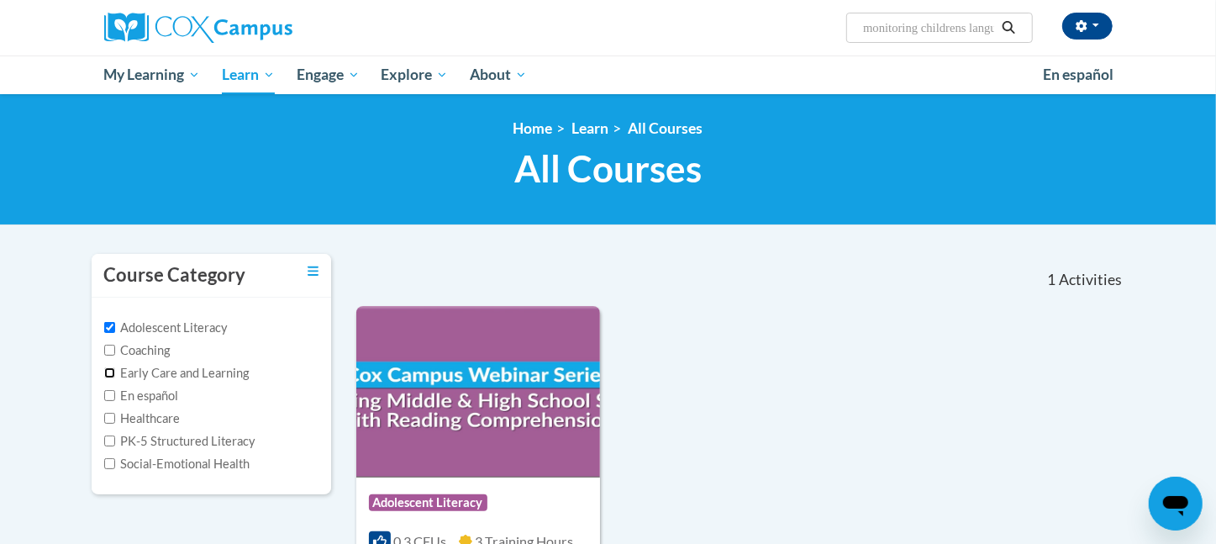
click at [107, 370] on input "Early Care and Learning" at bounding box center [109, 372] width 11 height 11
checkbox input "true"
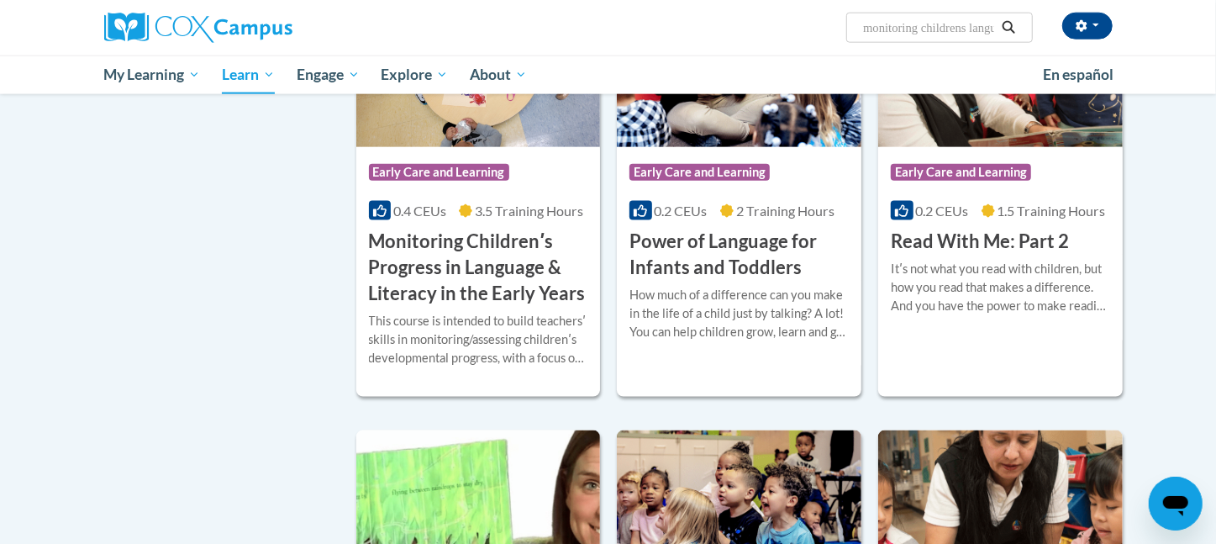
scroll to position [1293, 0]
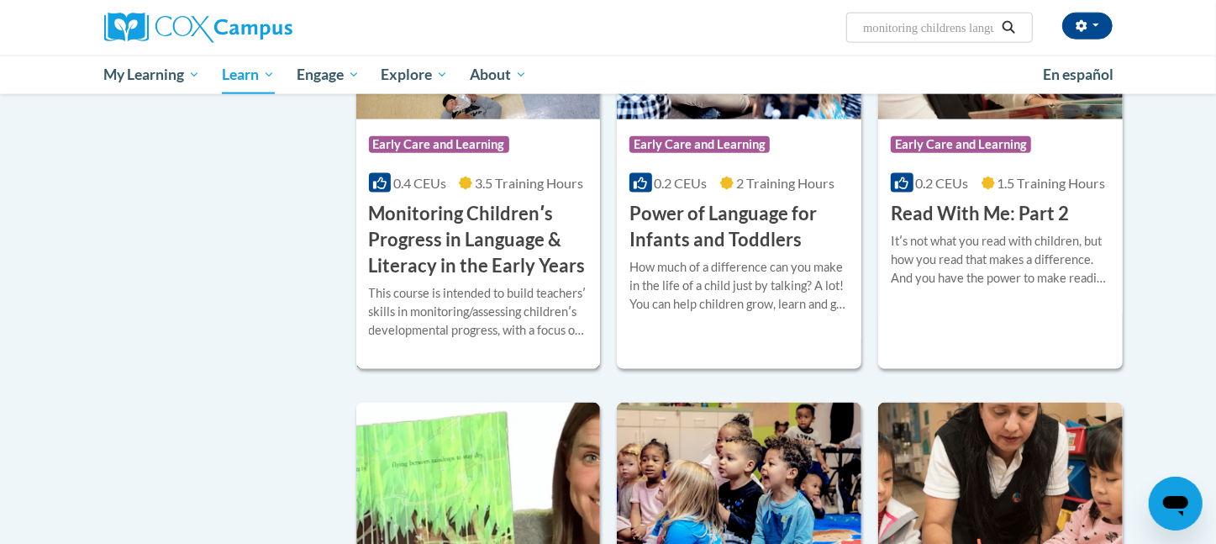
click at [492, 278] on h3 "Monitoring Childrenʹs Progress in Language & Literacy in the Early Years" at bounding box center [478, 239] width 219 height 77
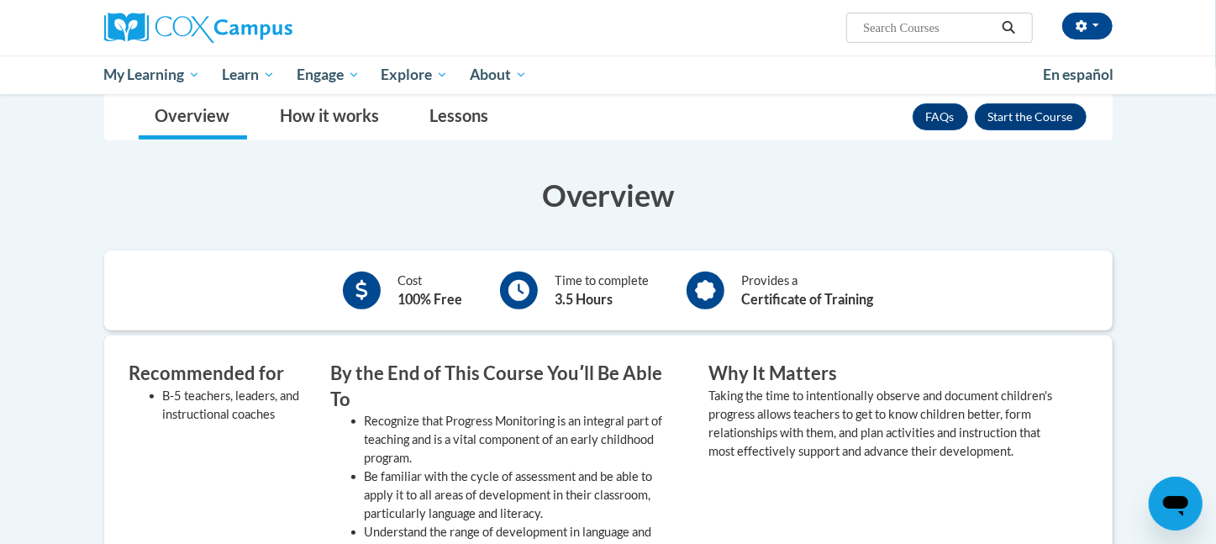
scroll to position [171, 0]
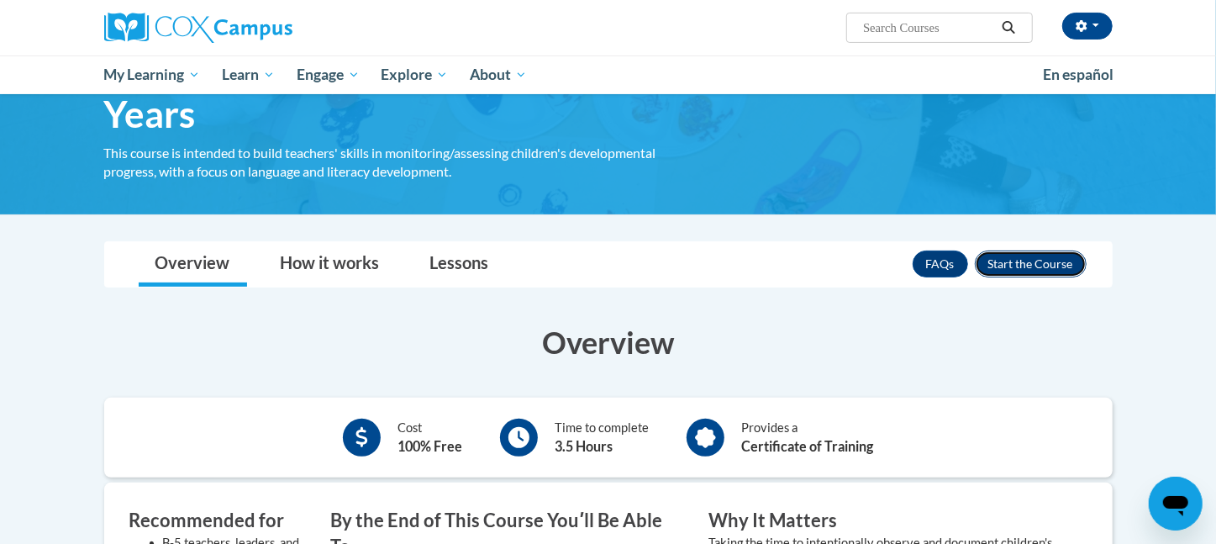
click at [1058, 256] on button "Enroll" at bounding box center [1031, 263] width 112 height 27
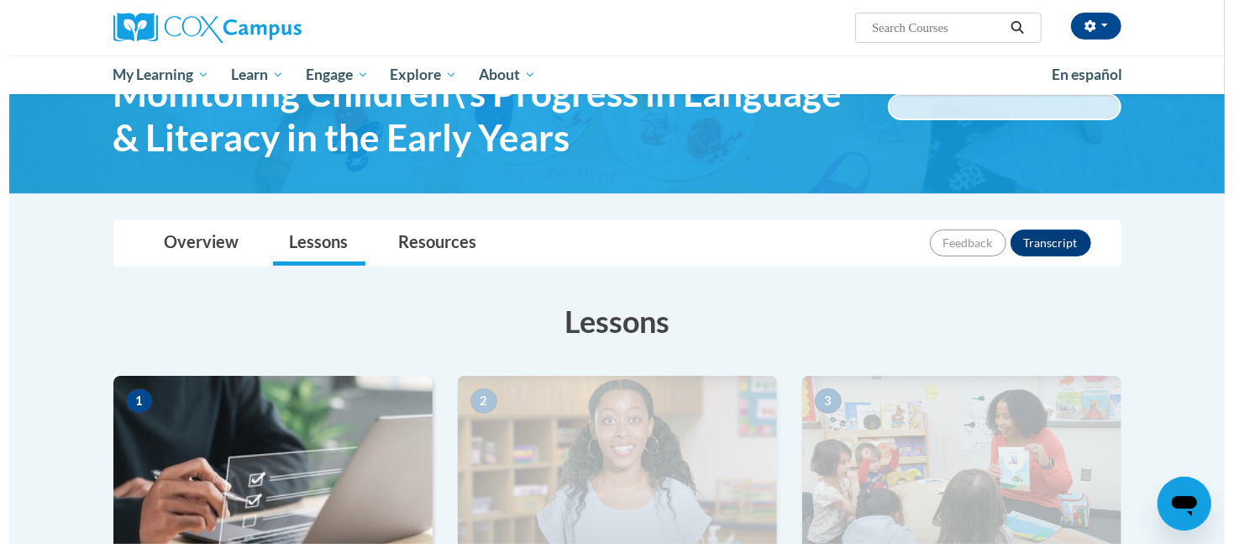
scroll to position [470, 0]
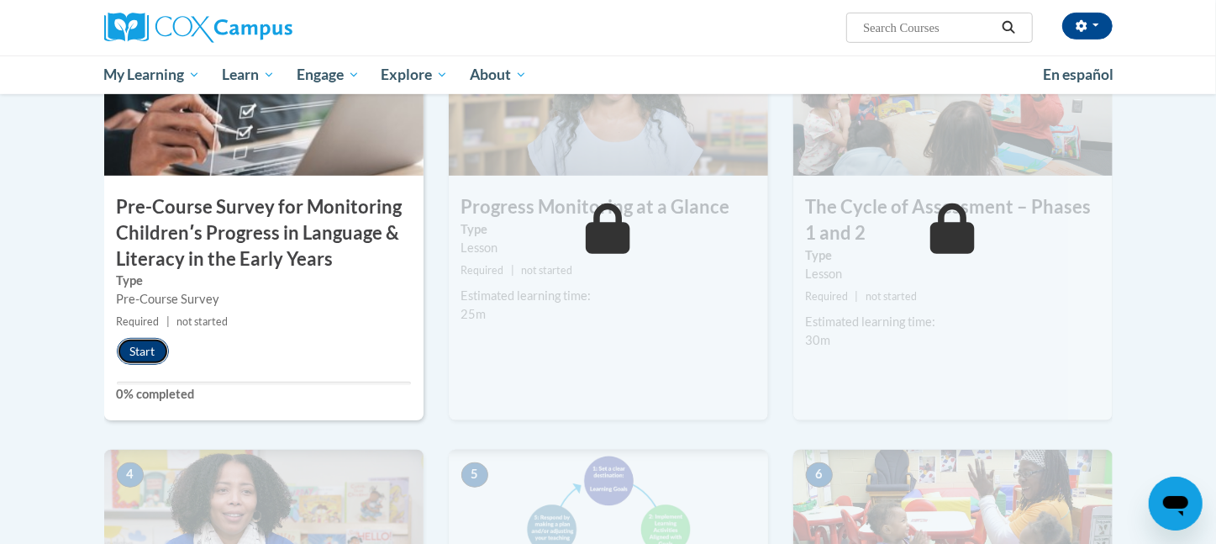
click at [139, 352] on button "Start" at bounding box center [143, 351] width 52 height 27
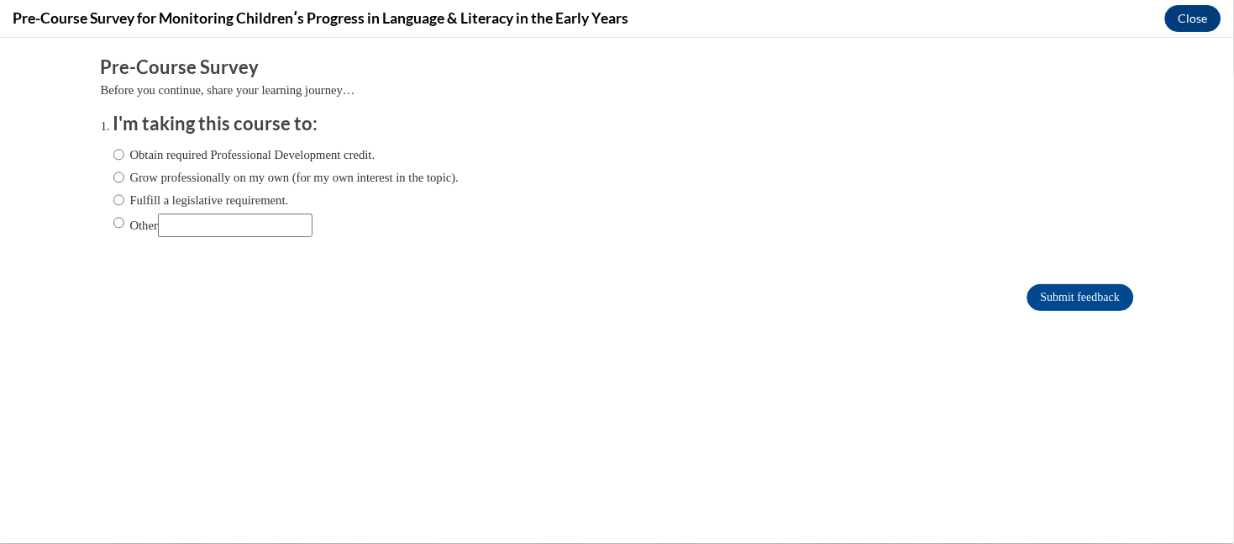
scroll to position [0, 0]
click at [113, 149] on input "Obtain required Professional Development credit." at bounding box center [118, 154] width 11 height 18
radio input "true"
click at [1041, 290] on input "Submit feedback" at bounding box center [1080, 296] width 106 height 27
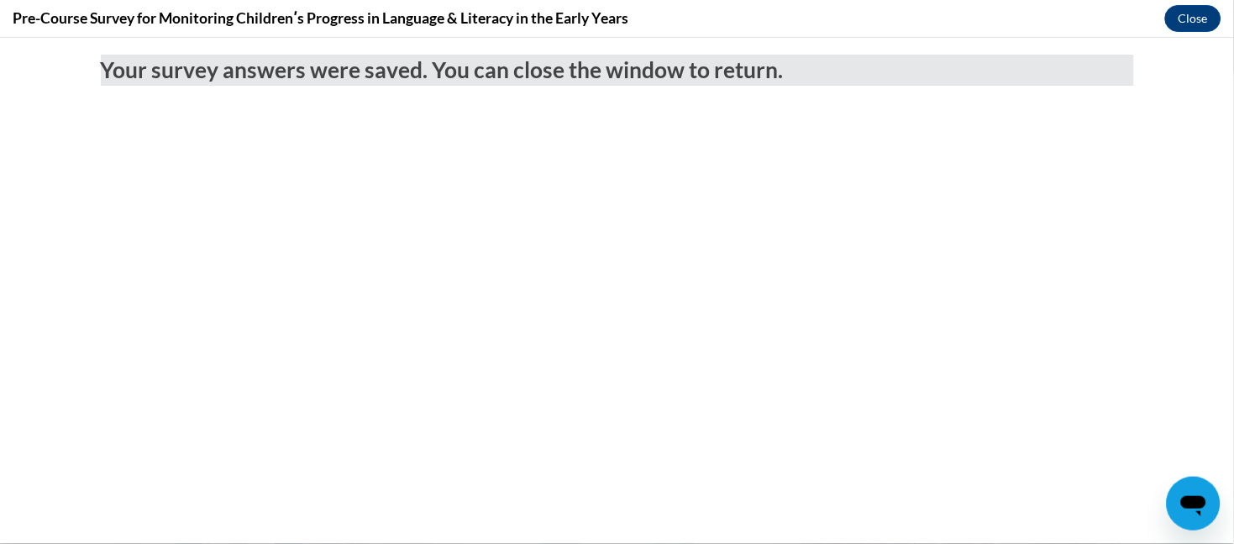
drag, startPoint x: 1186, startPoint y: 55, endPoint x: 738, endPoint y: 118, distance: 453.0
click at [749, 121] on div "Your survey answers were saved. You can close the window to return." at bounding box center [617, 115] width 1059 height 157
click at [1186, 10] on button "Close" at bounding box center [1193, 18] width 56 height 27
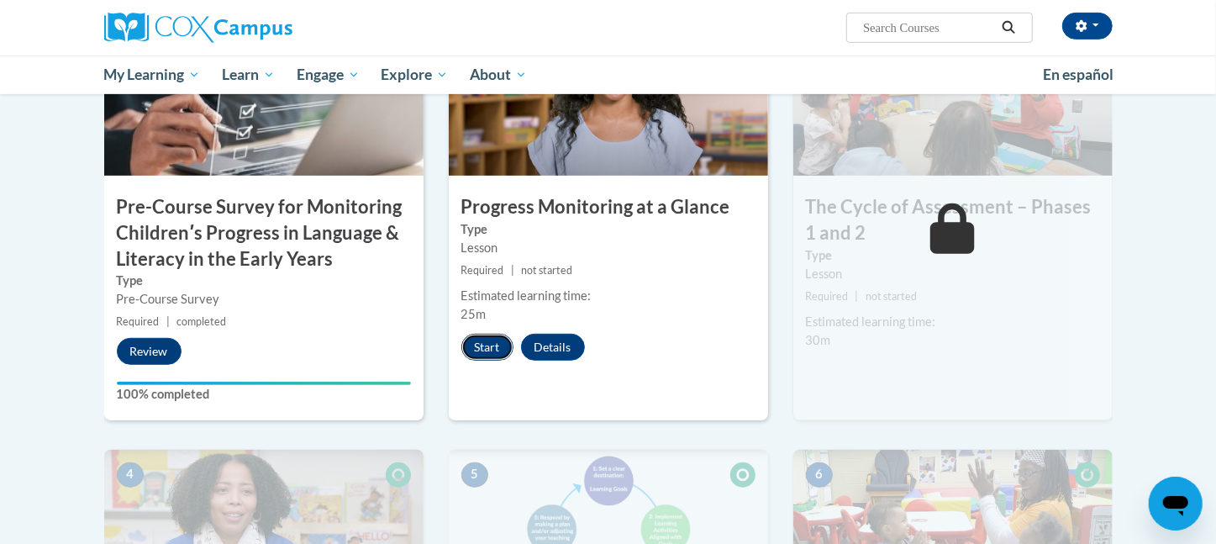
drag, startPoint x: 502, startPoint y: 346, endPoint x: 484, endPoint y: 348, distance: 17.7
click at [484, 348] on button "Start" at bounding box center [487, 347] width 52 height 27
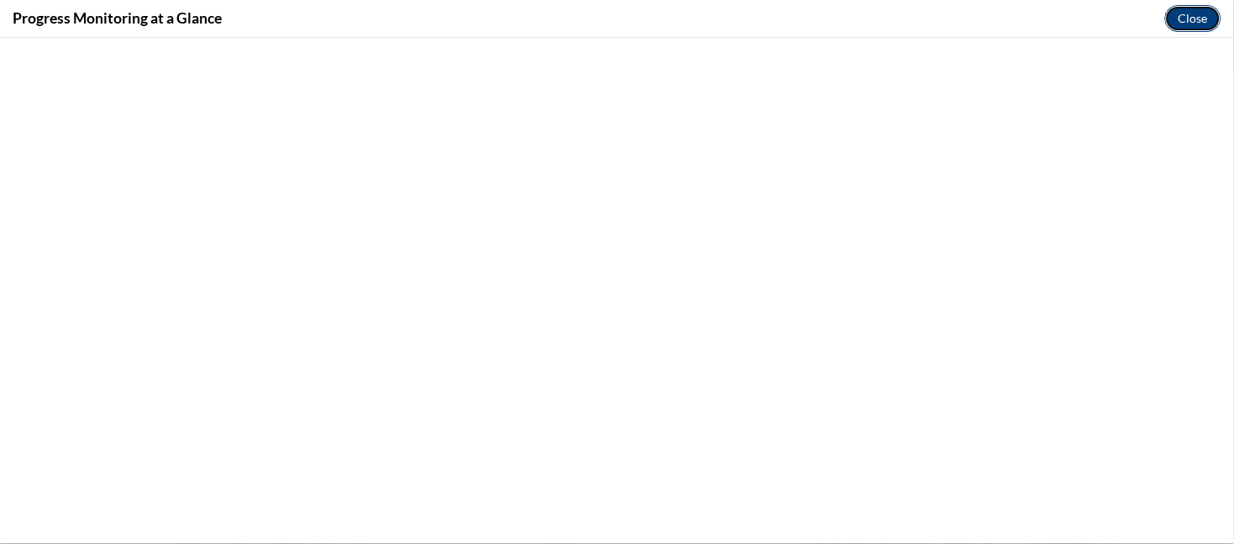
click at [1177, 18] on button "Close" at bounding box center [1193, 18] width 56 height 27
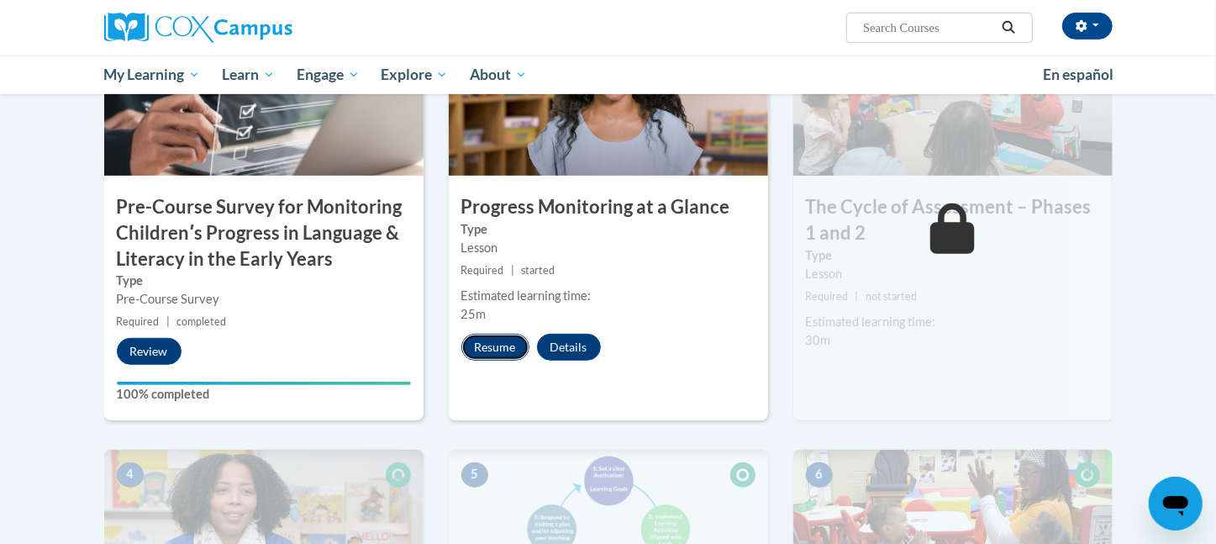
click at [485, 345] on button "Resume" at bounding box center [495, 347] width 68 height 27
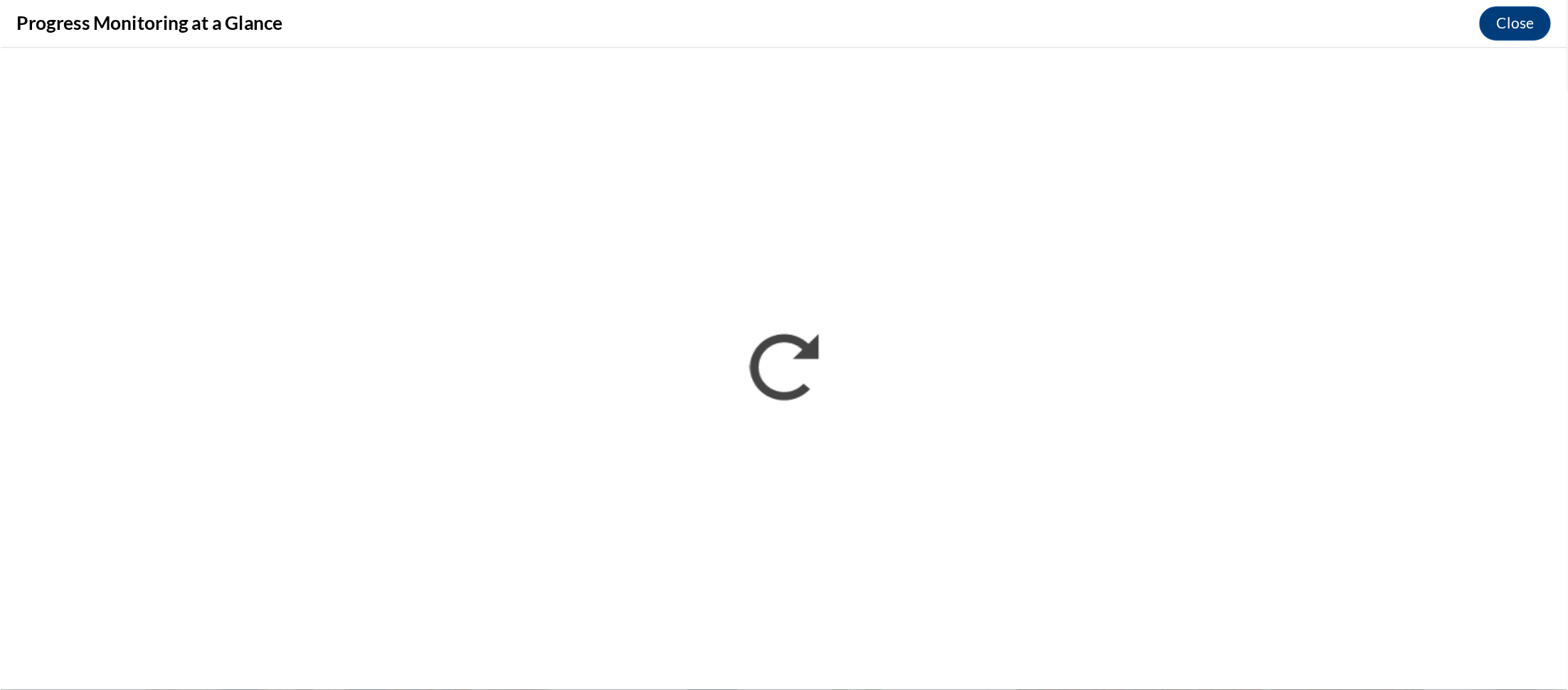
scroll to position [398, 0]
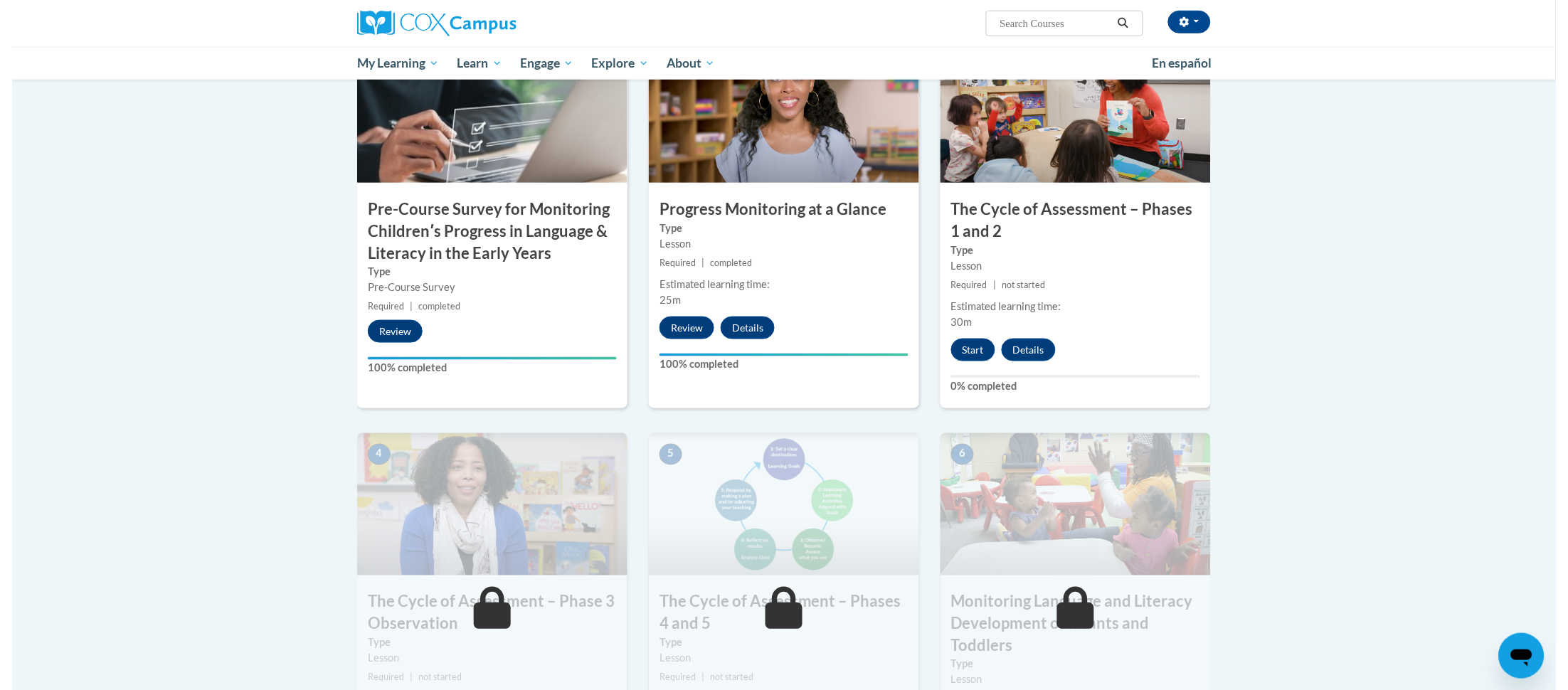
scroll to position [363, 0]
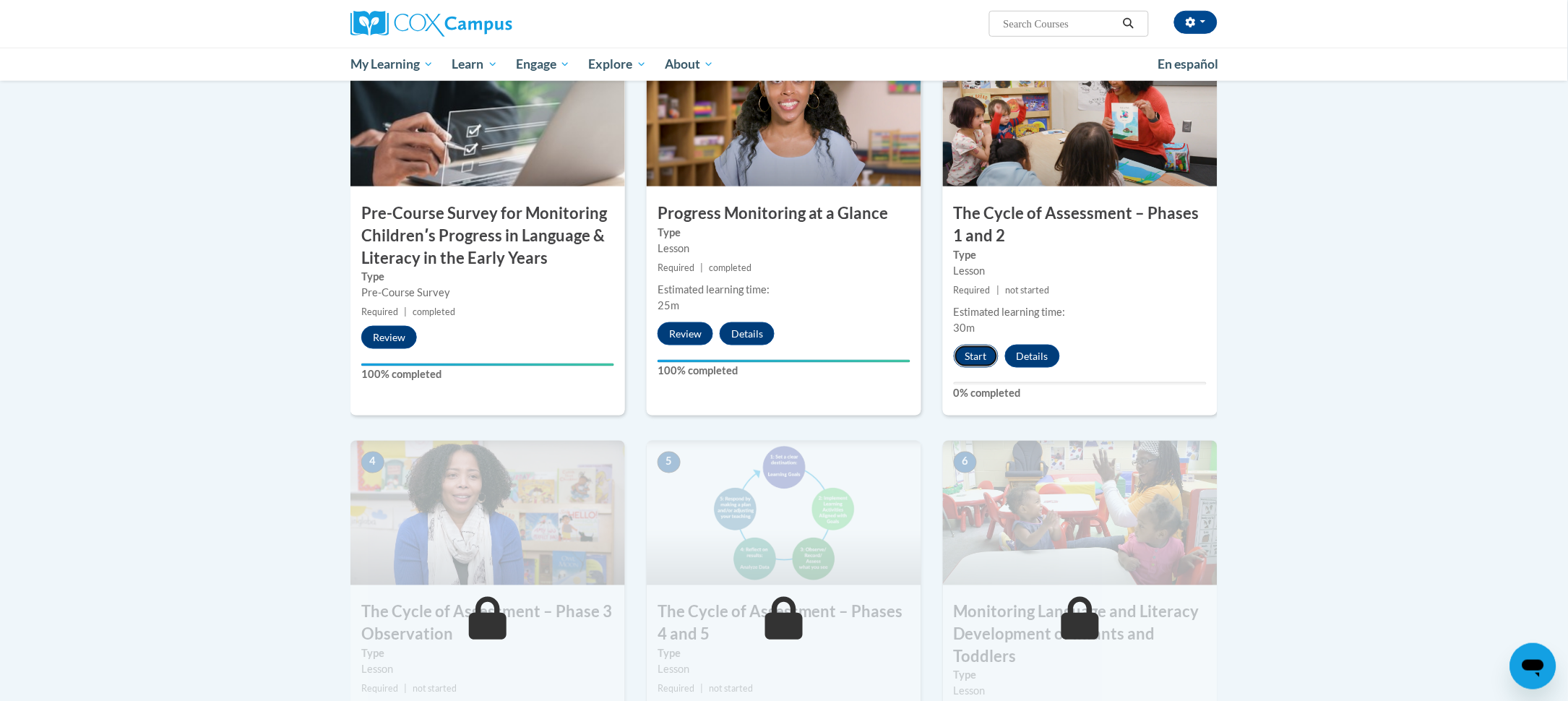
click at [969, 357] on button "Start" at bounding box center [976, 356] width 45 height 23
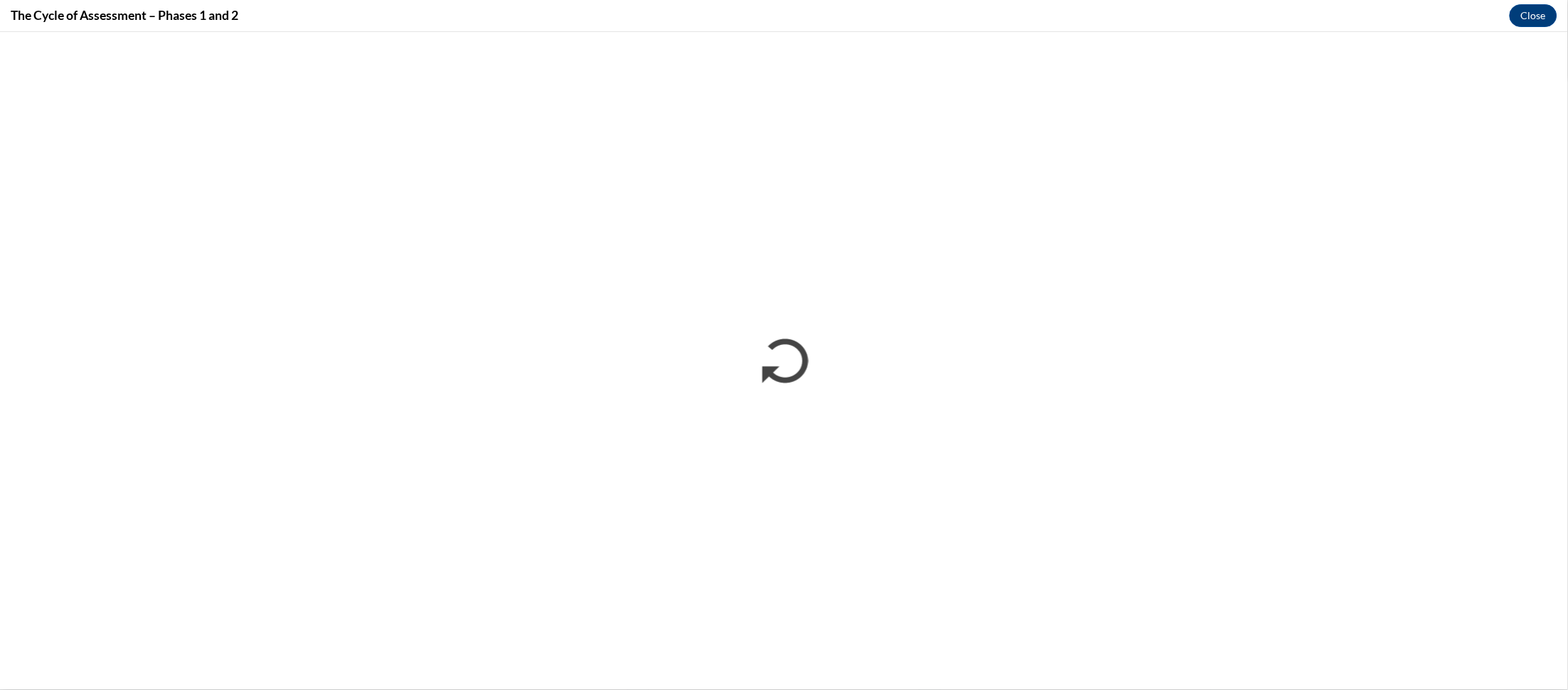
scroll to position [0, 0]
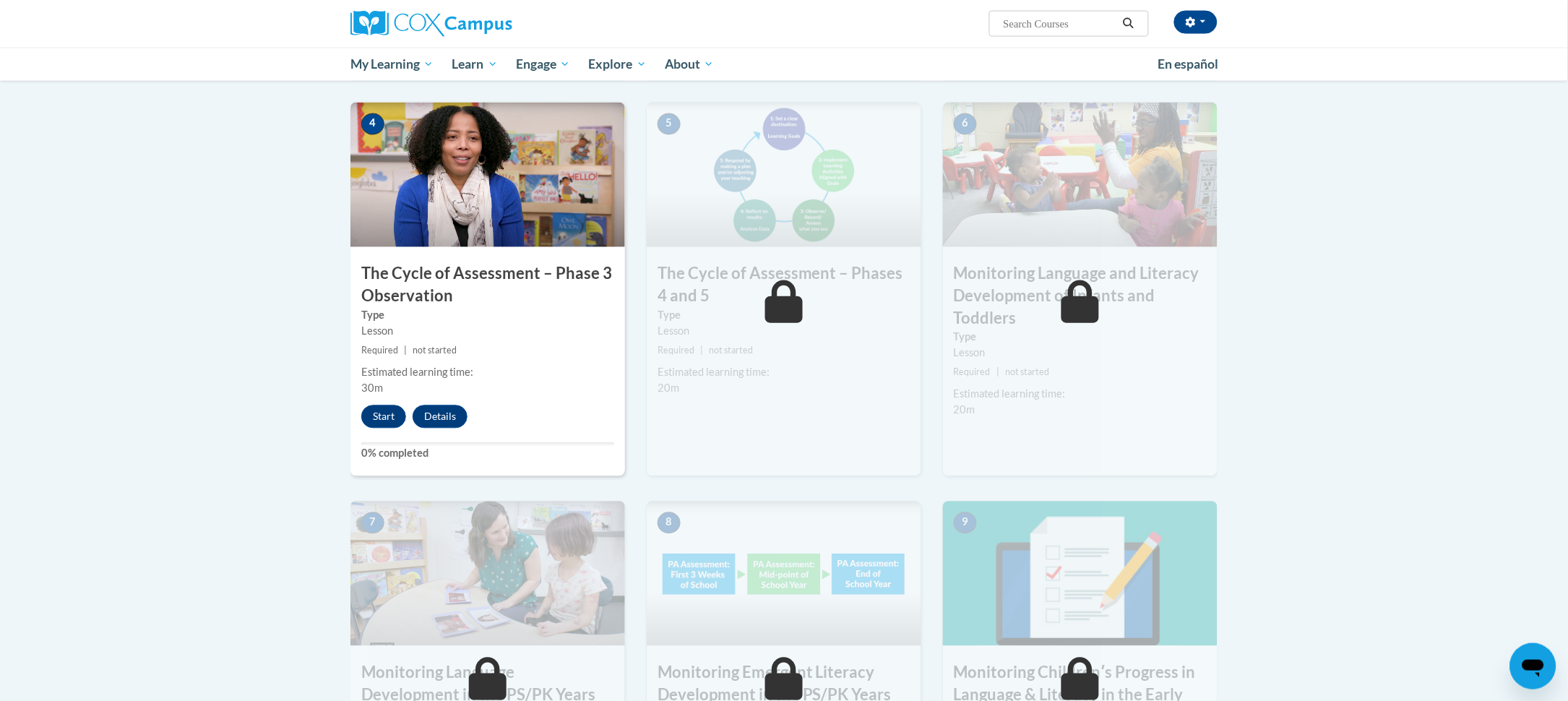
scroll to position [706, 0]
click at [1159, 200] on img at bounding box center [1079, 176] width 274 height 145
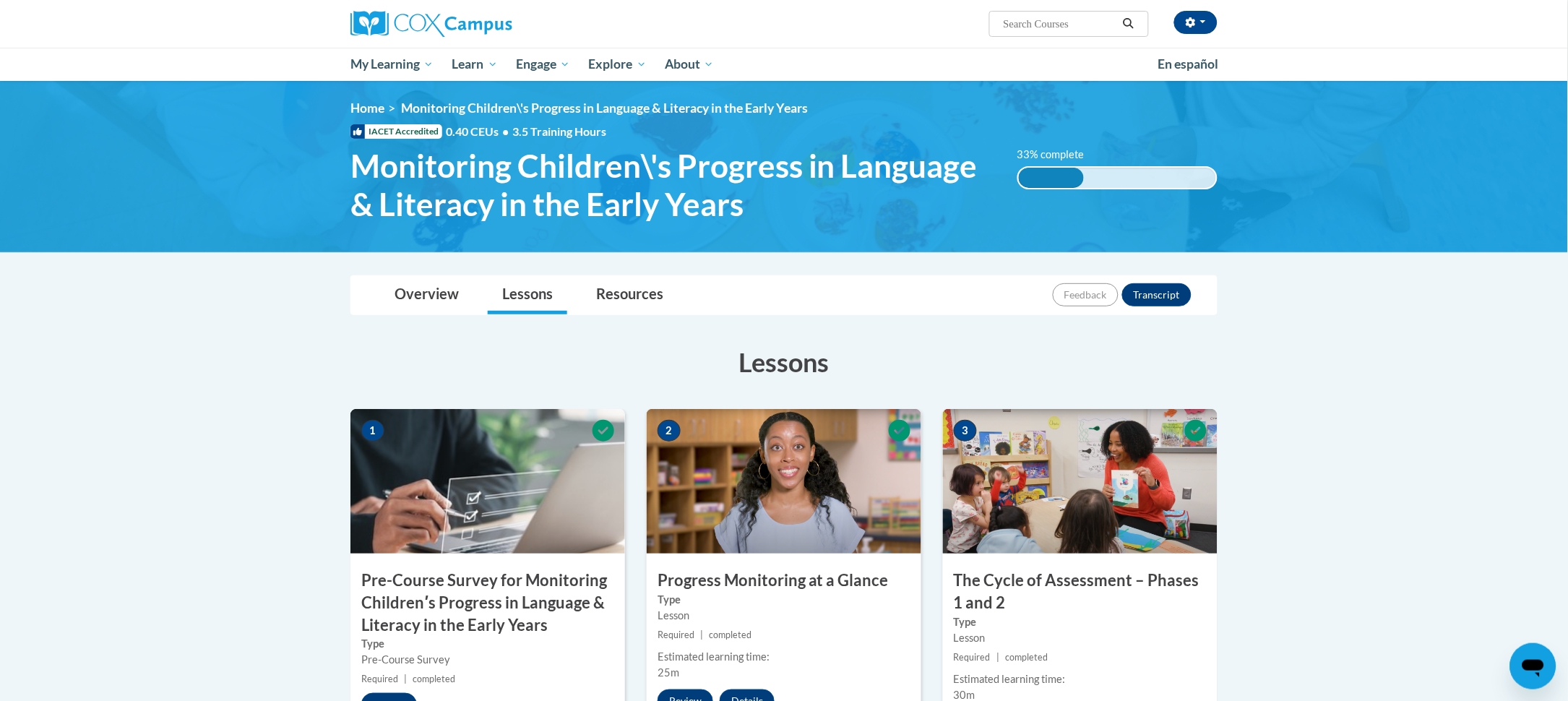
scroll to position [0, 0]
